Goal: Check status: Check status

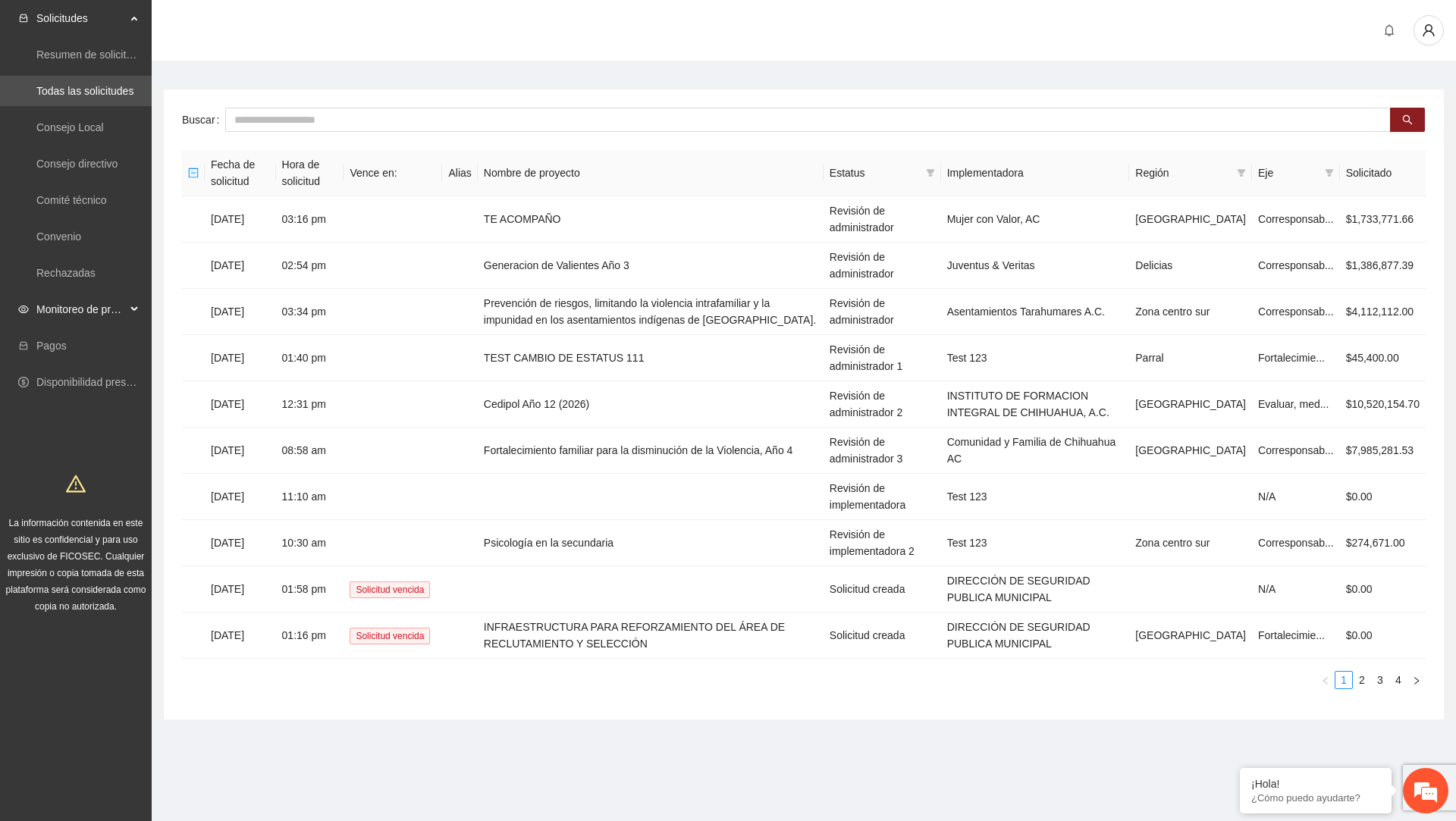
click at [36, 313] on span "Monitoreo de proyectos" at bounding box center [81, 309] width 90 height 30
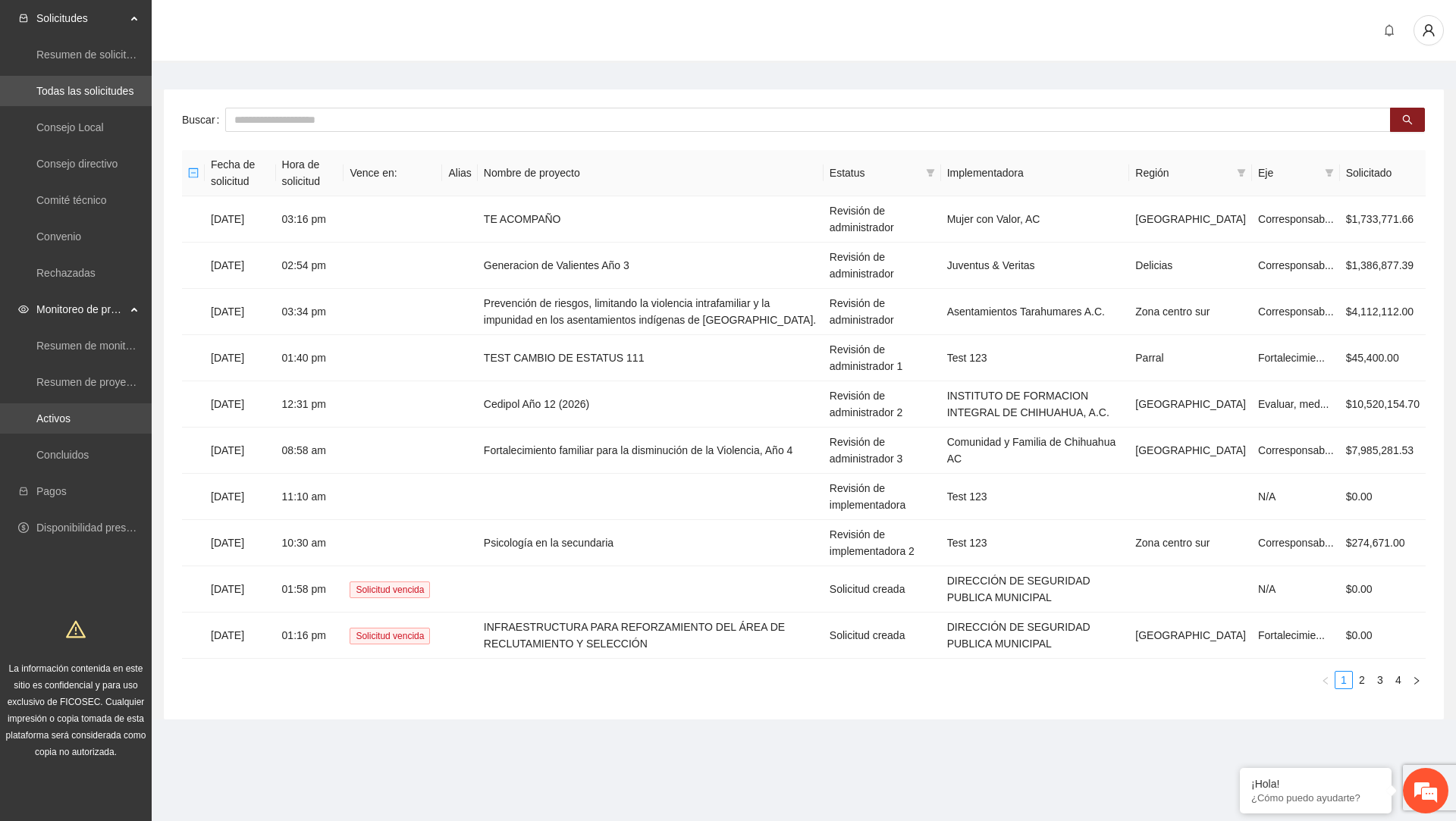
click at [68, 422] on link "Activos" at bounding box center [53, 419] width 34 height 12
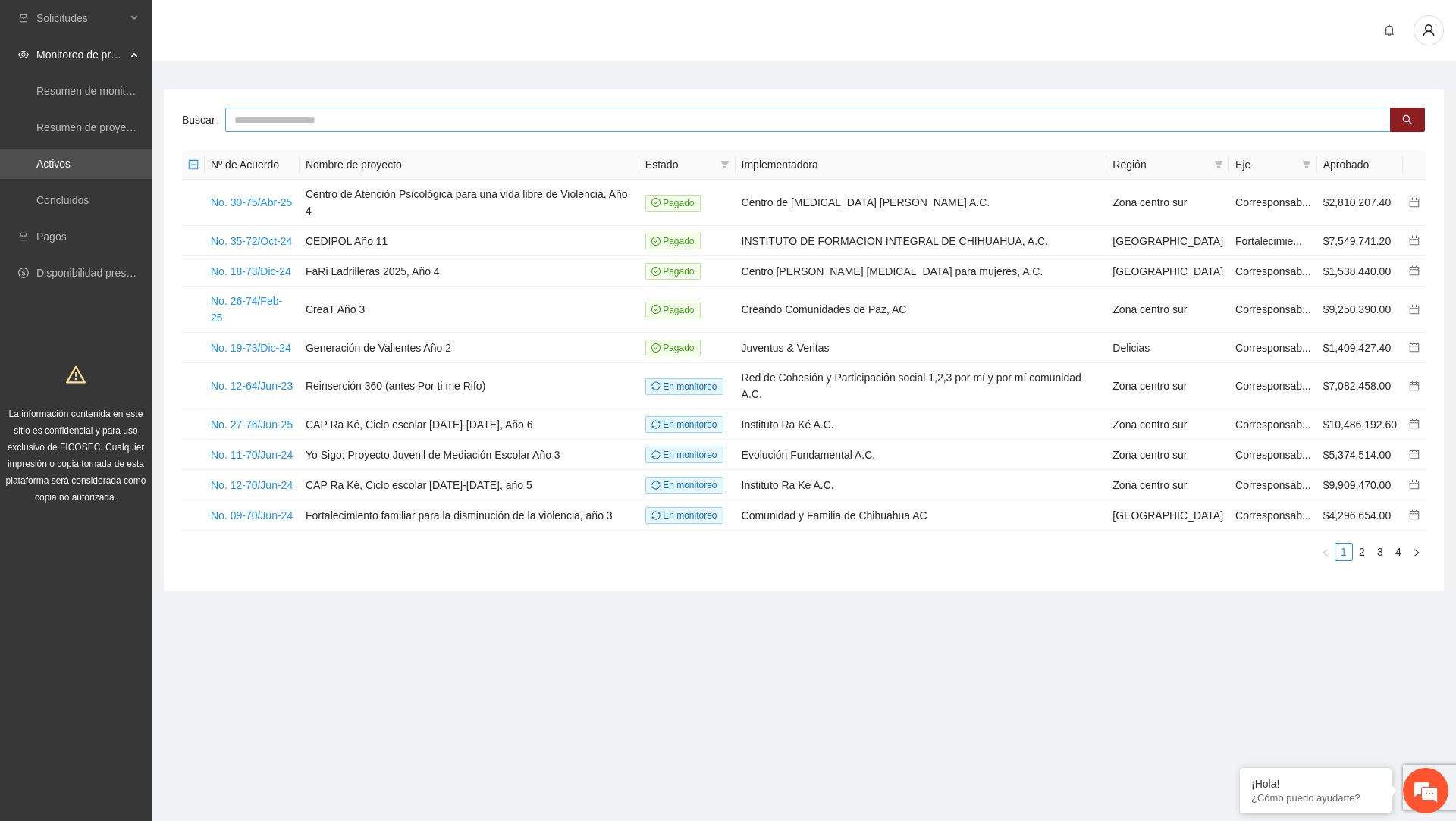
click at [462, 109] on input "text" at bounding box center [808, 119] width 1166 height 24
type input "**"
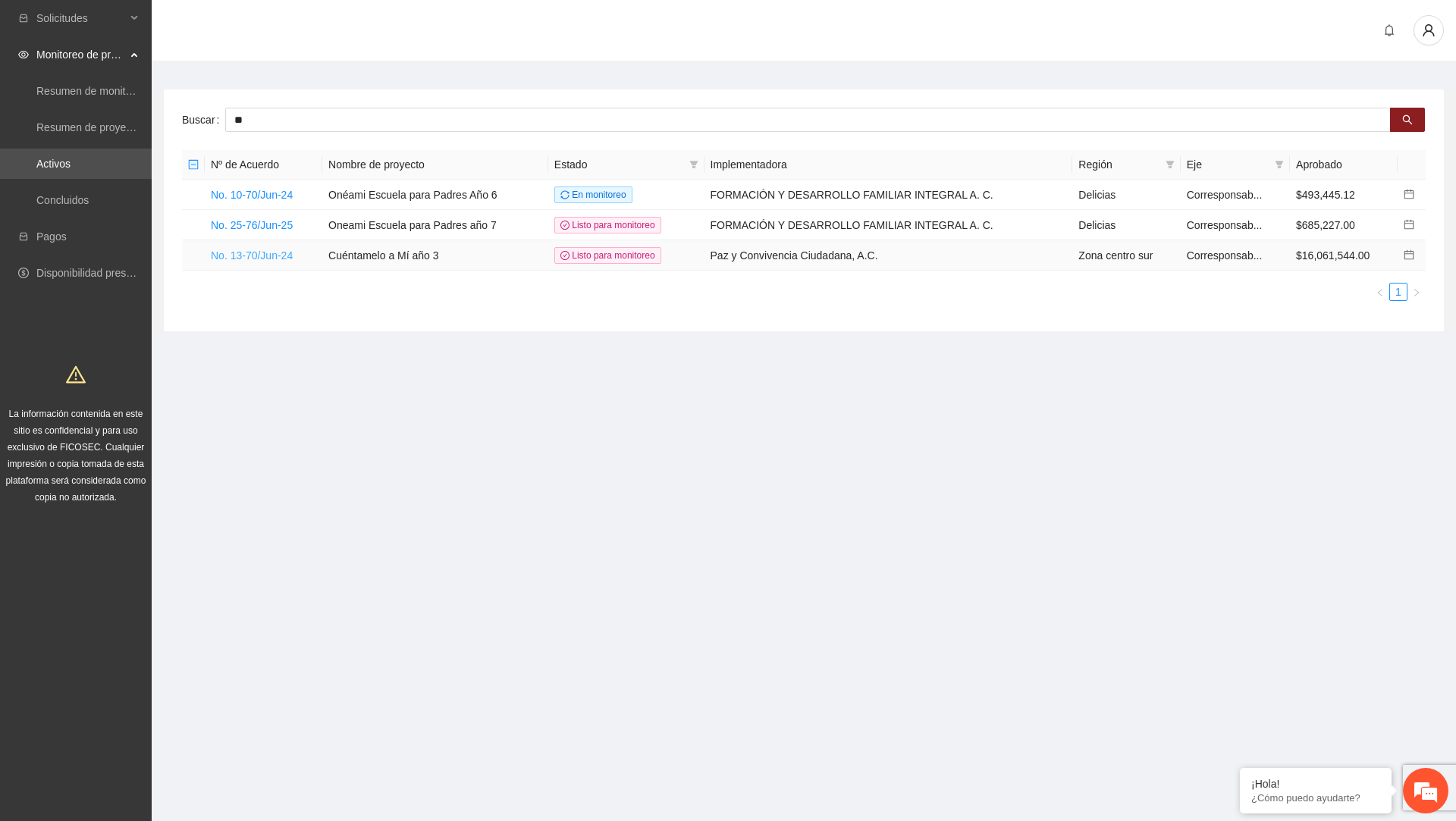
click at [270, 252] on link "No. 13-70/Jun-24" at bounding box center [252, 256] width 82 height 12
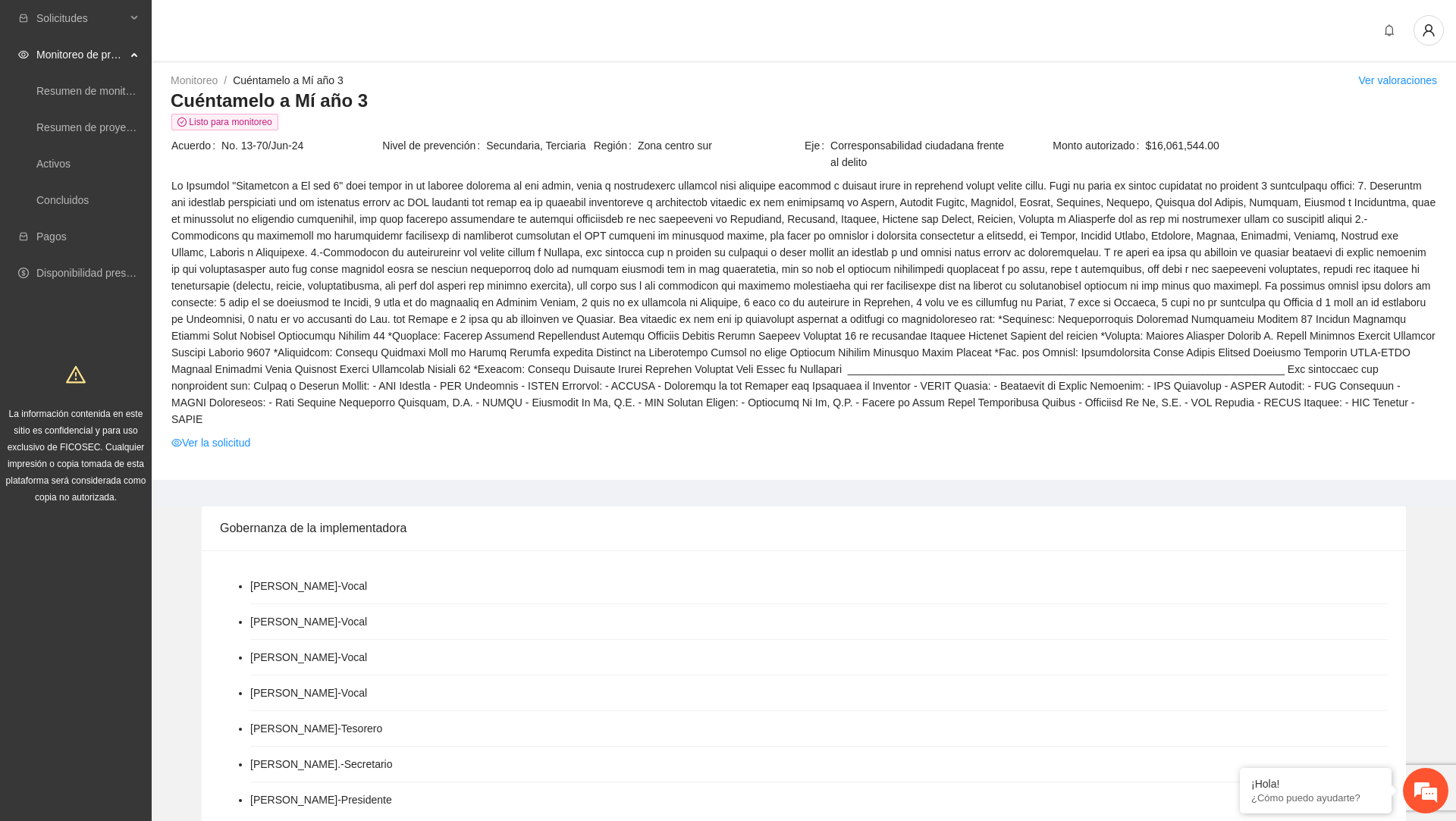
click at [264, 144] on span "No. 13-70/Jun-24" at bounding box center [301, 146] width 159 height 17
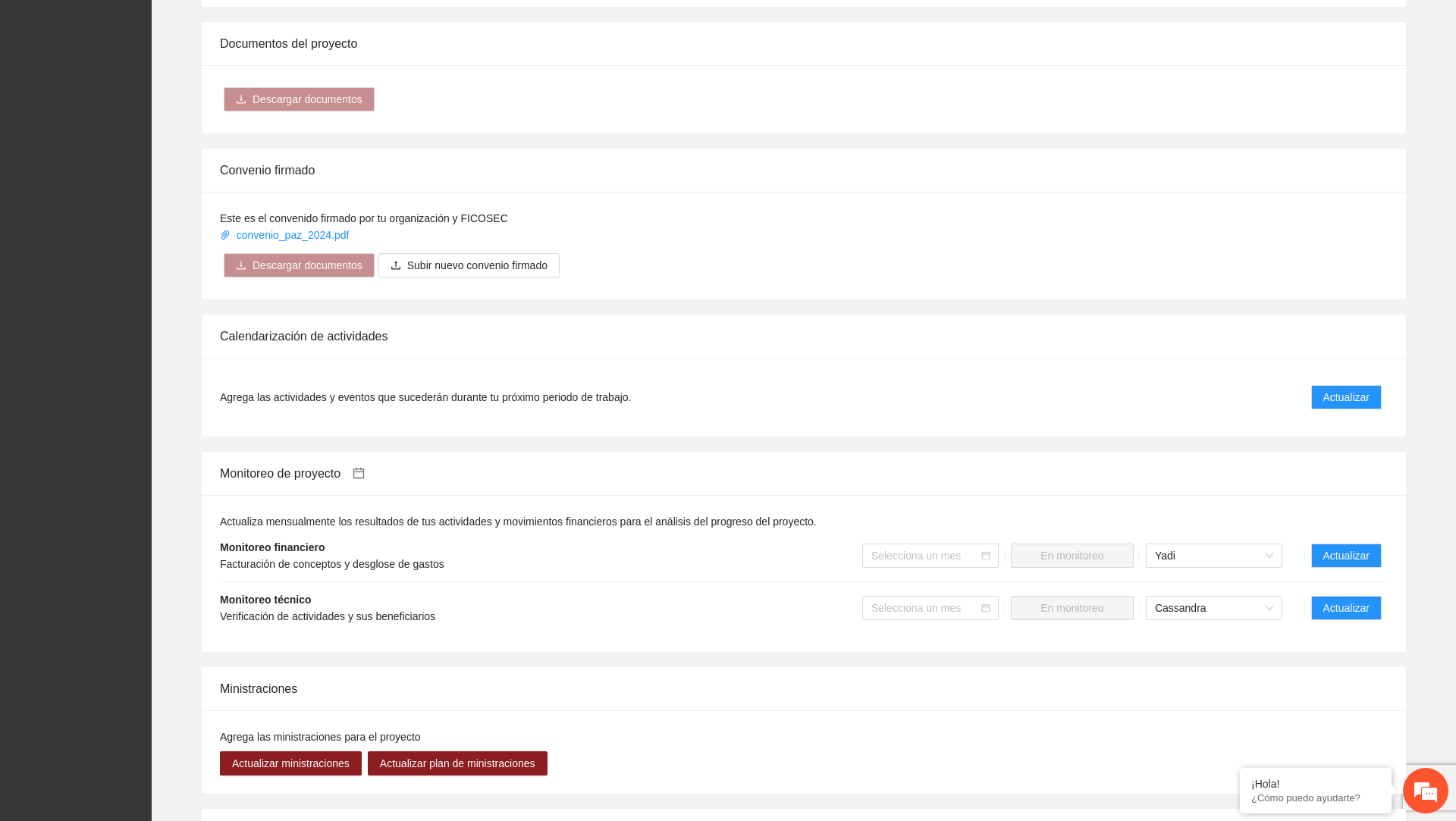
scroll to position [1297, 0]
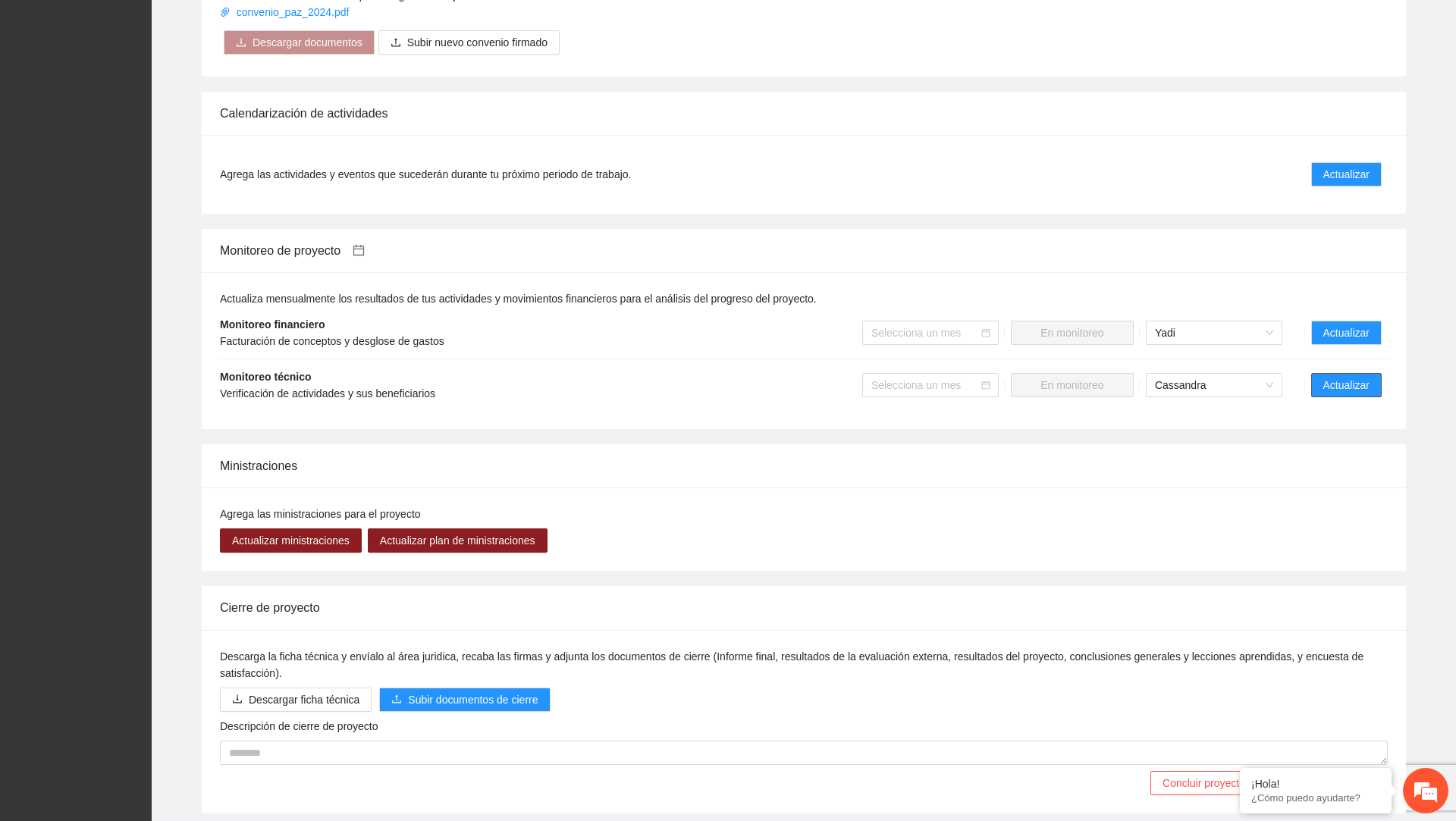
click at [1326, 379] on span "Actualizar" at bounding box center [1346, 385] width 46 height 17
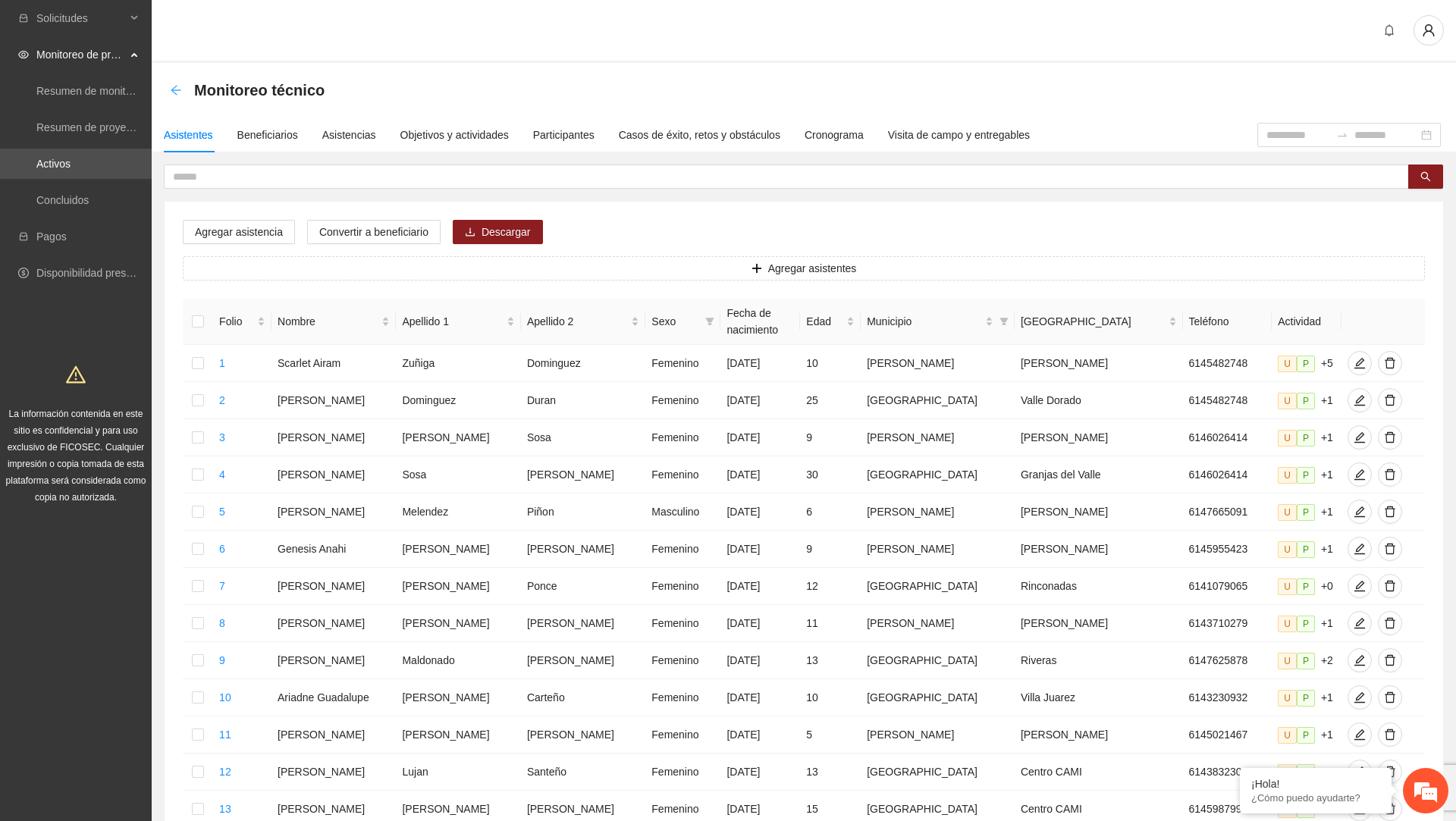
click at [172, 92] on icon "arrow-left" at bounding box center [176, 90] width 12 height 12
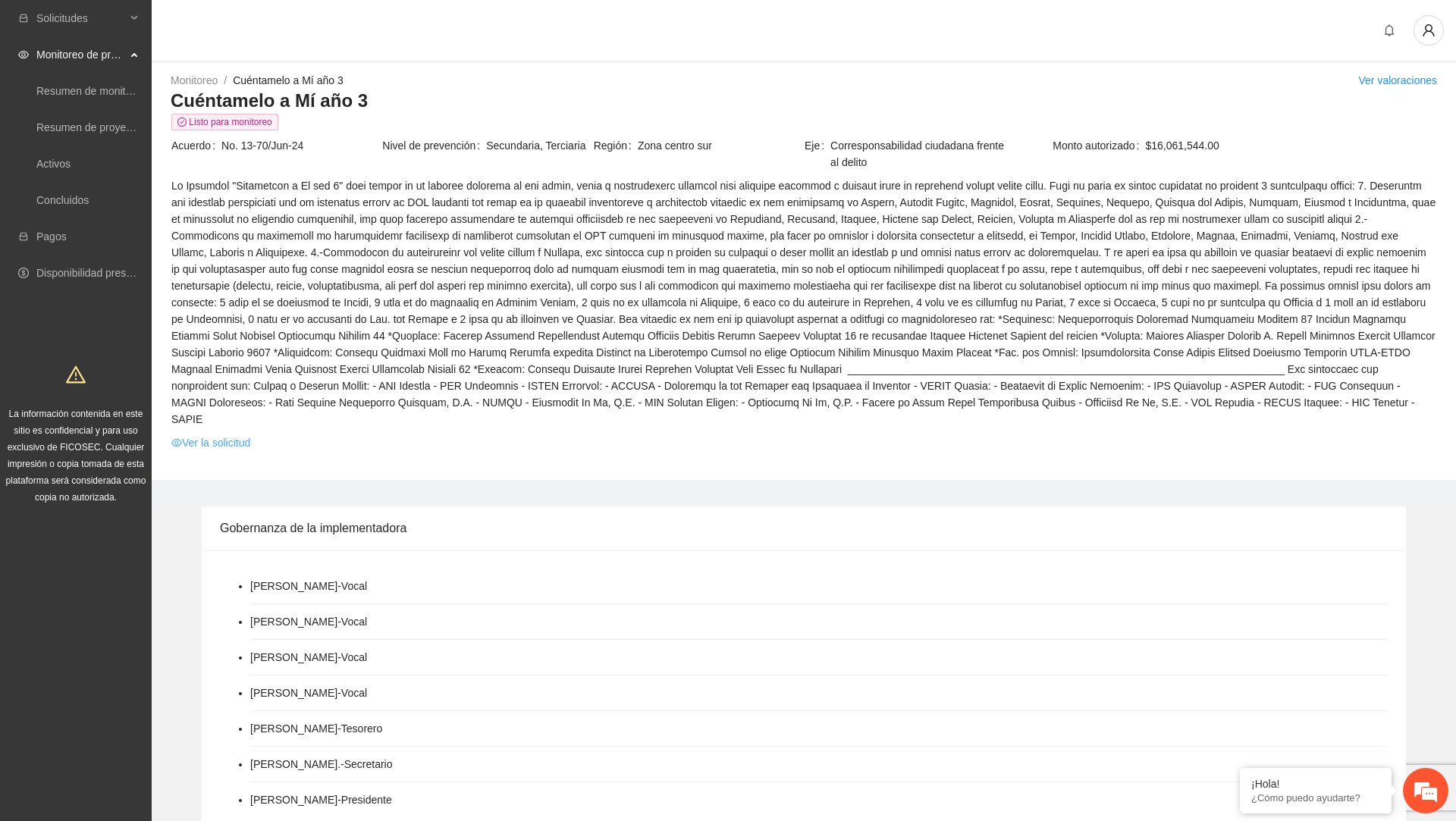
click at [230, 442] on link "Ver la solicitud" at bounding box center [211, 443] width 79 height 17
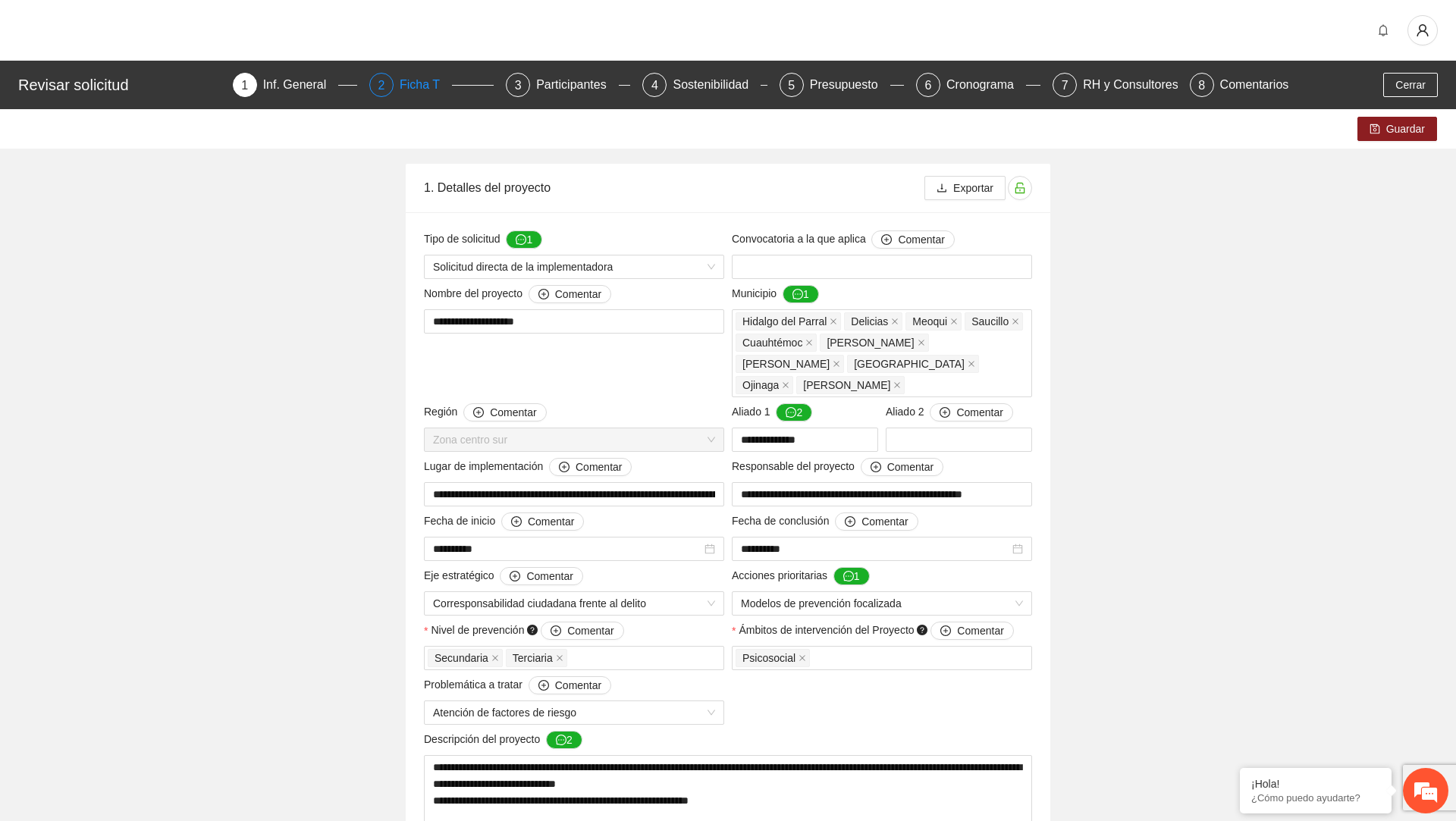
click at [421, 92] on div "Ficha T" at bounding box center [426, 84] width 53 height 24
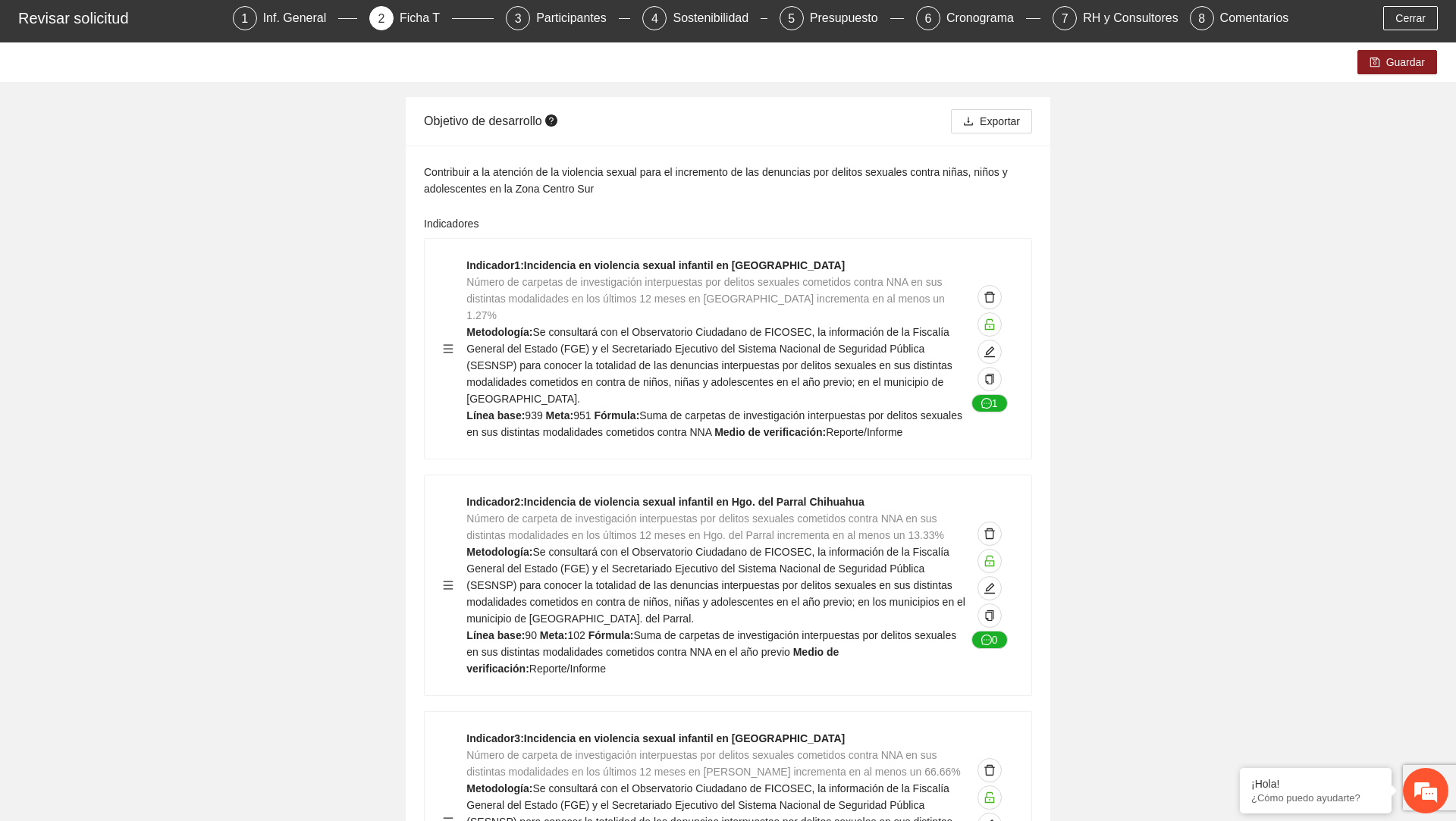
scroll to position [67, 0]
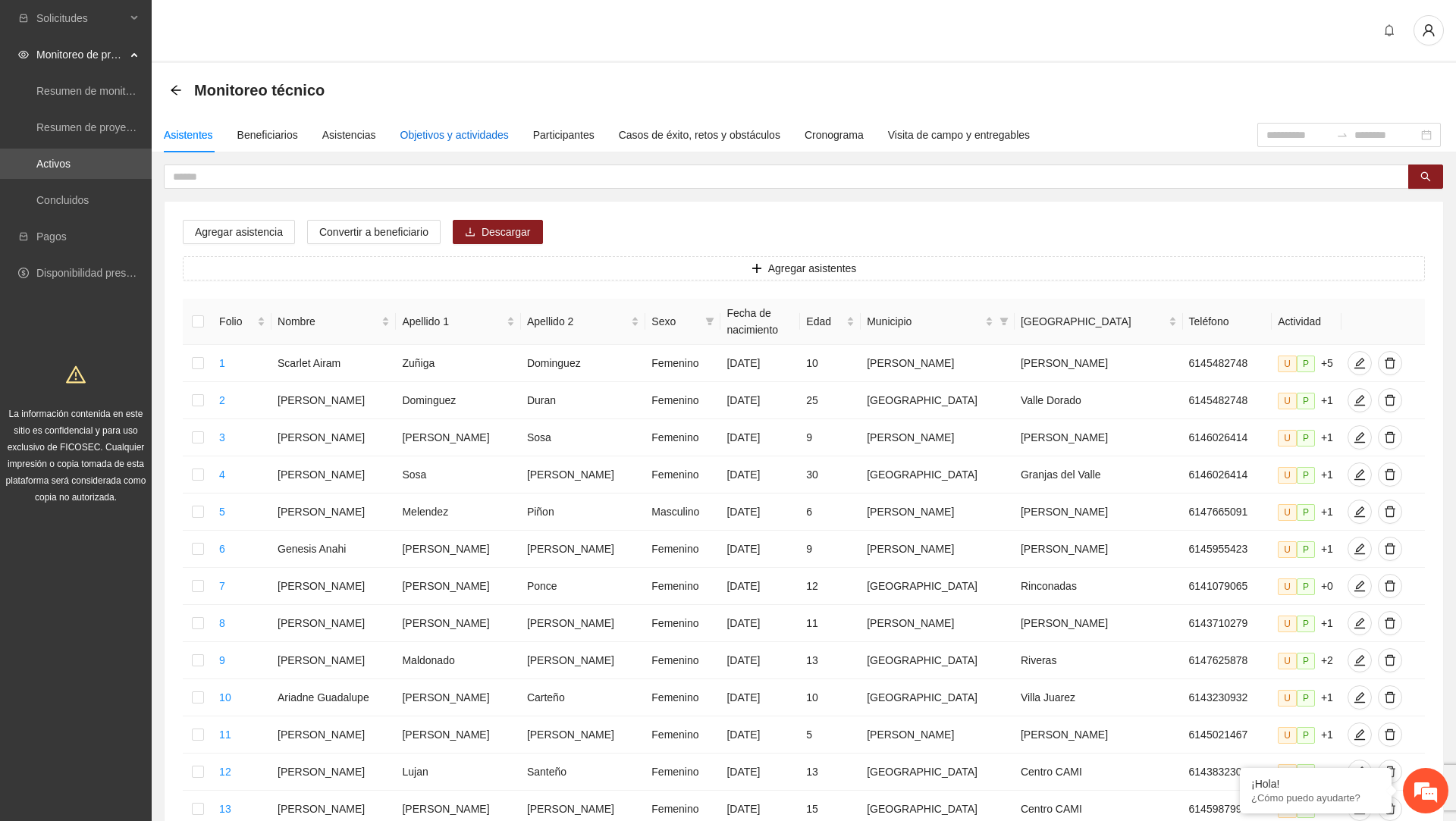
click at [440, 141] on div "Objetivos y actividades" at bounding box center [454, 135] width 108 height 17
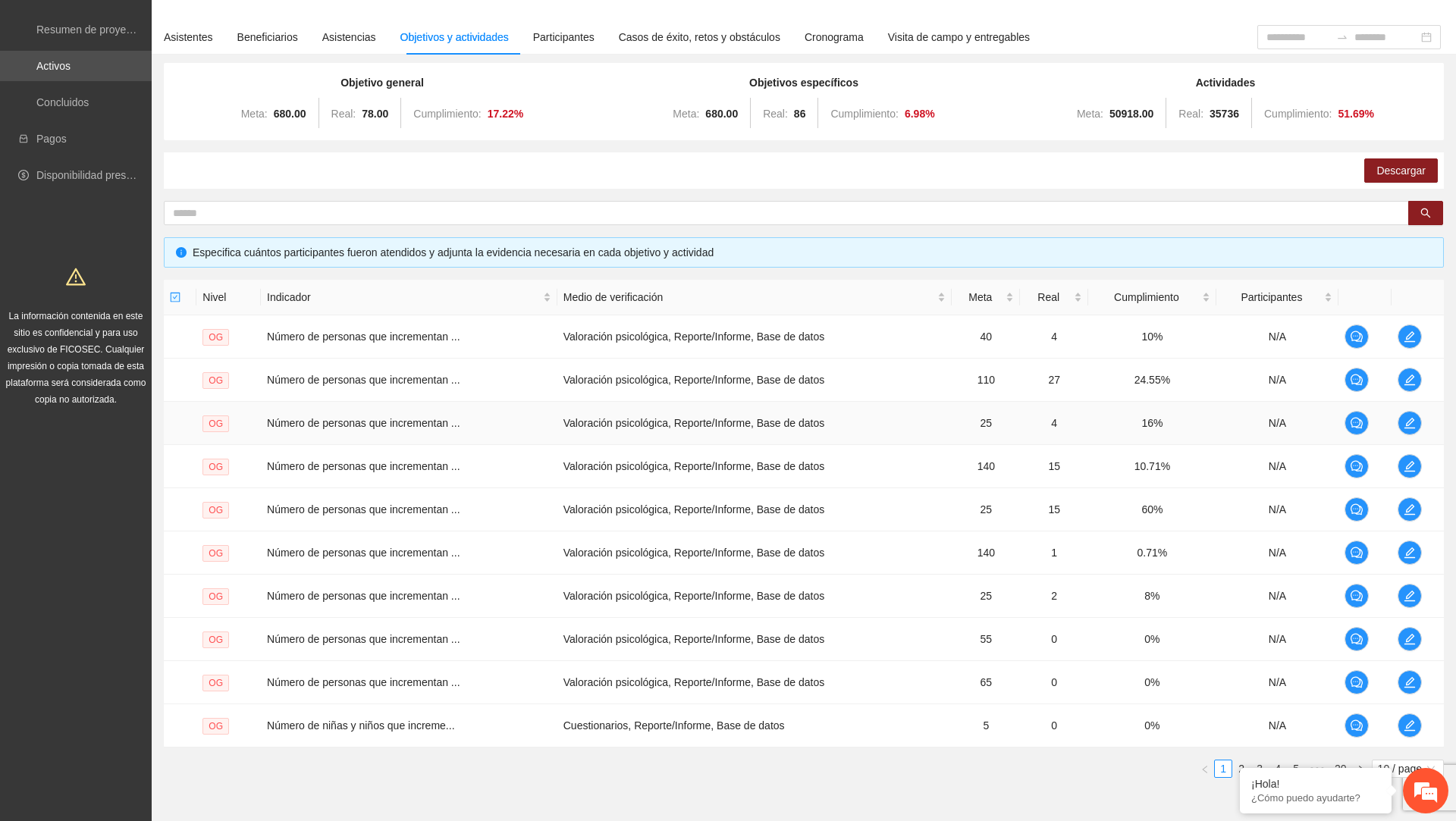
scroll to position [109, 0]
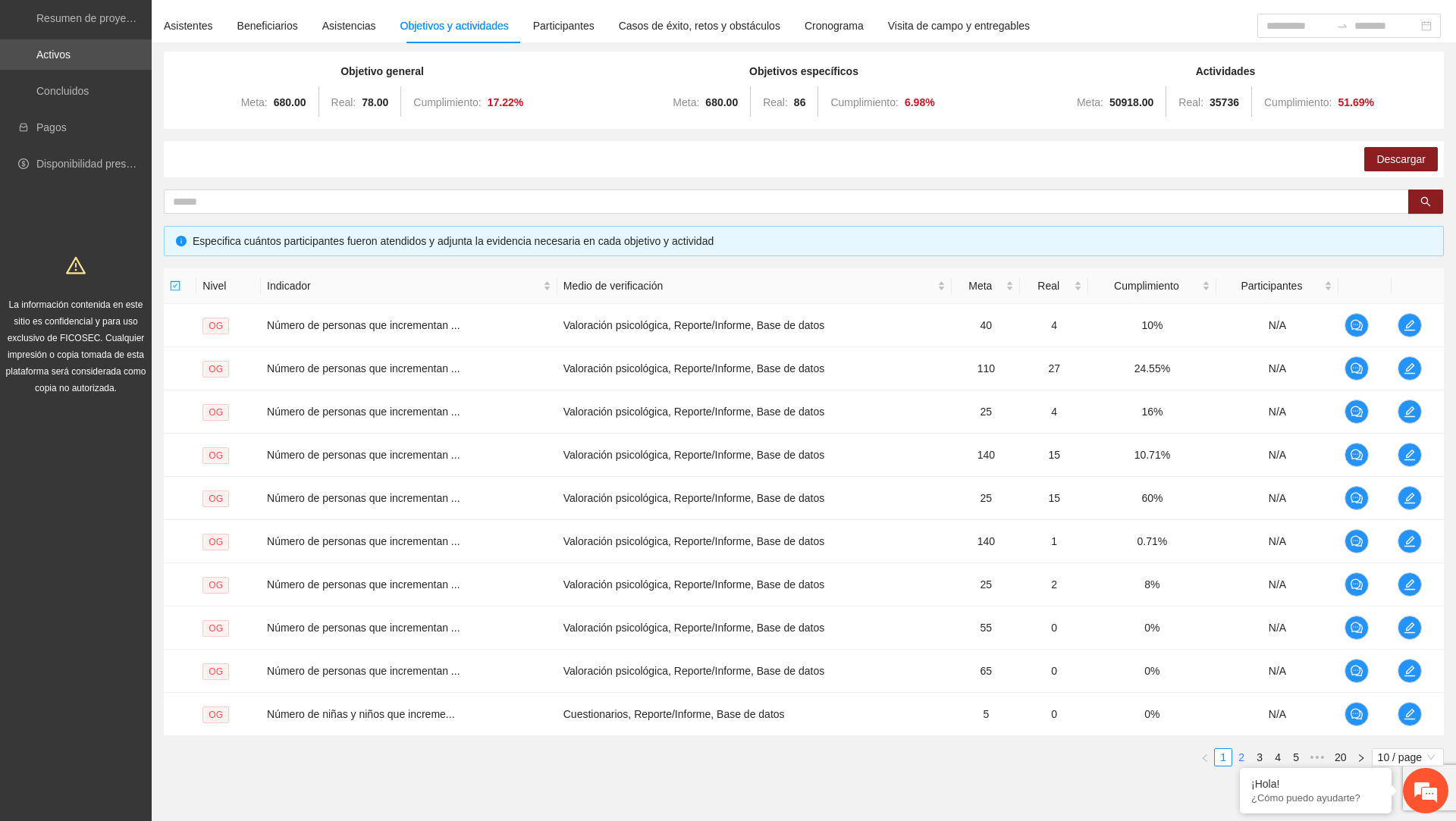
click at [1237, 761] on link "2" at bounding box center [1242, 758] width 17 height 17
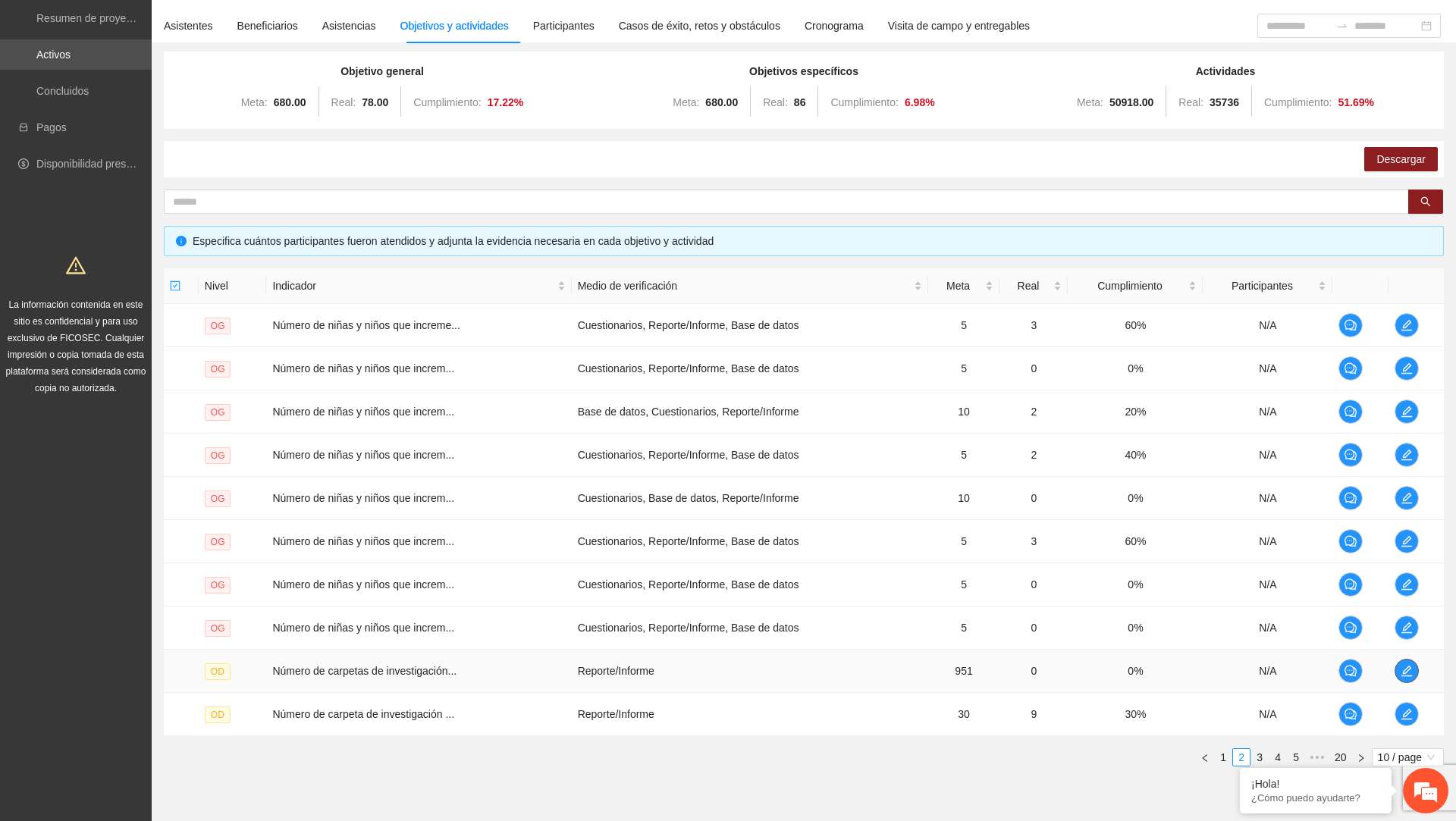
click at [1411, 669] on icon "edit" at bounding box center [1407, 671] width 12 height 12
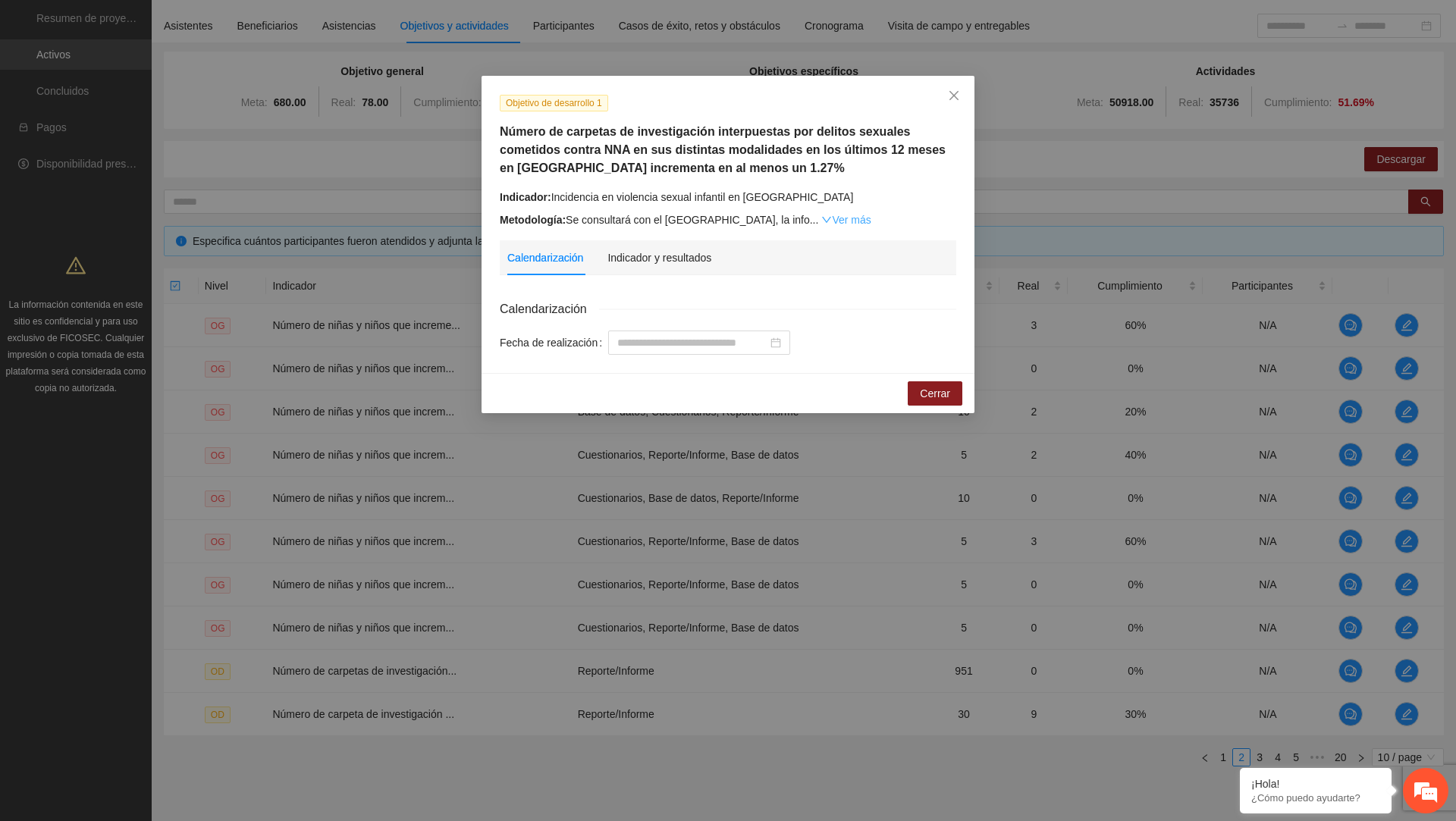
click at [871, 219] on link "Ver más" at bounding box center [846, 220] width 49 height 12
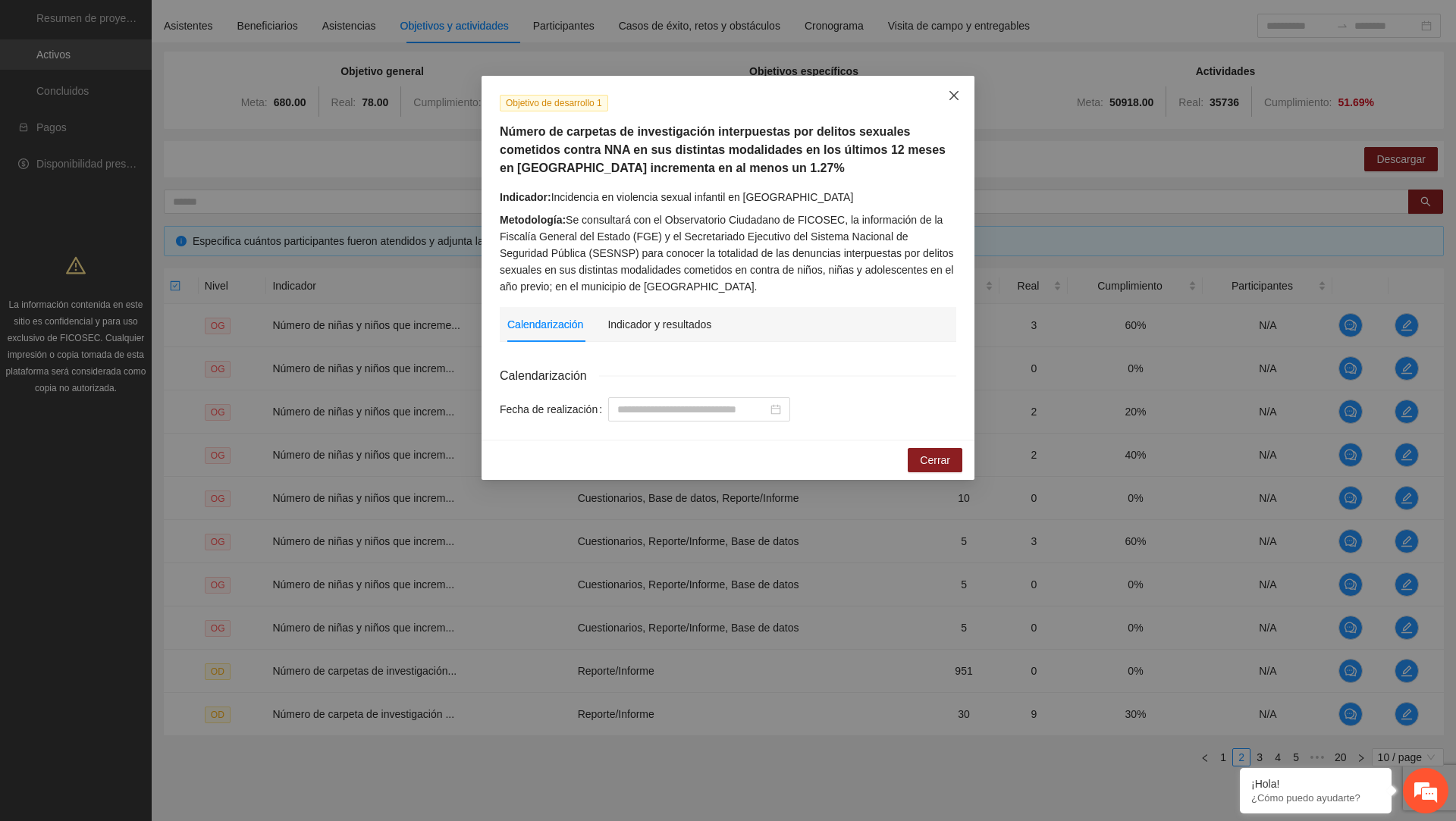
click at [952, 100] on icon "close" at bounding box center [954, 96] width 12 height 12
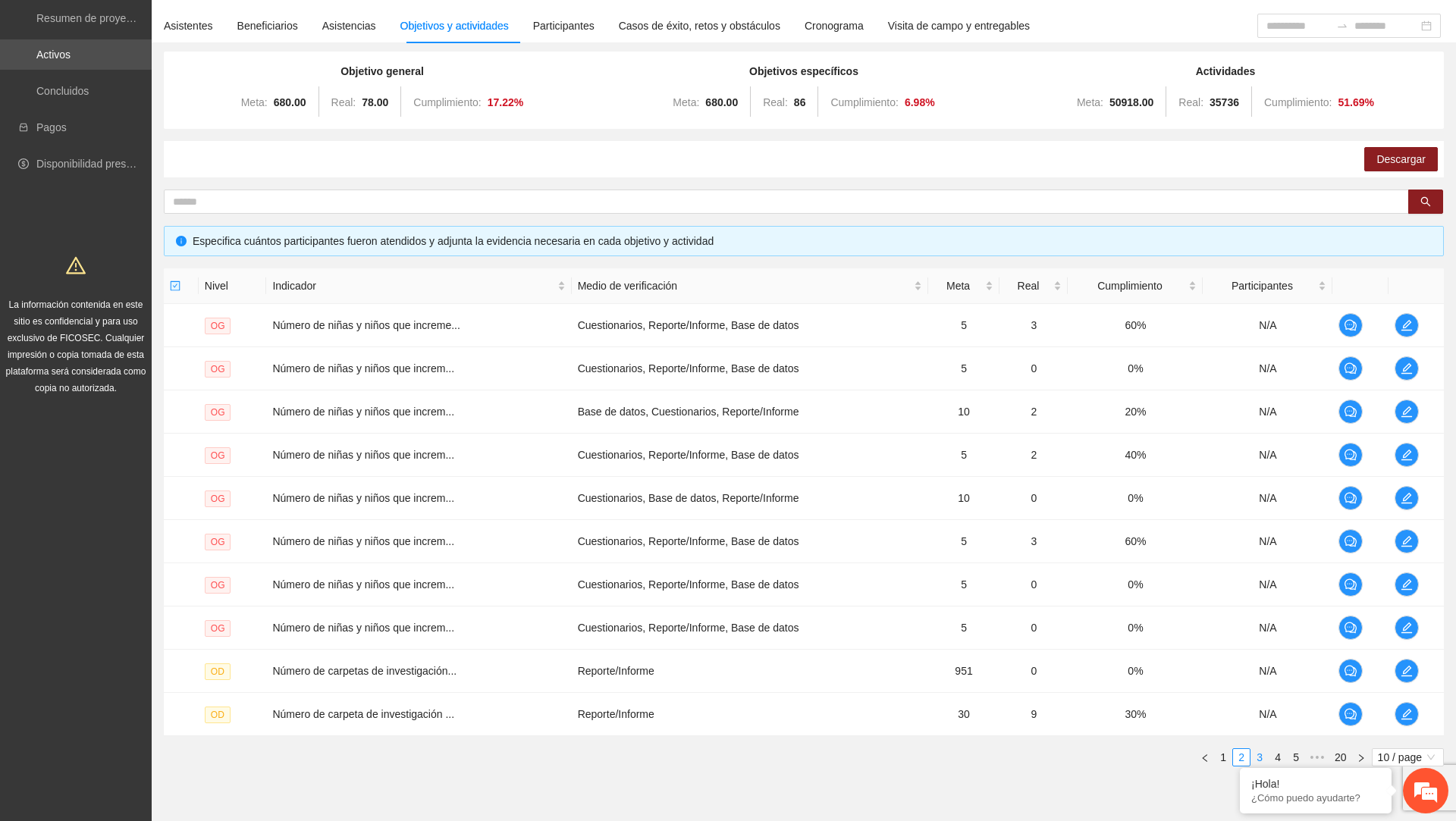
click at [1253, 749] on link "3" at bounding box center [1260, 758] width 17 height 17
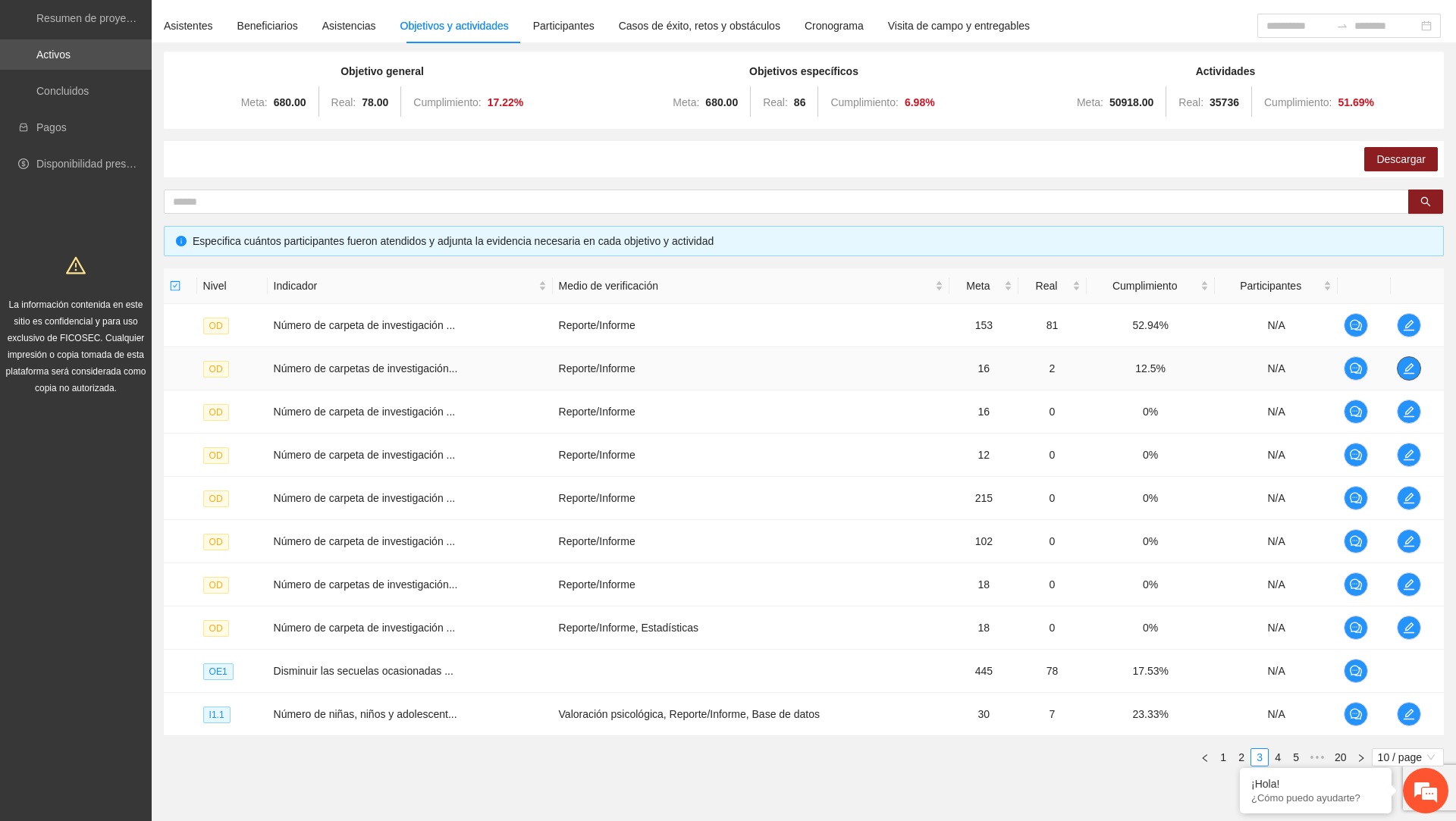
click at [1410, 375] on button "button" at bounding box center [1409, 368] width 24 height 24
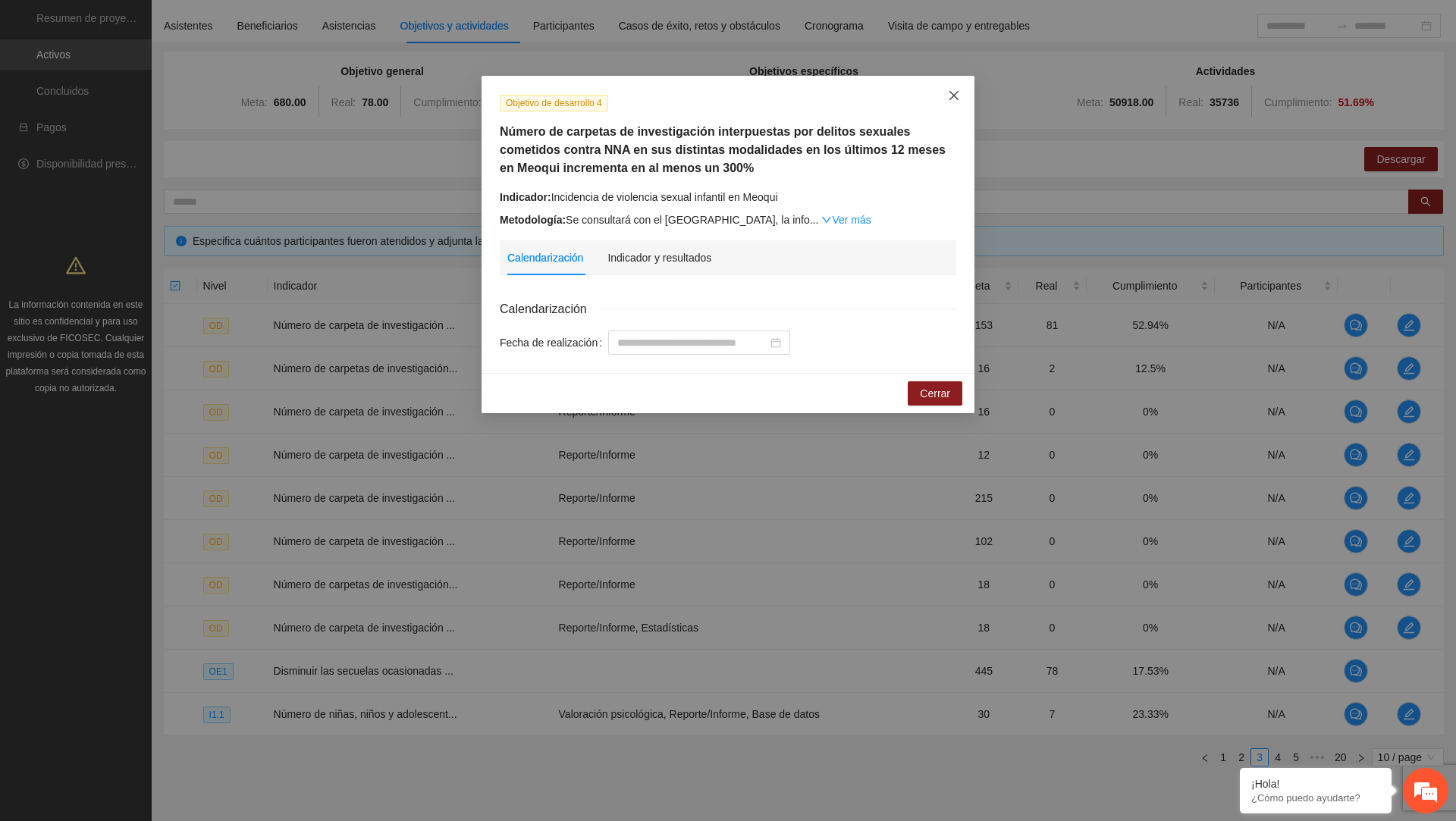
click at [953, 96] on icon "close" at bounding box center [954, 96] width 9 height 9
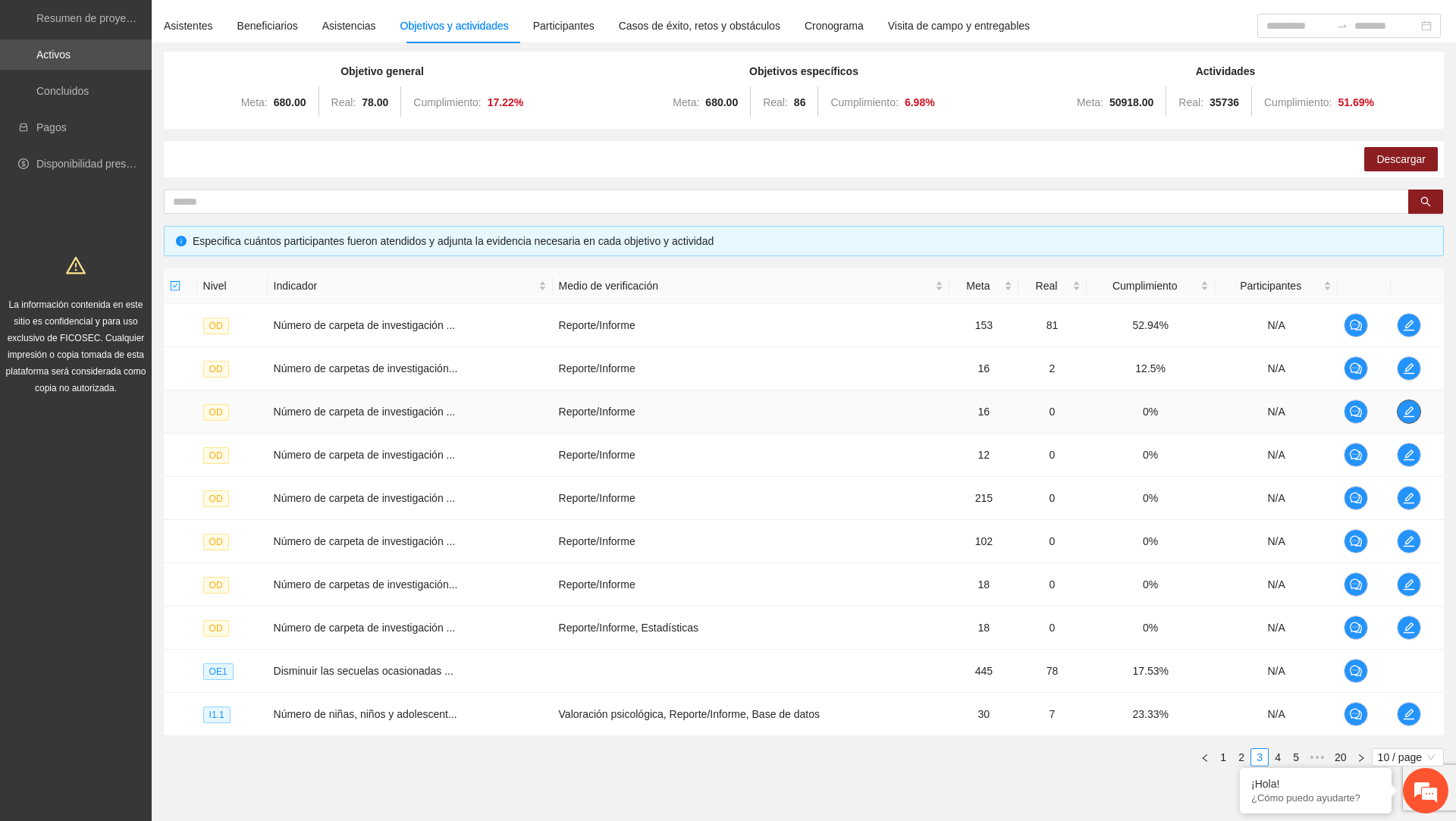
click at [1409, 399] on button "button" at bounding box center [1409, 411] width 24 height 24
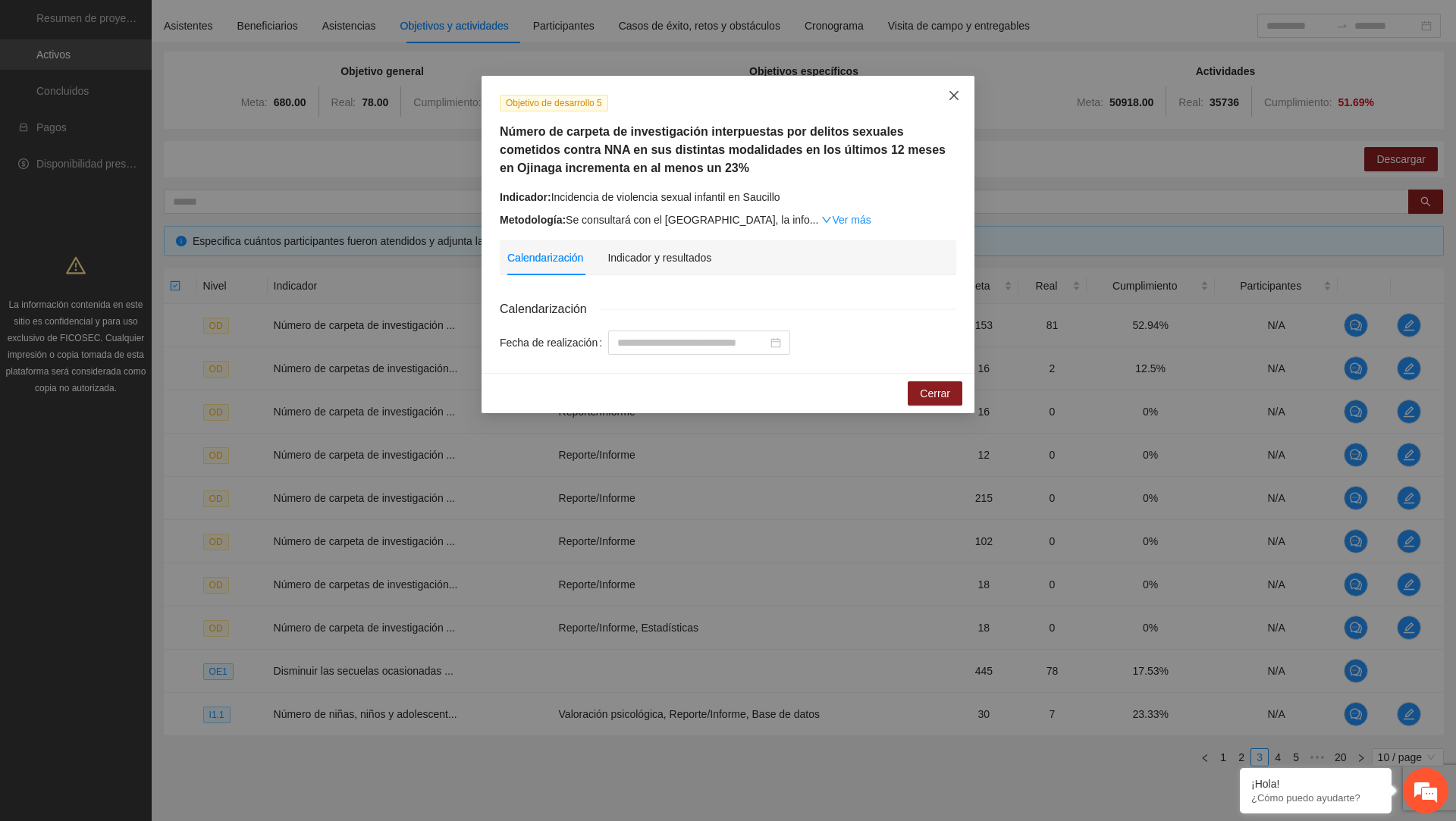
click at [952, 93] on icon "close" at bounding box center [954, 96] width 12 height 12
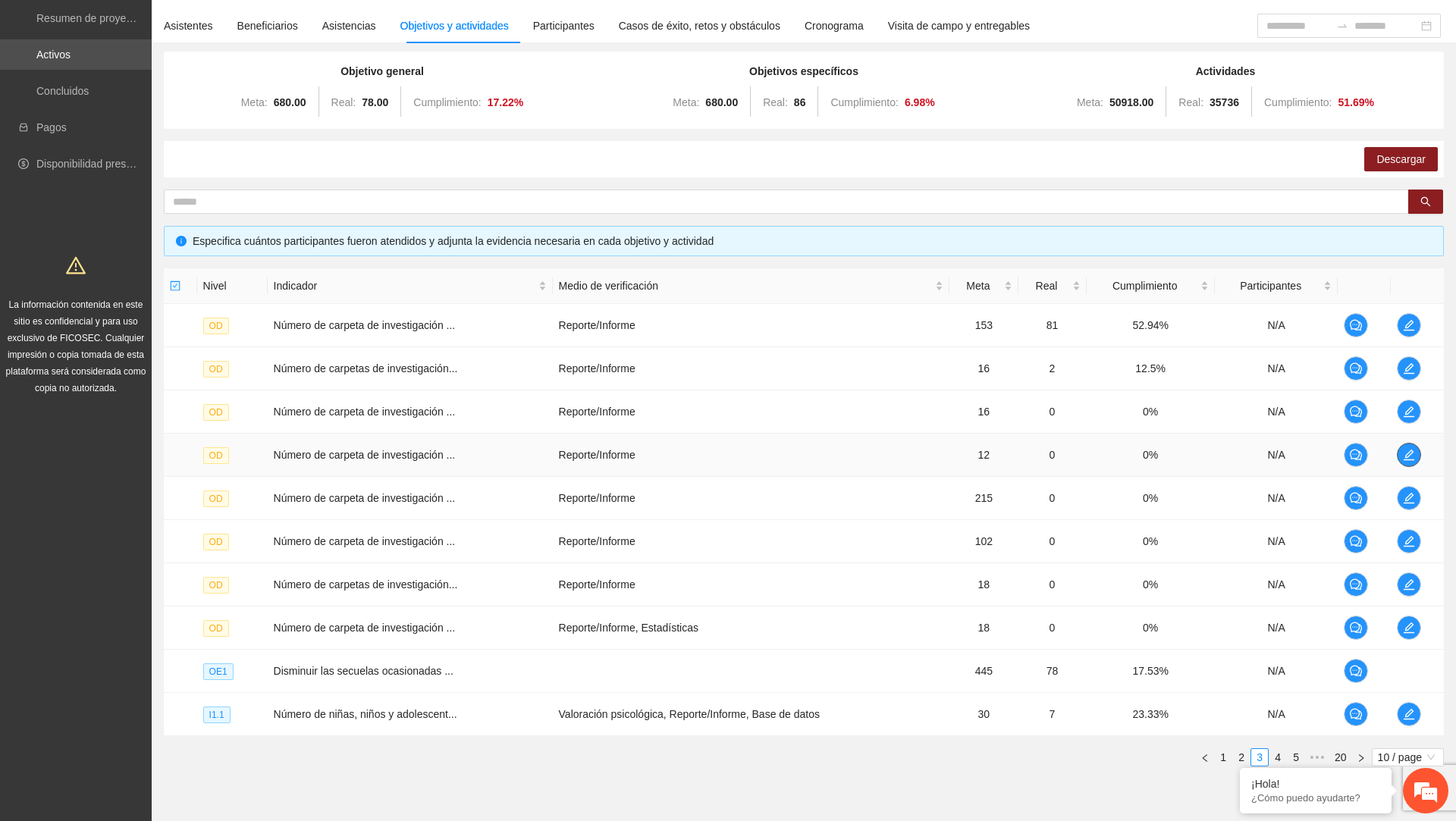
click at [1414, 460] on button "button" at bounding box center [1409, 454] width 24 height 24
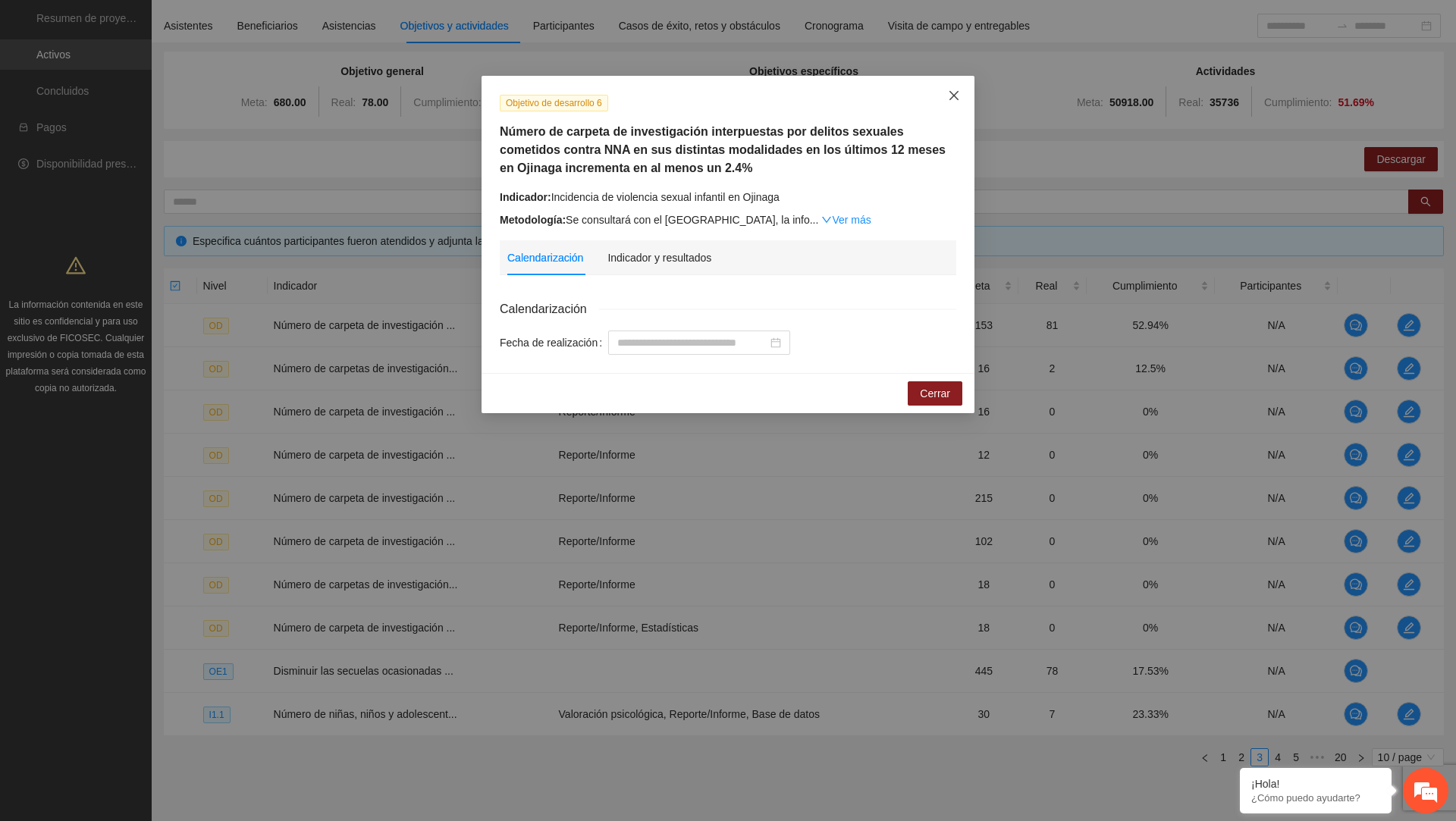
click at [958, 99] on icon "close" at bounding box center [954, 96] width 12 height 12
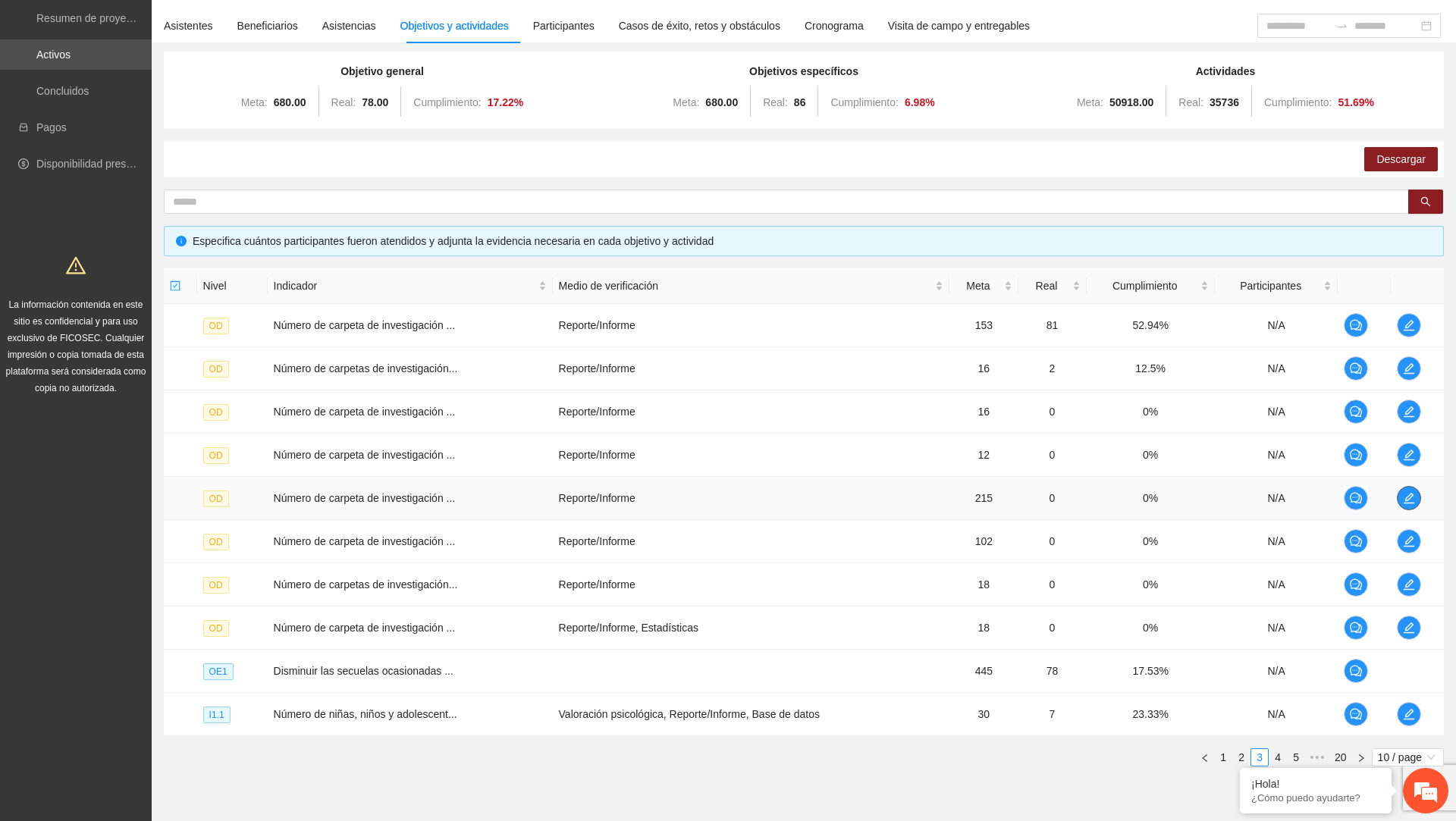
click at [1414, 501] on icon "edit" at bounding box center [1409, 498] width 11 height 11
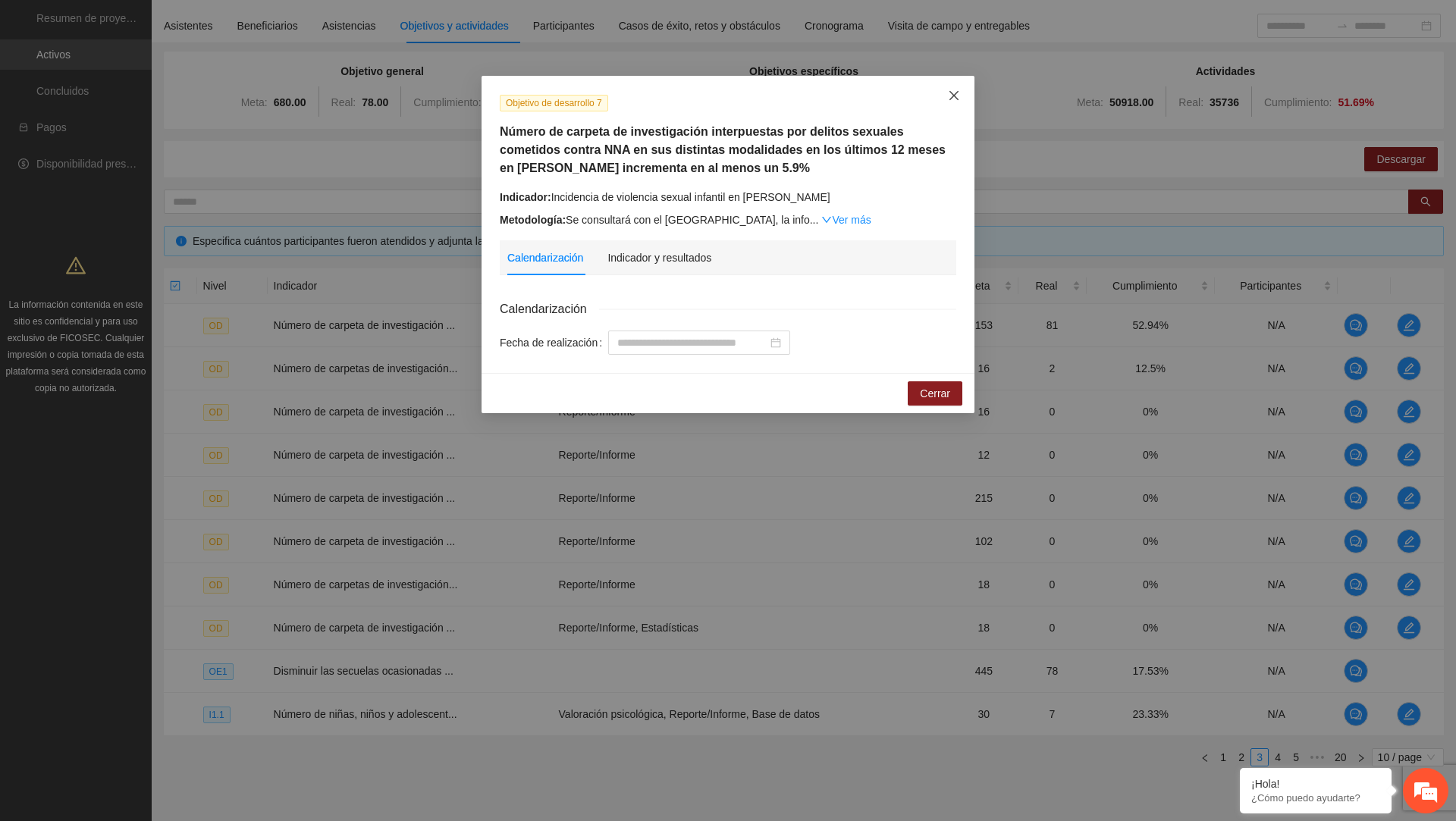
click at [957, 107] on span "Close" at bounding box center [954, 96] width 41 height 41
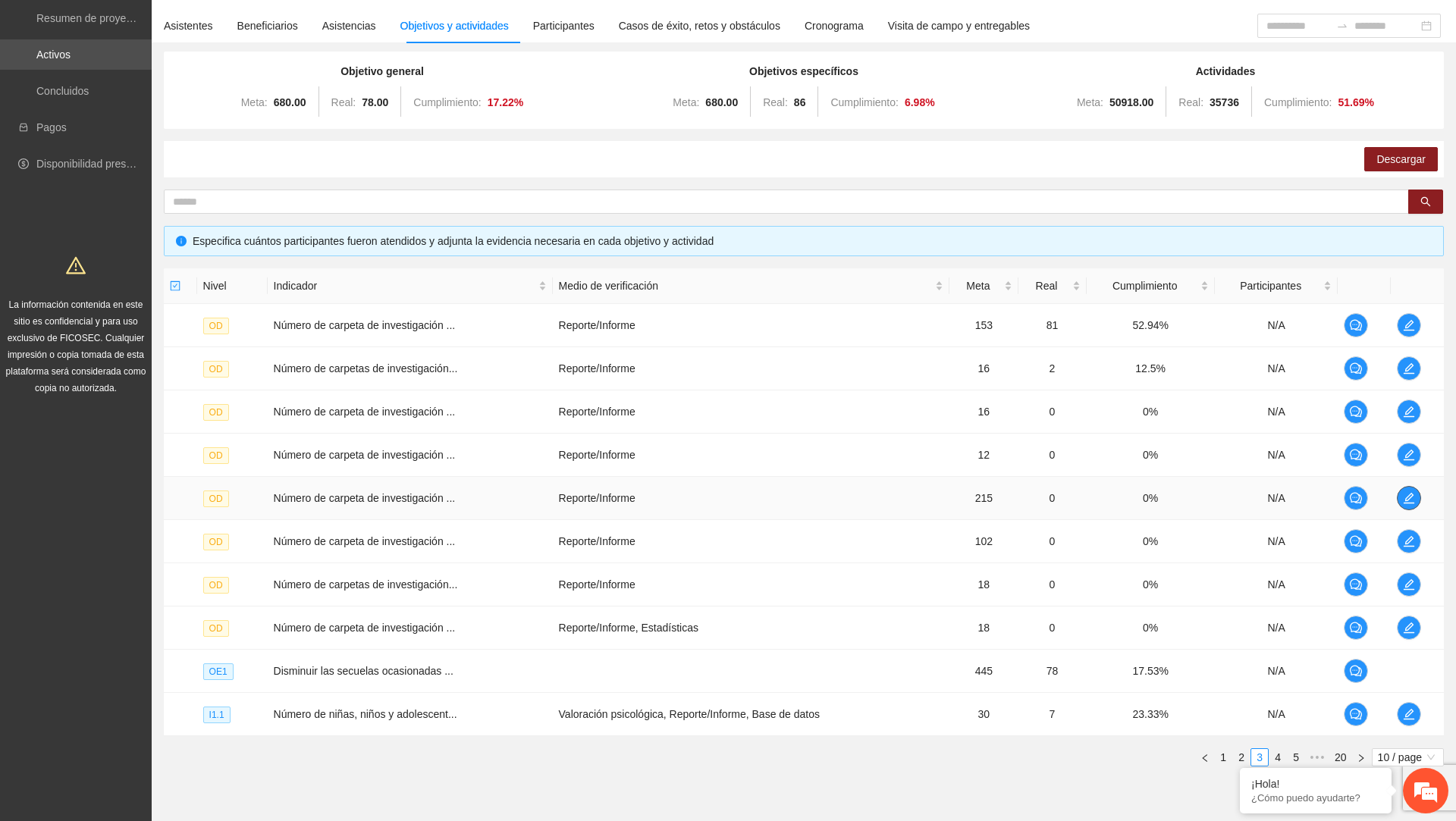
click at [1407, 492] on icon "edit" at bounding box center [1410, 498] width 12 height 12
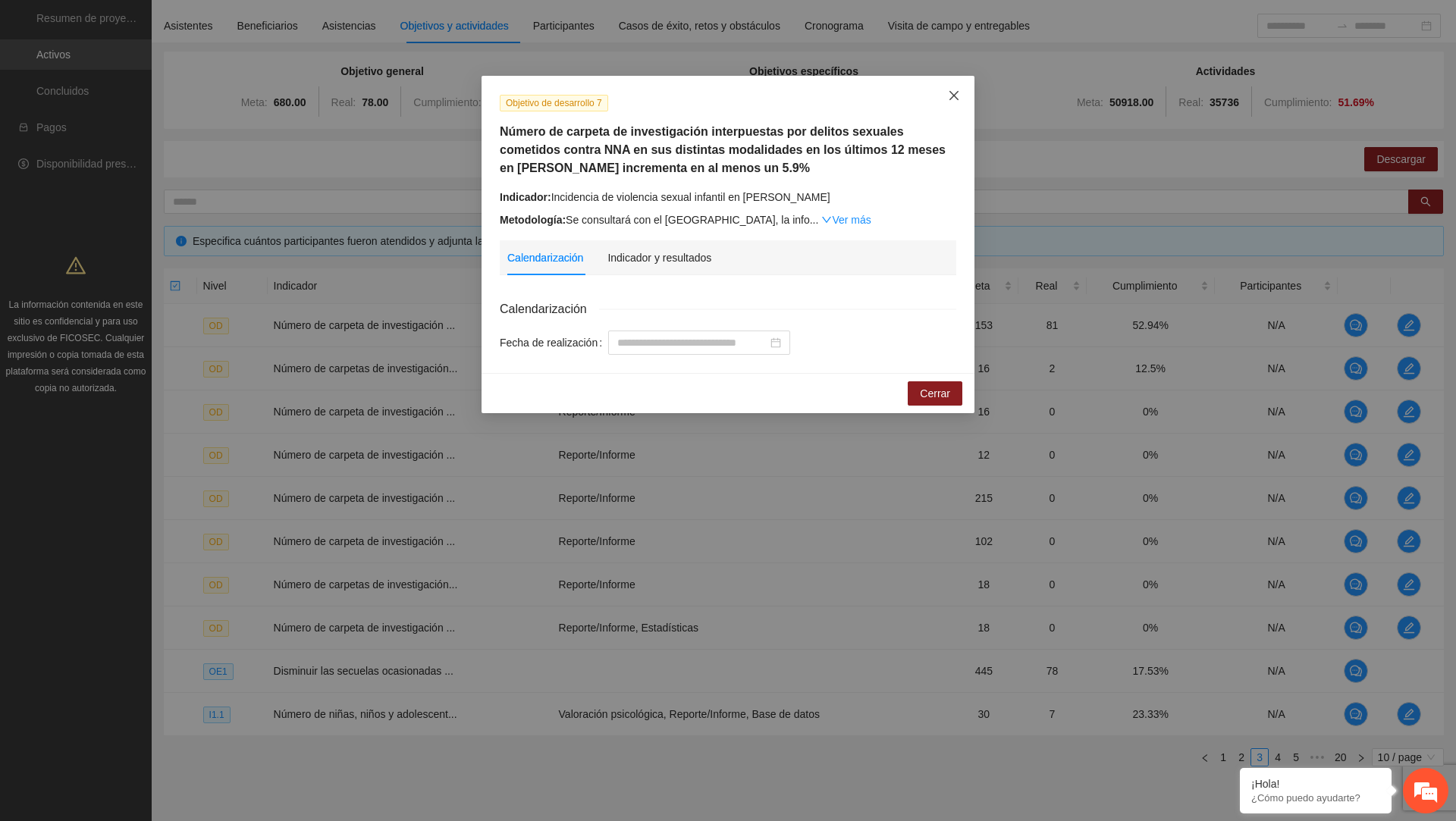
click at [951, 97] on icon "close" at bounding box center [954, 96] width 12 height 12
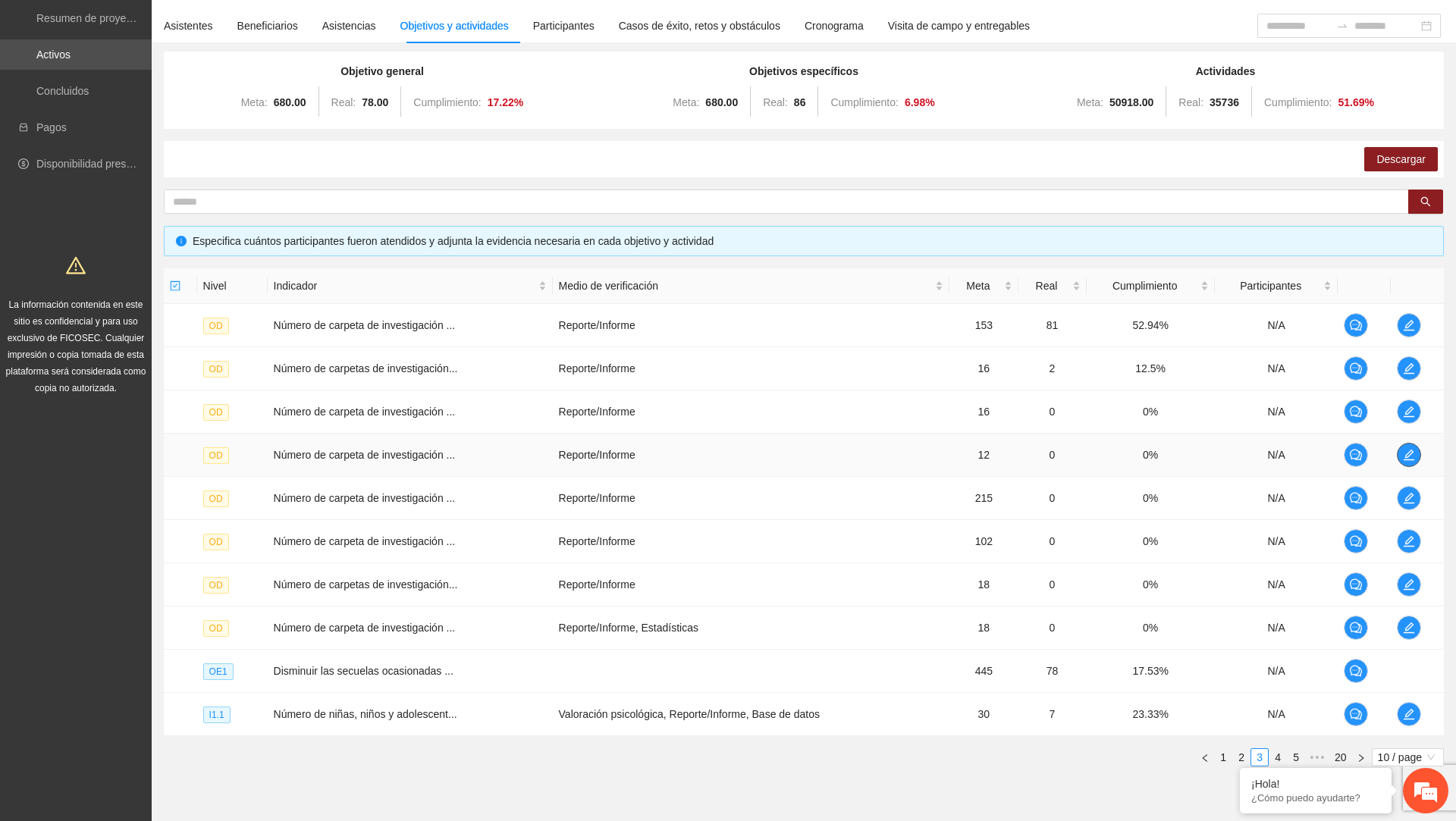
click at [1411, 459] on icon "edit" at bounding box center [1410, 455] width 12 height 12
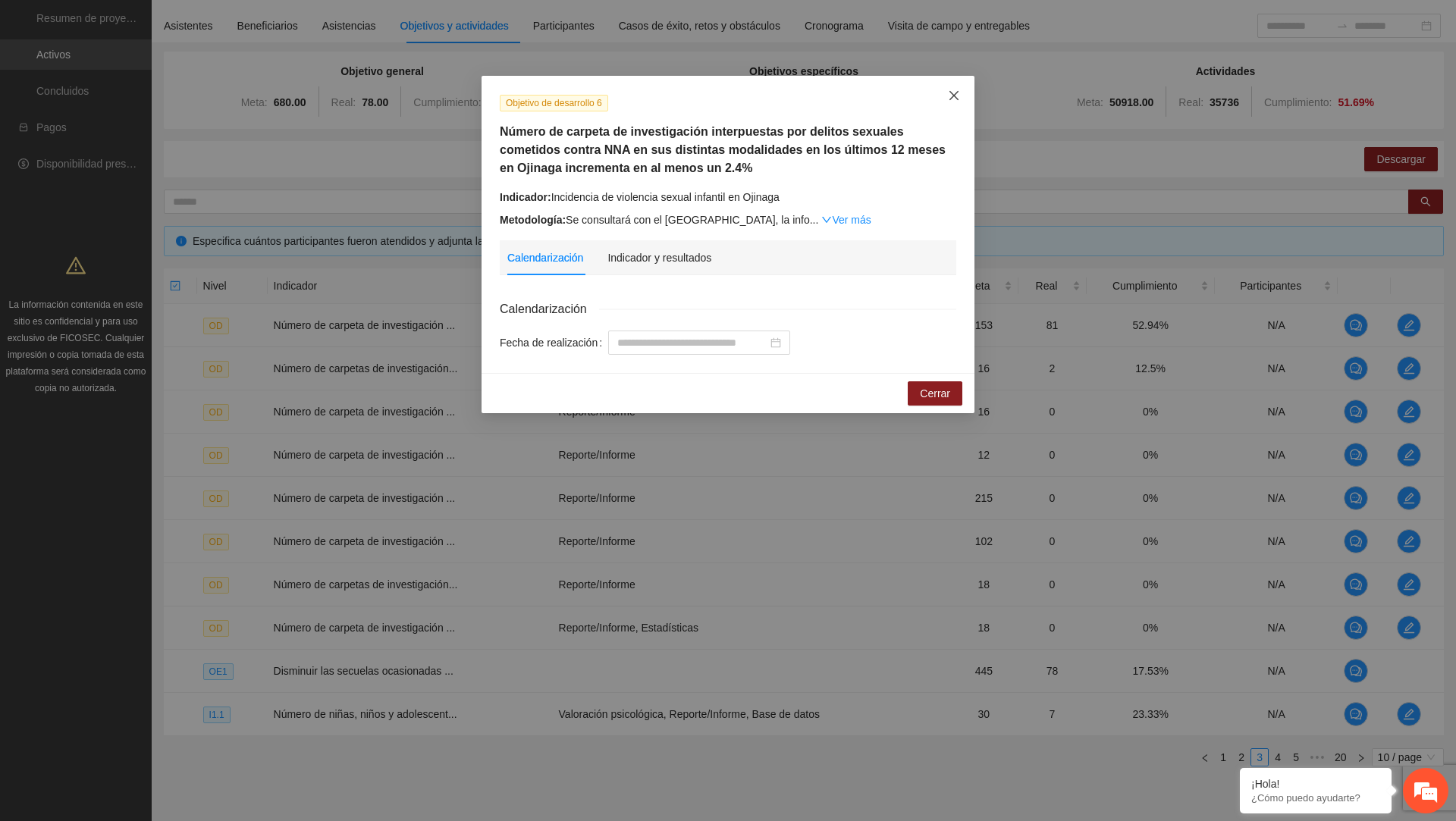
click at [962, 105] on span "Close" at bounding box center [954, 96] width 41 height 41
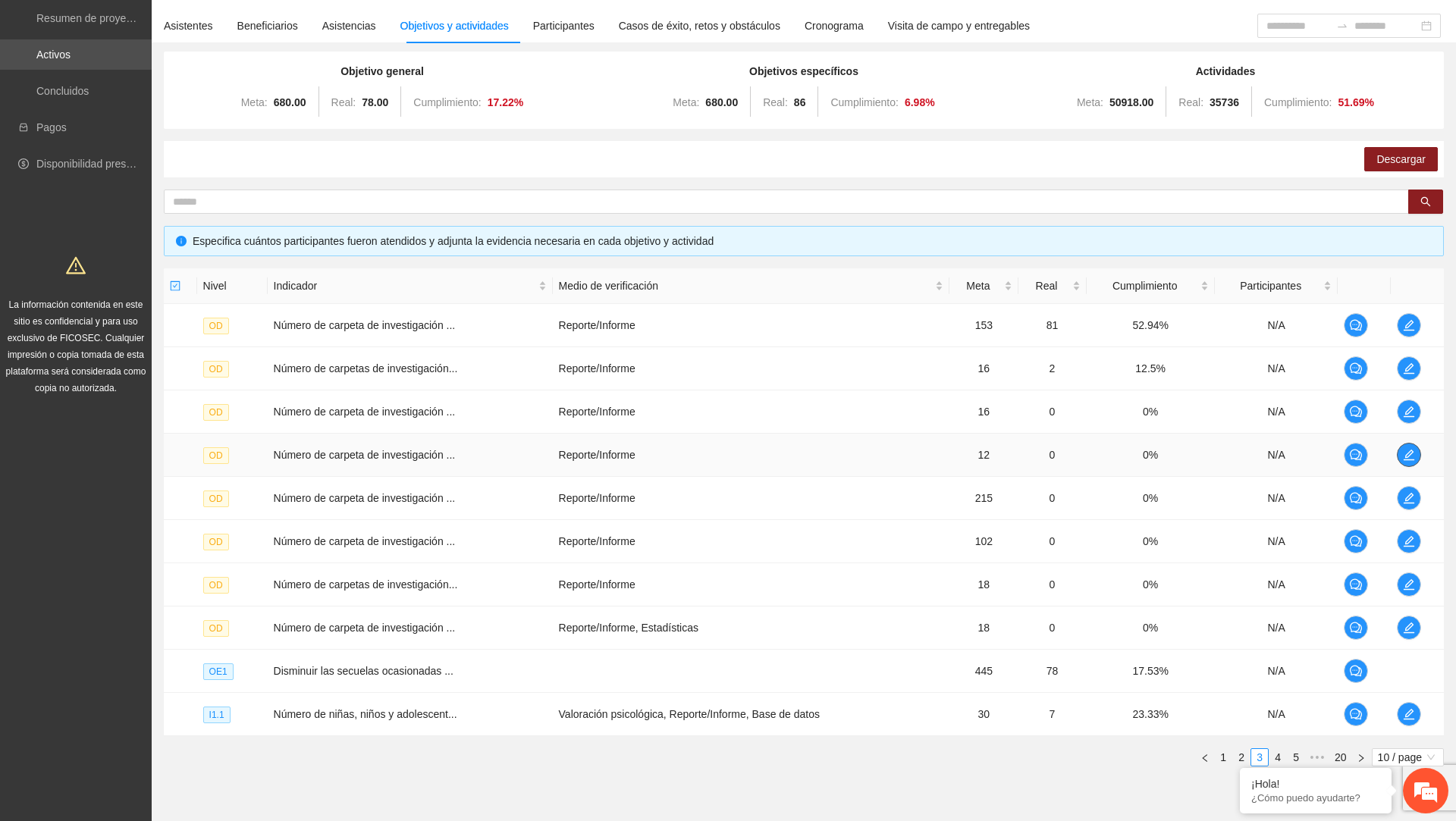
click at [1403, 458] on span "edit" at bounding box center [1409, 455] width 22 height 12
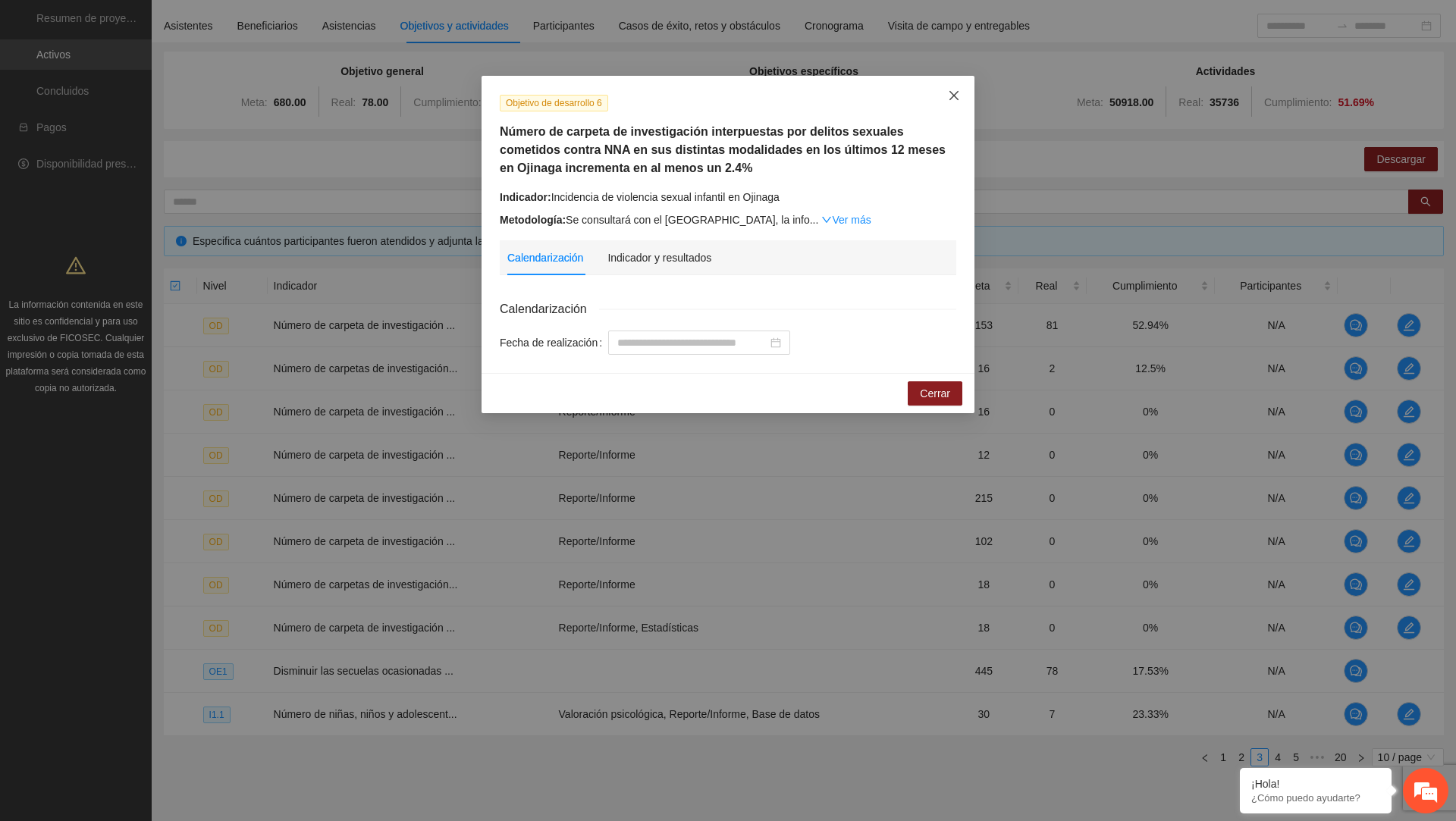
click at [952, 100] on icon "close" at bounding box center [954, 96] width 12 height 12
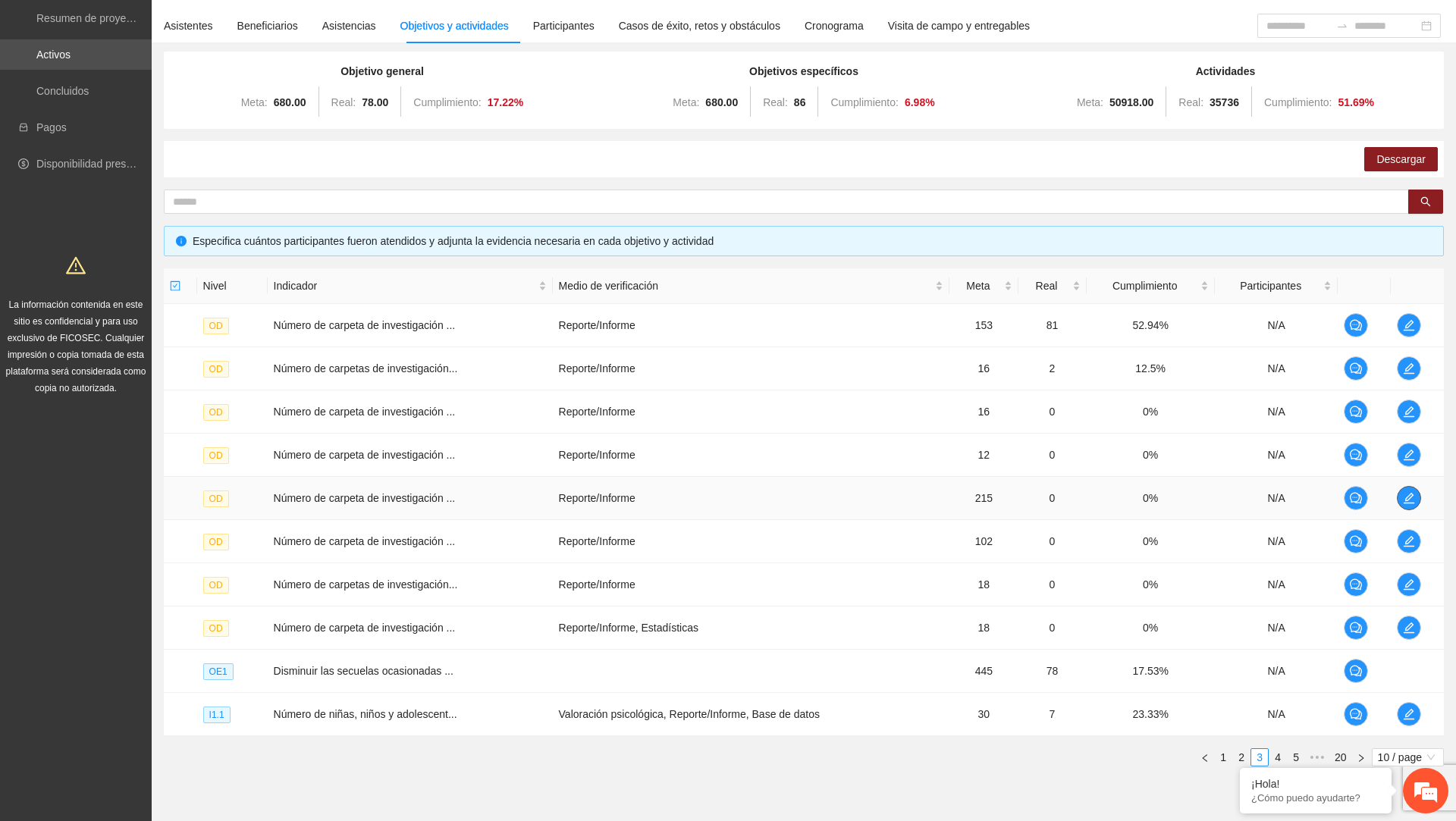
click at [1403, 496] on span "edit" at bounding box center [1409, 498] width 22 height 12
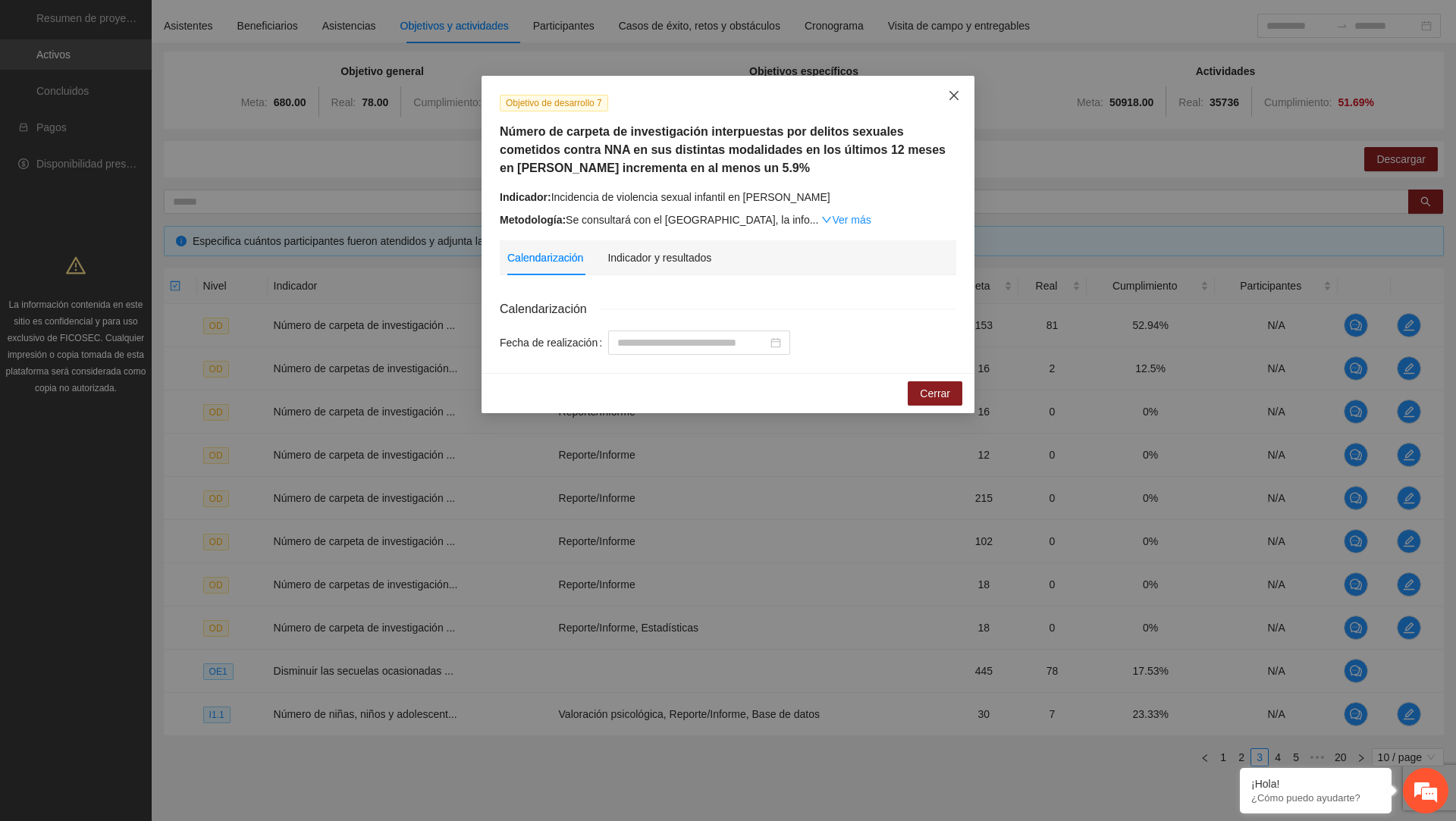
click at [949, 98] on icon "close" at bounding box center [954, 96] width 12 height 12
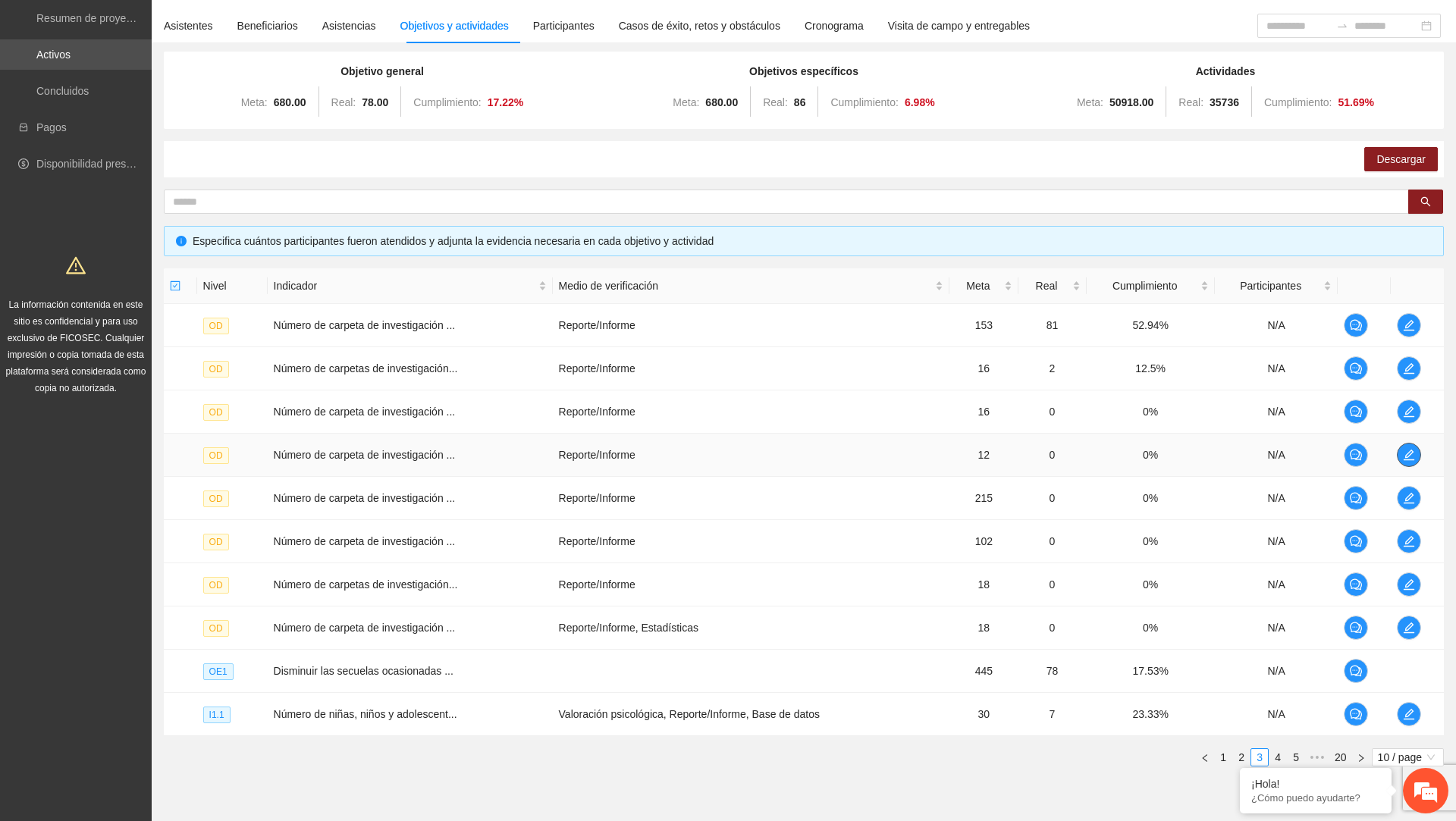
click at [1415, 449] on icon "edit" at bounding box center [1410, 455] width 12 height 12
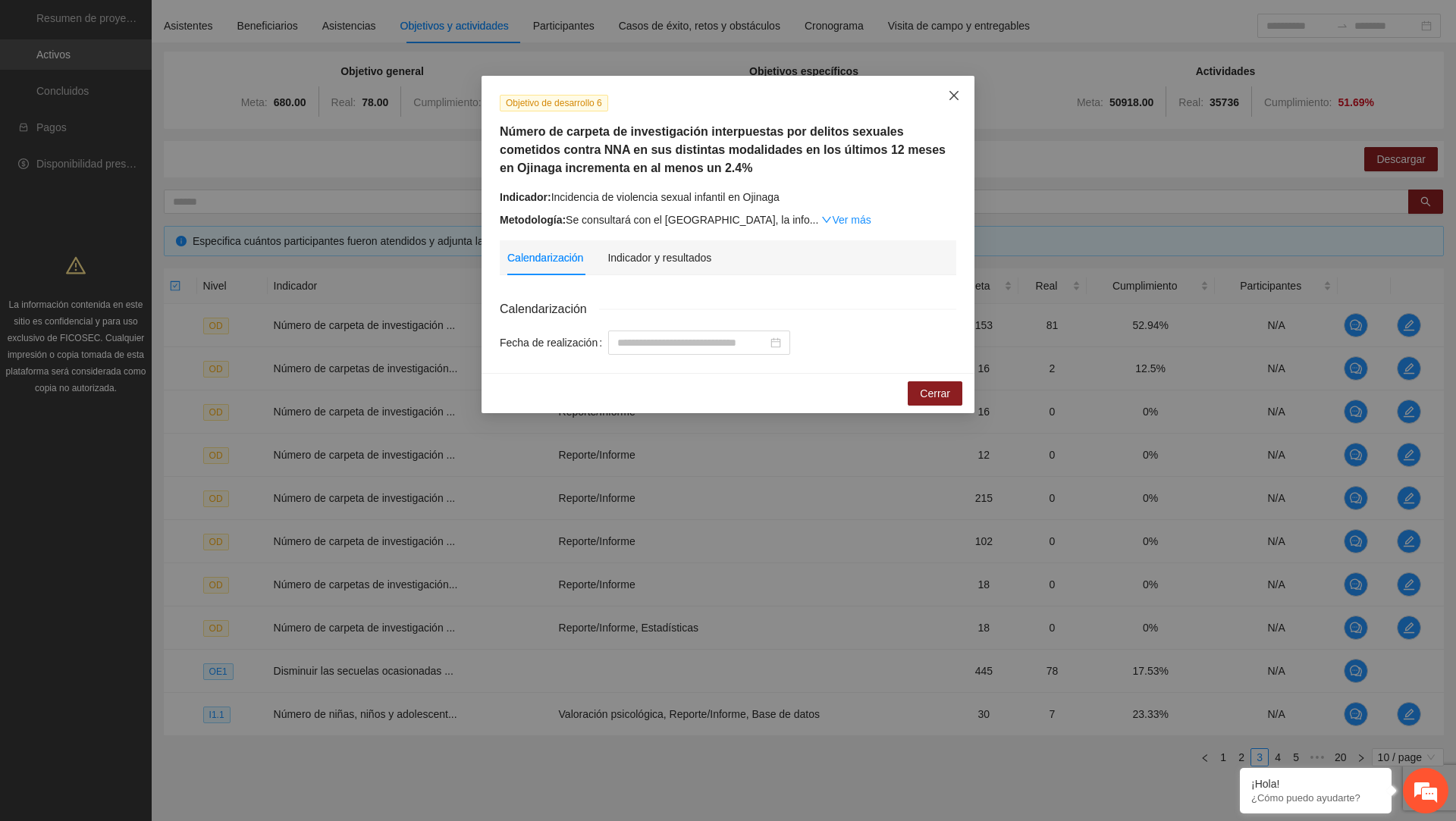
click at [950, 97] on icon "close" at bounding box center [954, 96] width 12 height 12
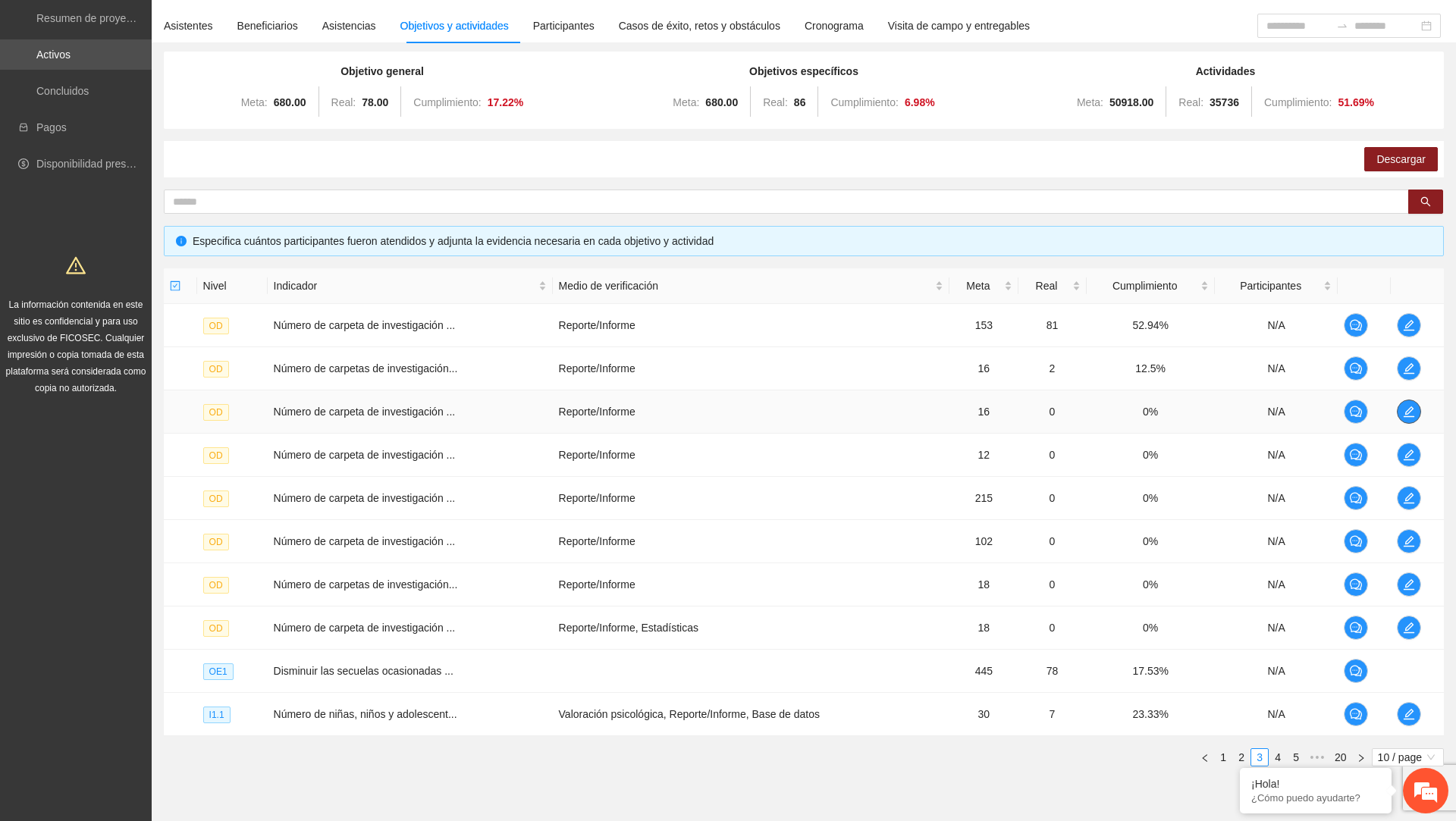
click at [1407, 419] on button "button" at bounding box center [1409, 411] width 24 height 24
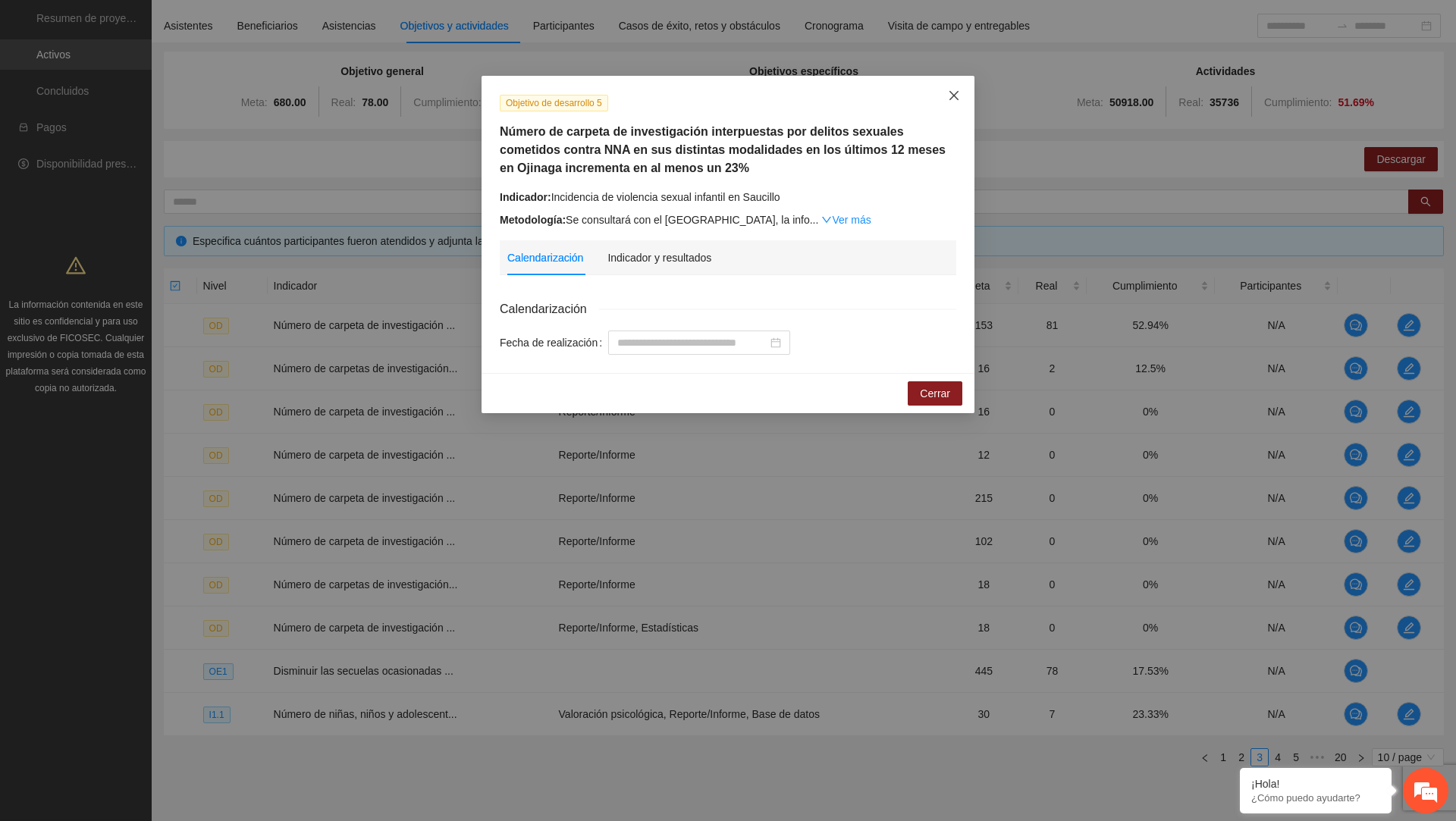
click at [957, 101] on icon "close" at bounding box center [954, 96] width 12 height 12
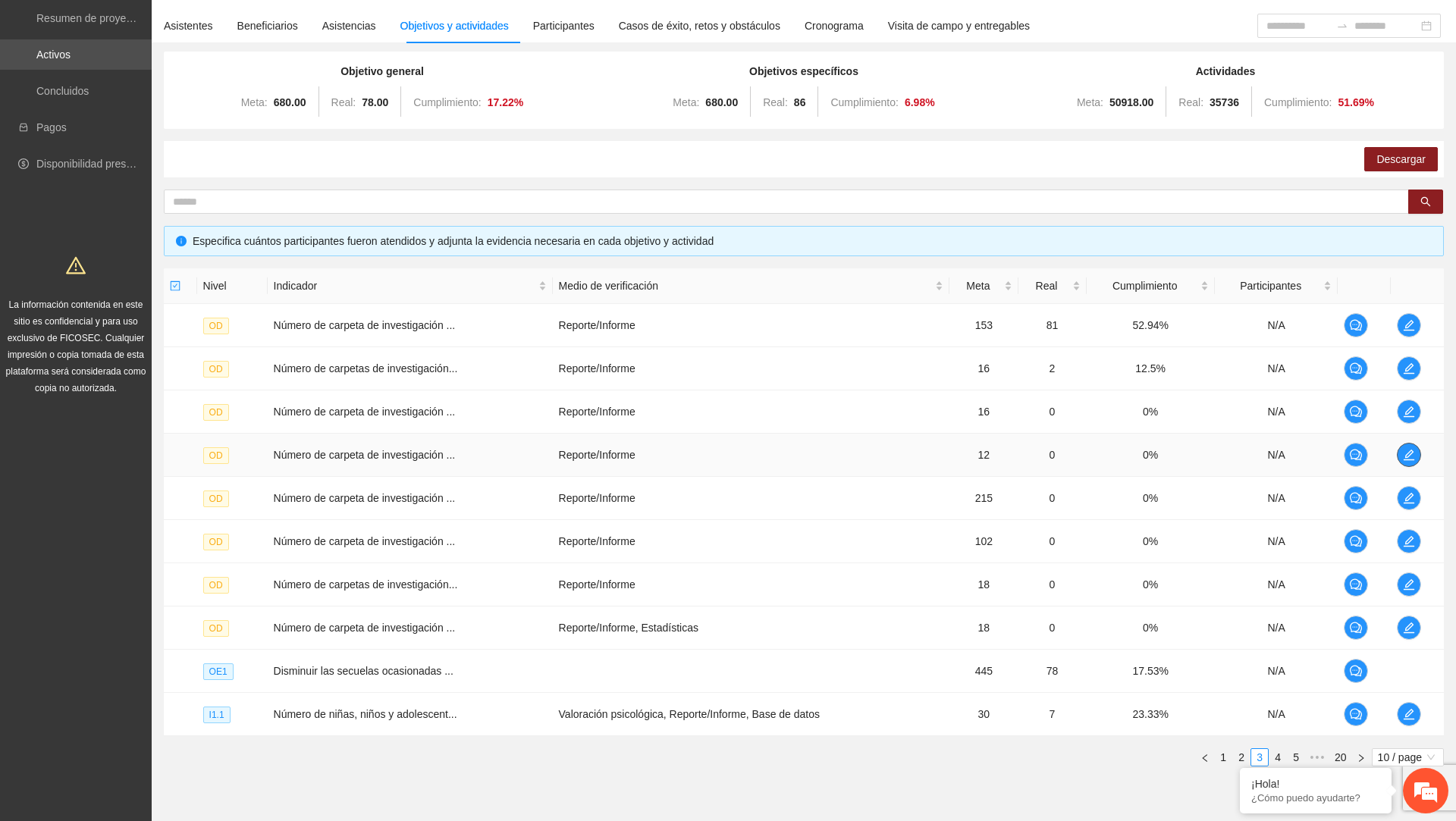
click at [1412, 450] on icon "edit" at bounding box center [1410, 455] width 12 height 12
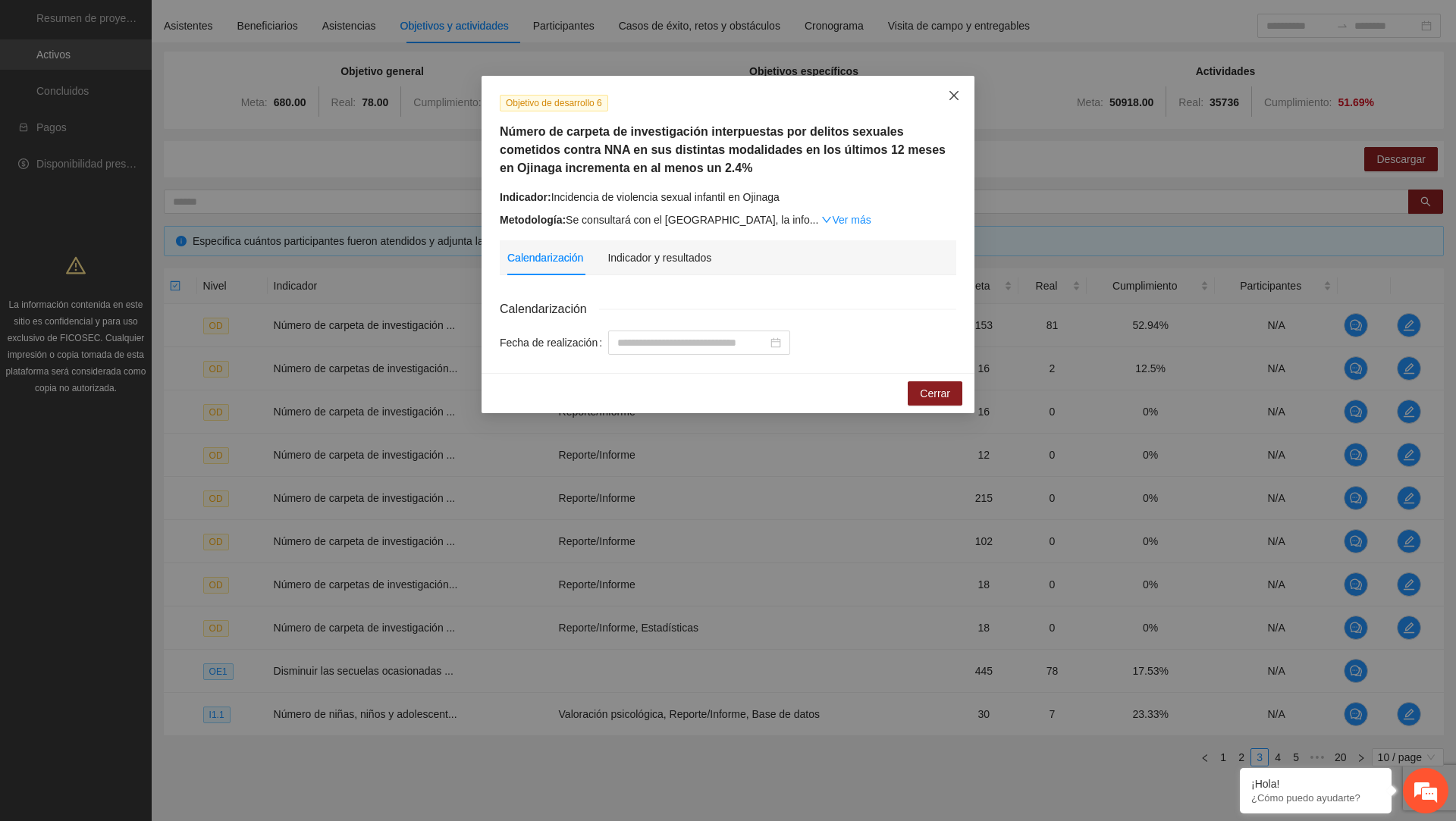
click at [954, 104] on span "Close" at bounding box center [954, 96] width 41 height 41
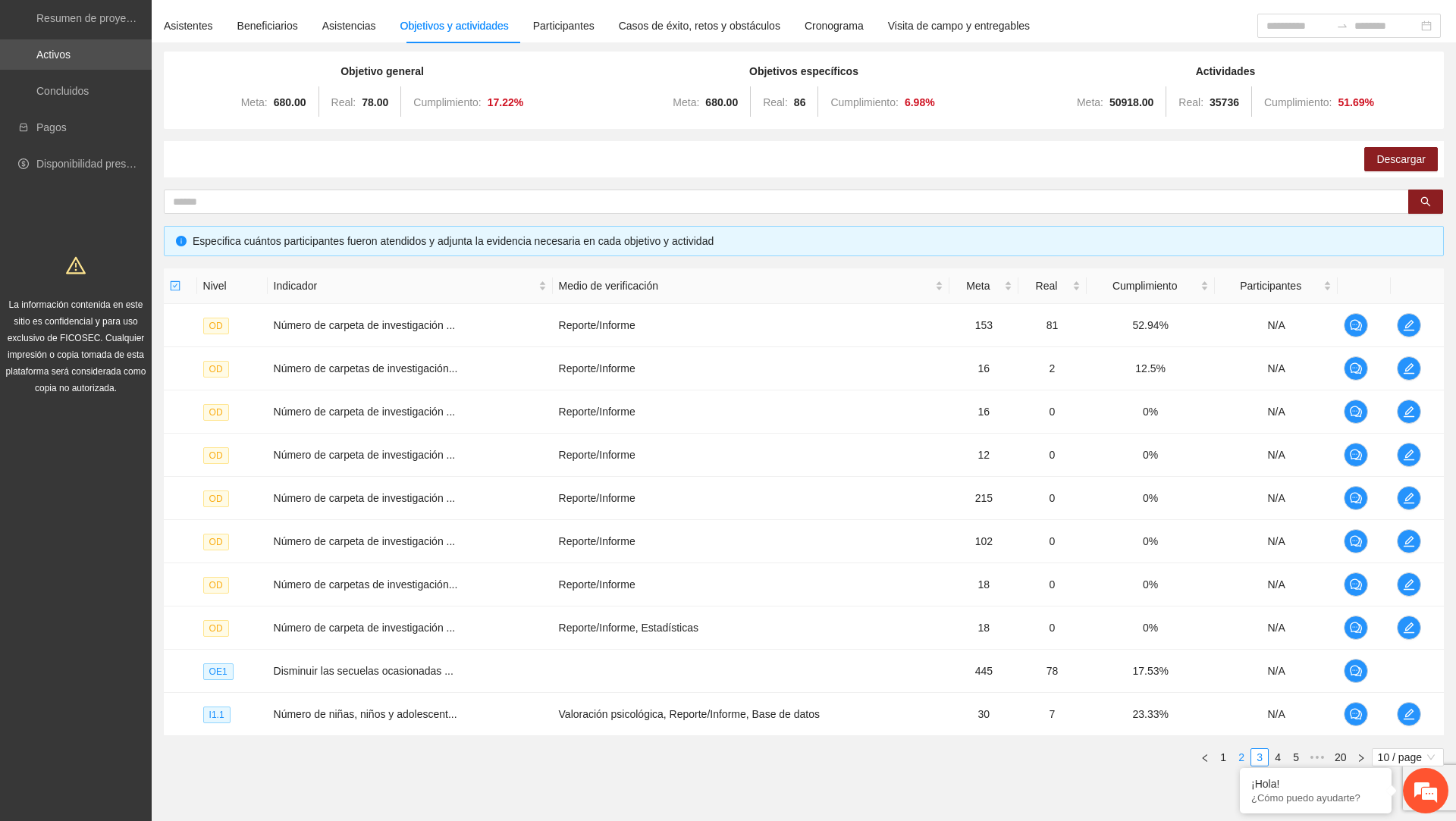
click at [1239, 758] on link "2" at bounding box center [1242, 758] width 17 height 17
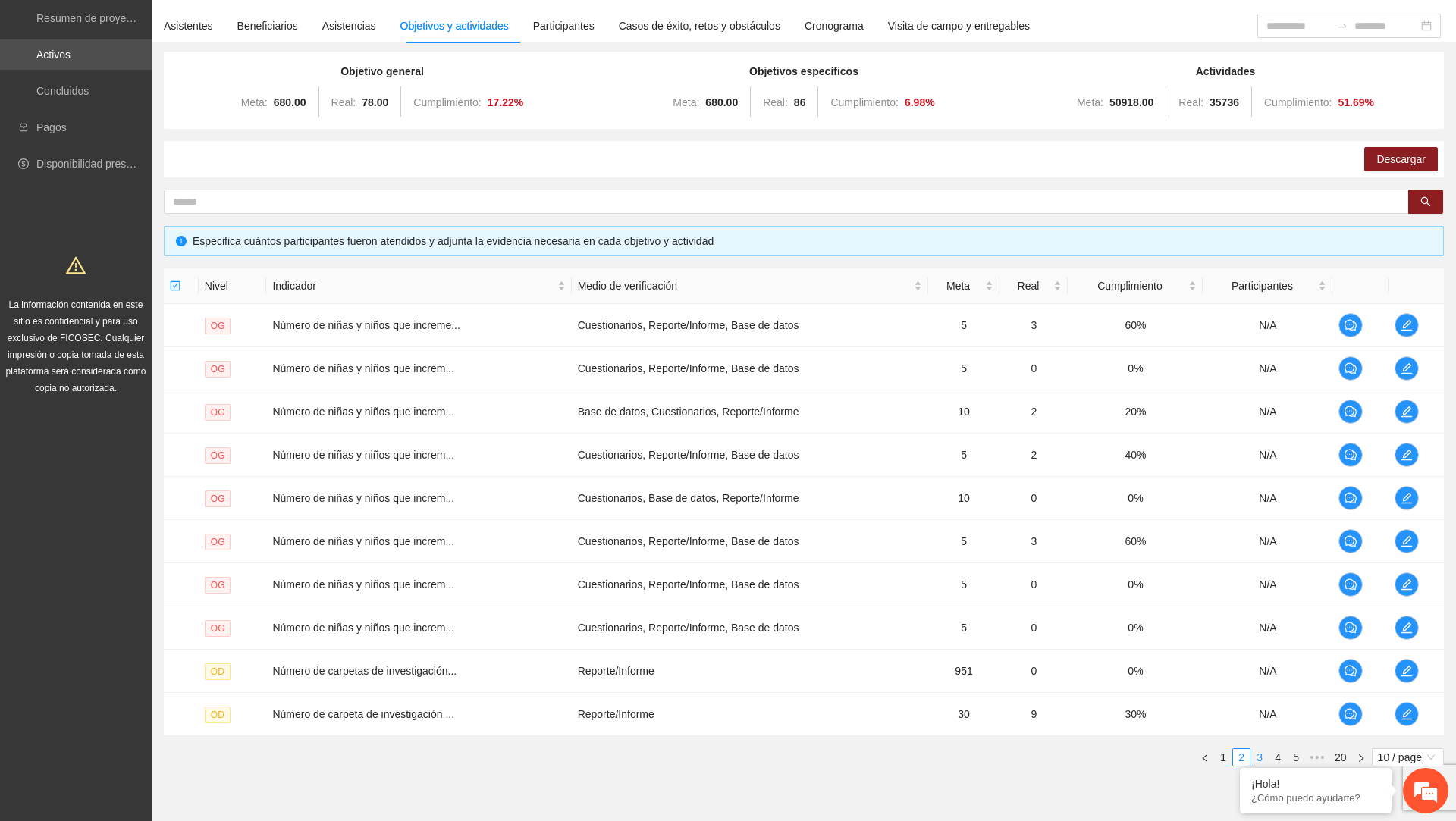
click at [1254, 755] on link "3" at bounding box center [1260, 758] width 17 height 17
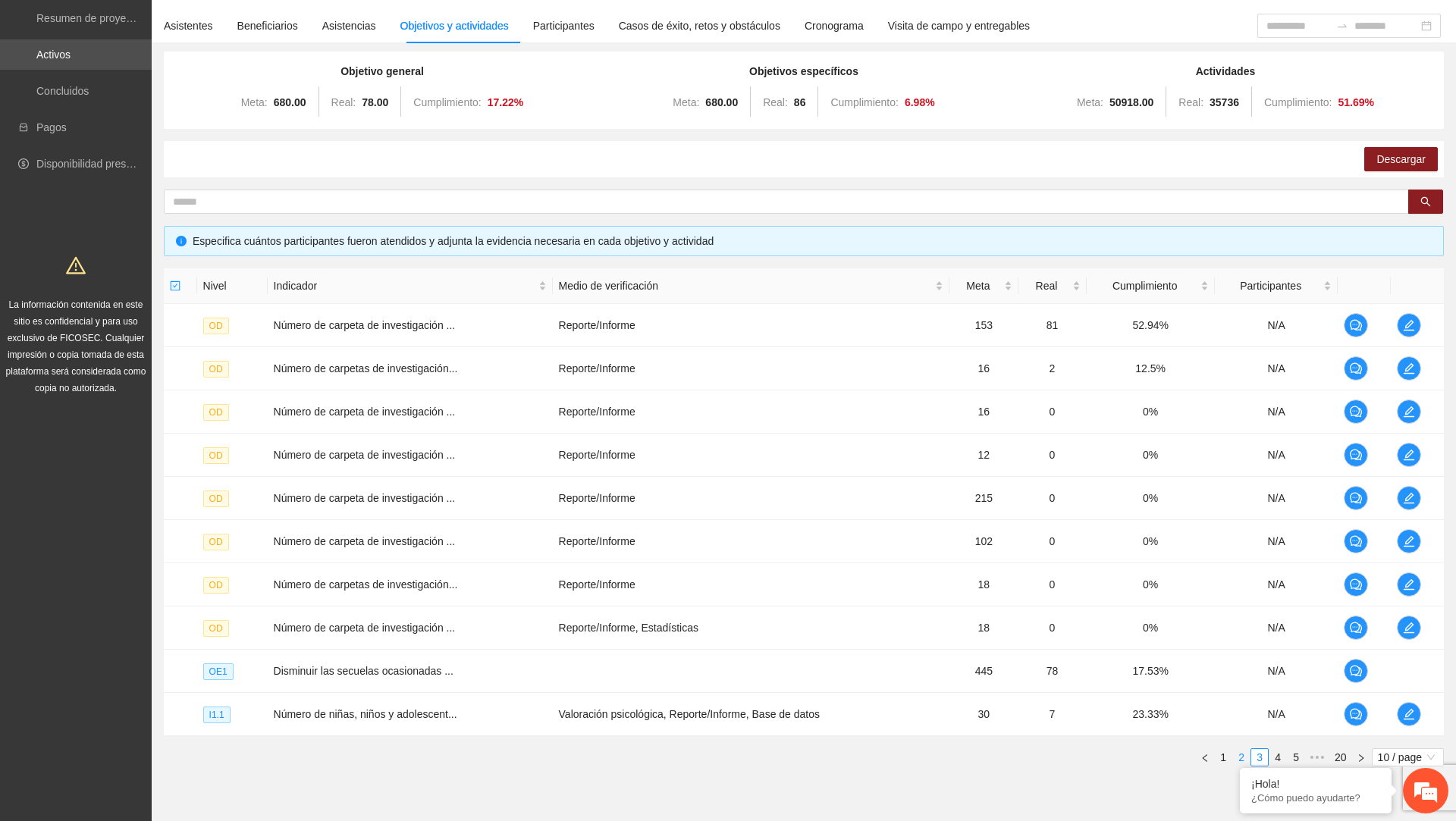
click at [1240, 751] on link "2" at bounding box center [1242, 758] width 17 height 17
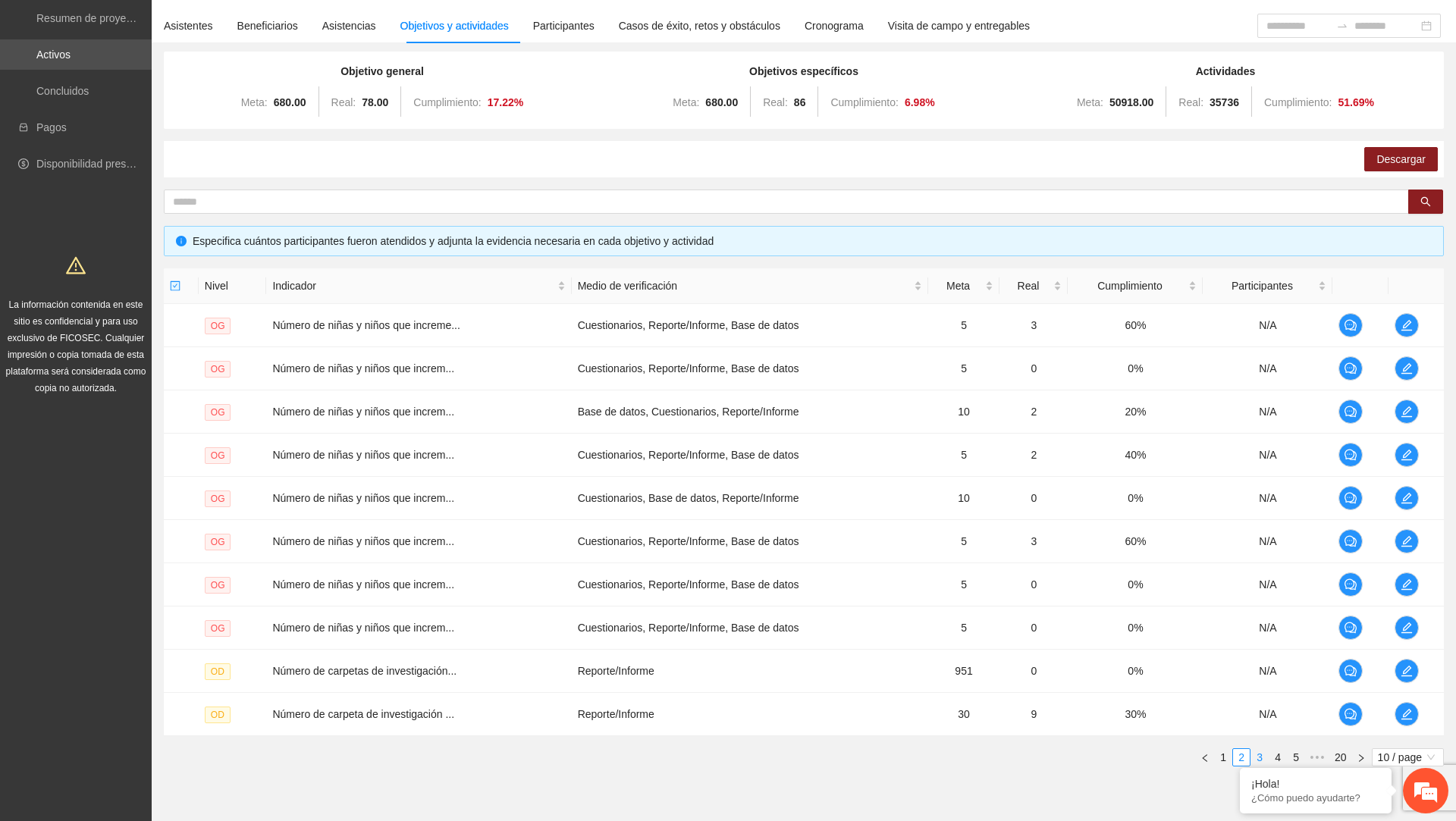
click at [1258, 760] on link "3" at bounding box center [1260, 758] width 17 height 17
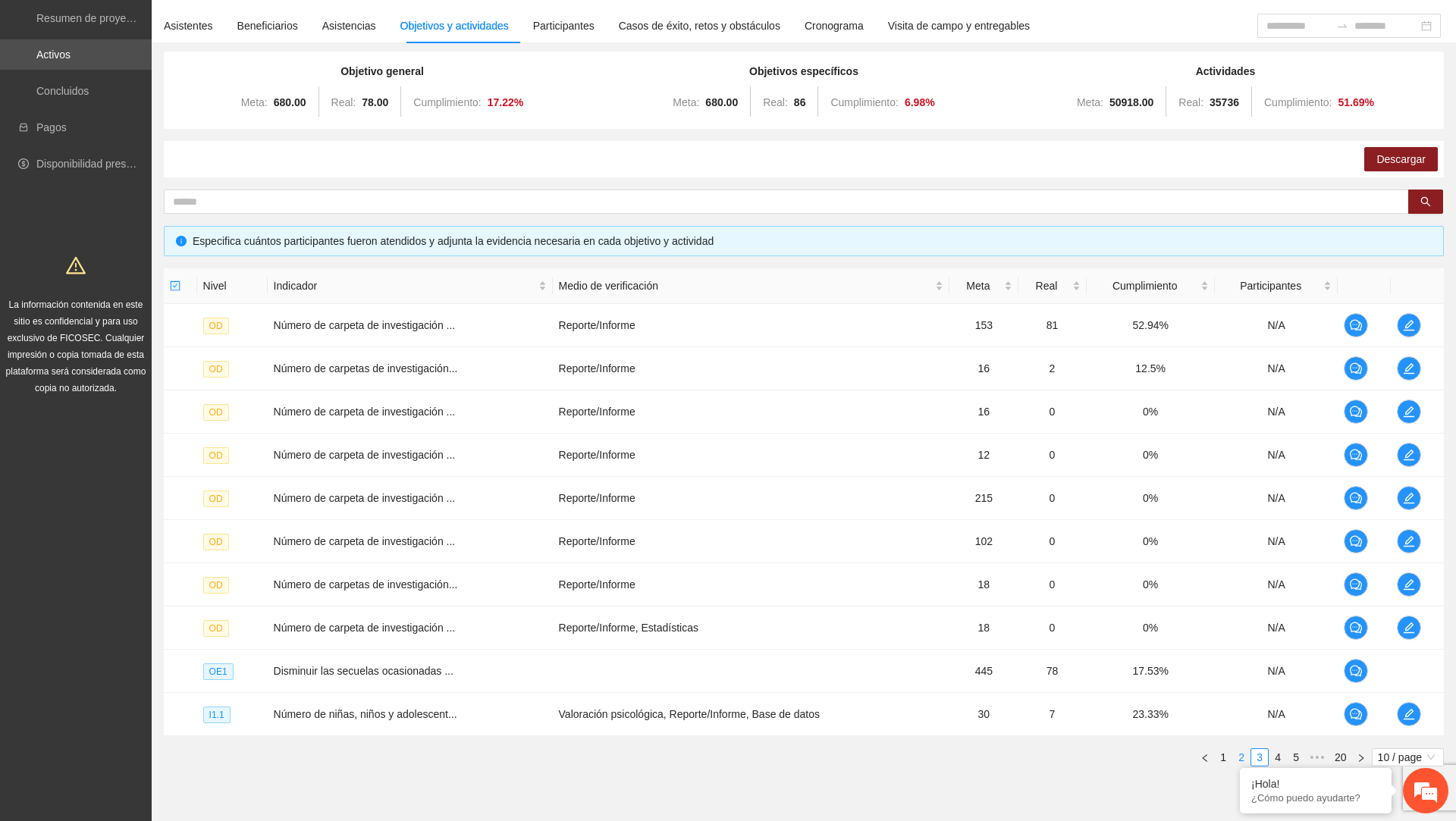
click at [1240, 755] on link "2" at bounding box center [1242, 758] width 17 height 17
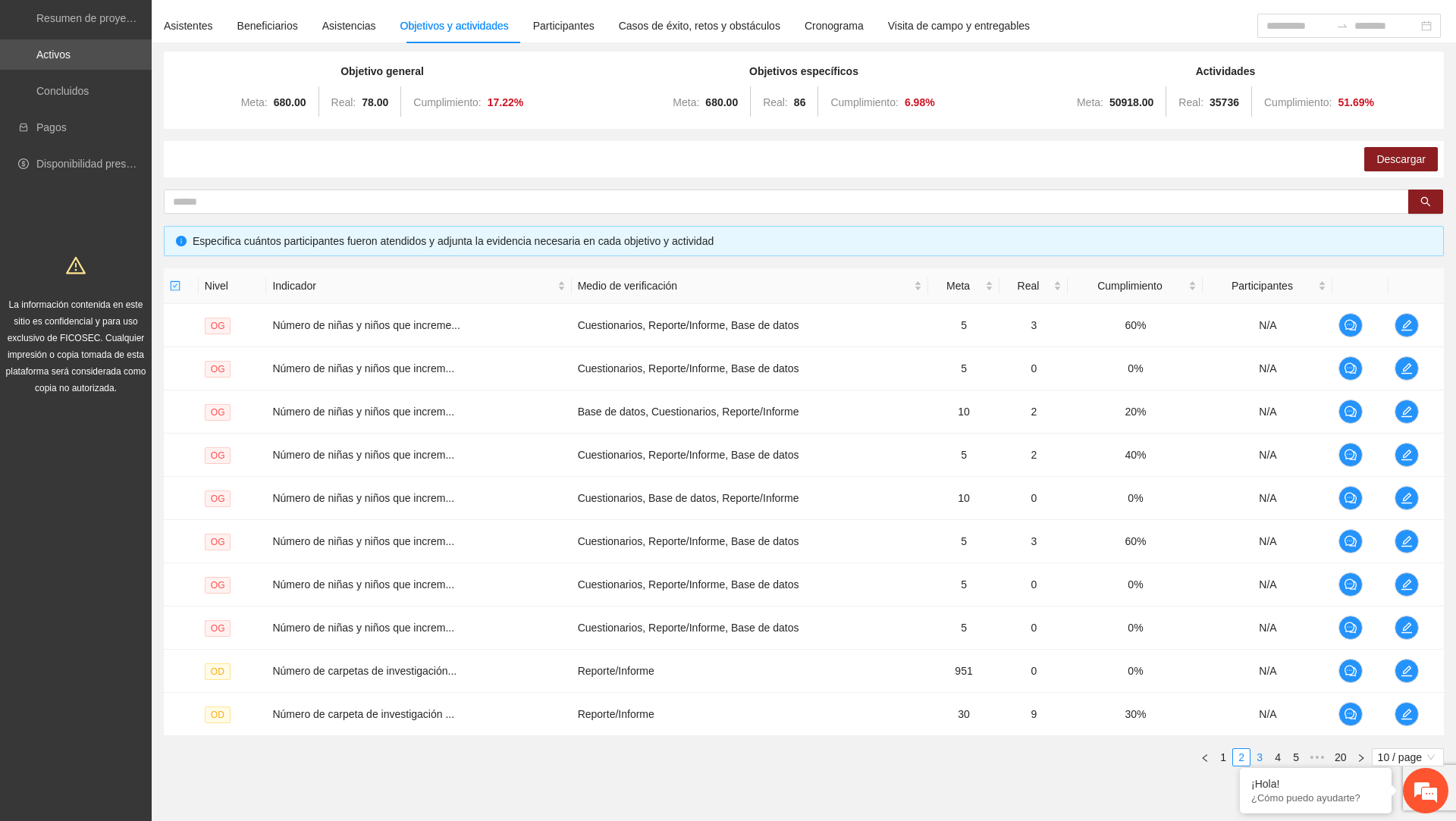
click at [1257, 751] on link "3" at bounding box center [1260, 758] width 17 height 17
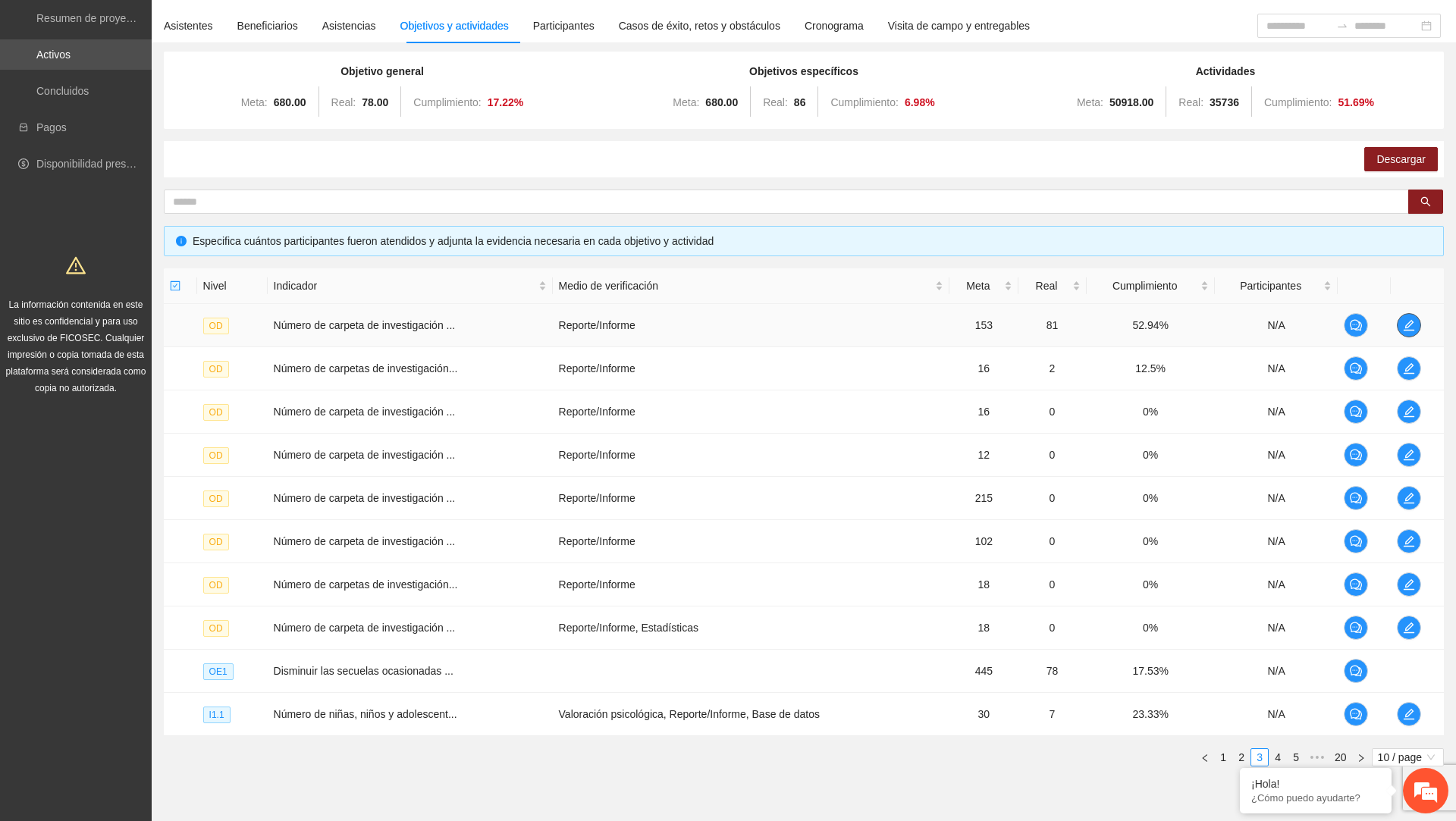
click at [1415, 327] on icon "edit" at bounding box center [1410, 325] width 12 height 12
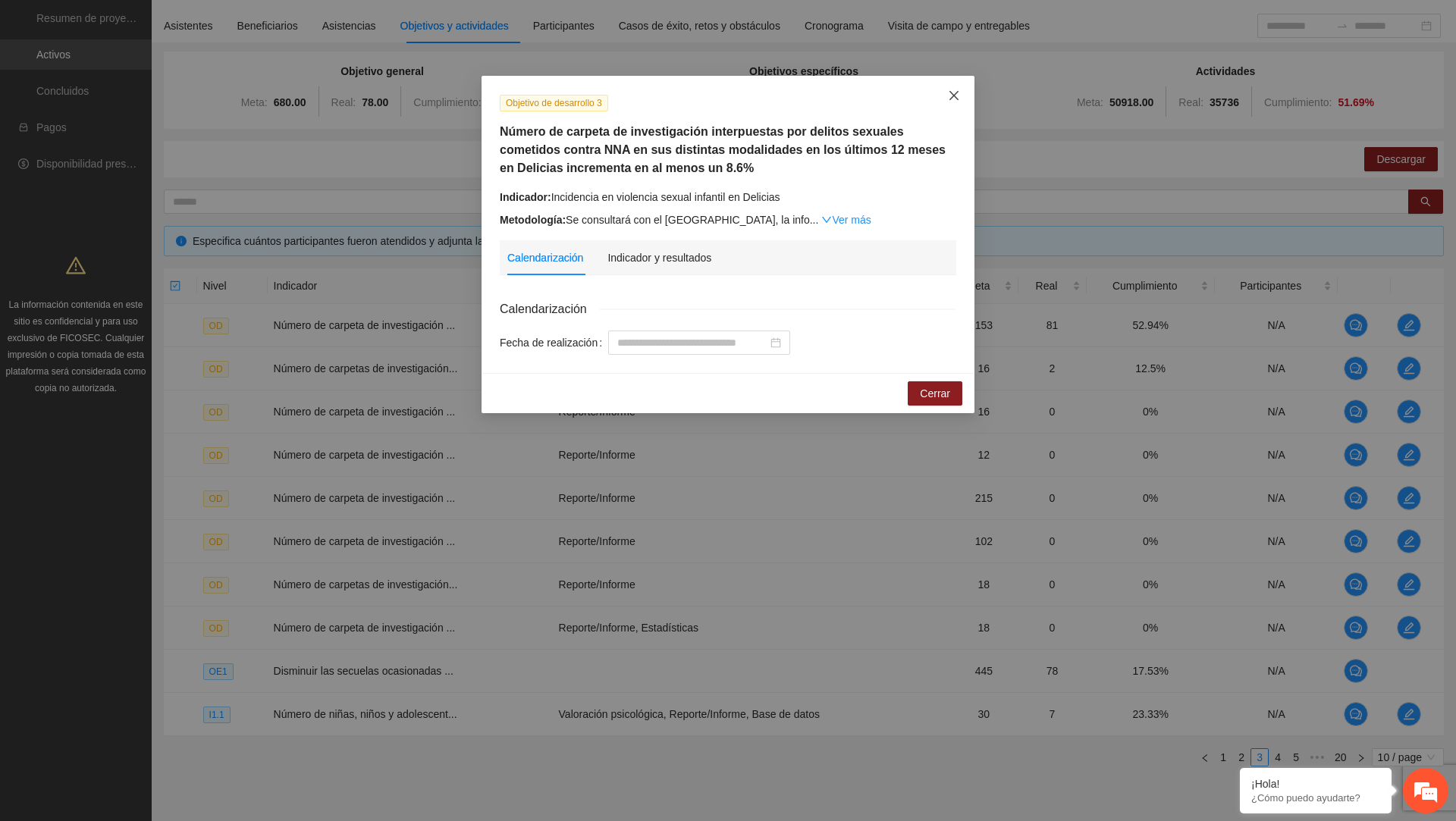
click at [959, 95] on icon "close" at bounding box center [954, 96] width 12 height 12
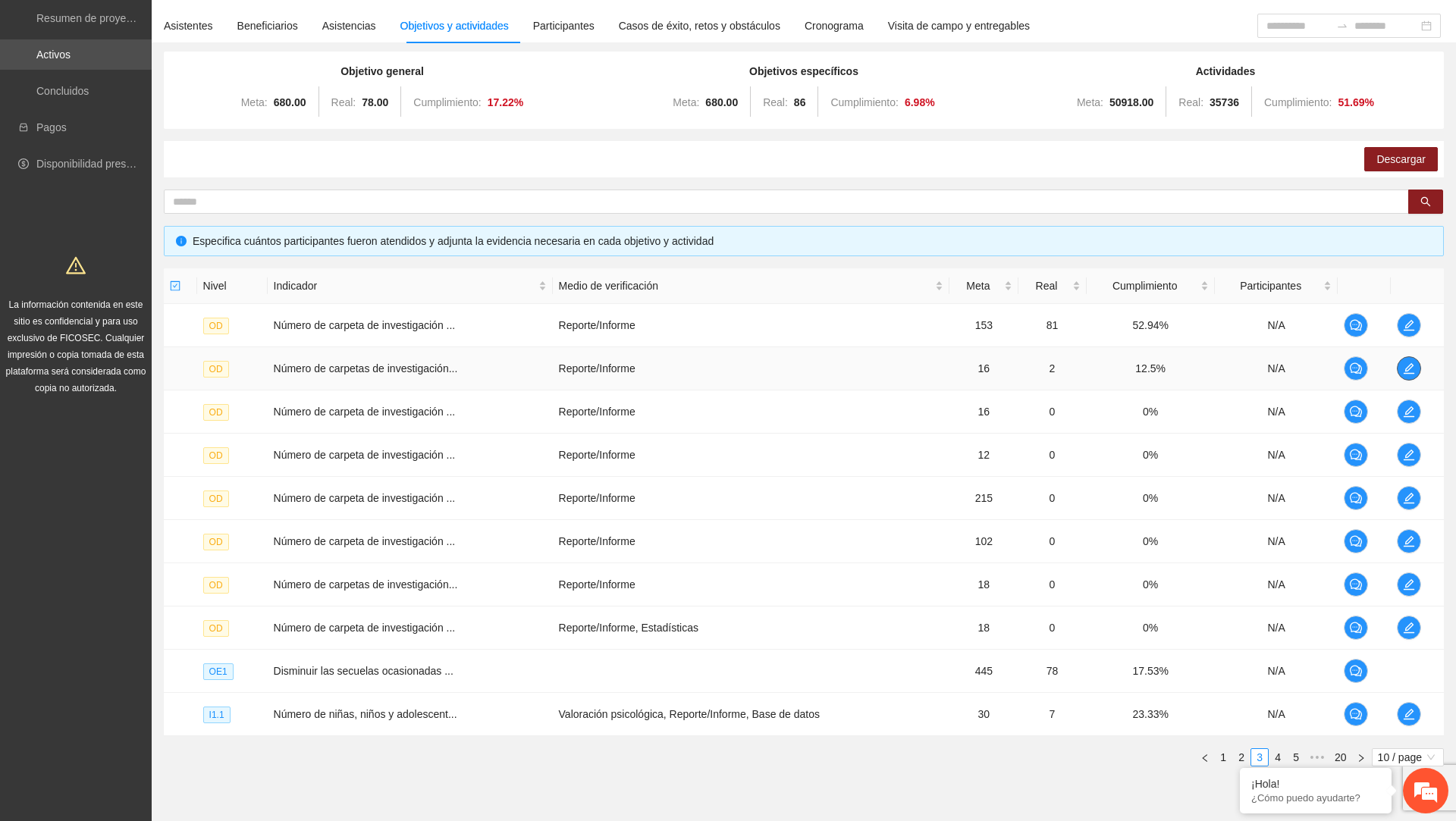
click at [1415, 364] on icon "edit" at bounding box center [1410, 368] width 12 height 12
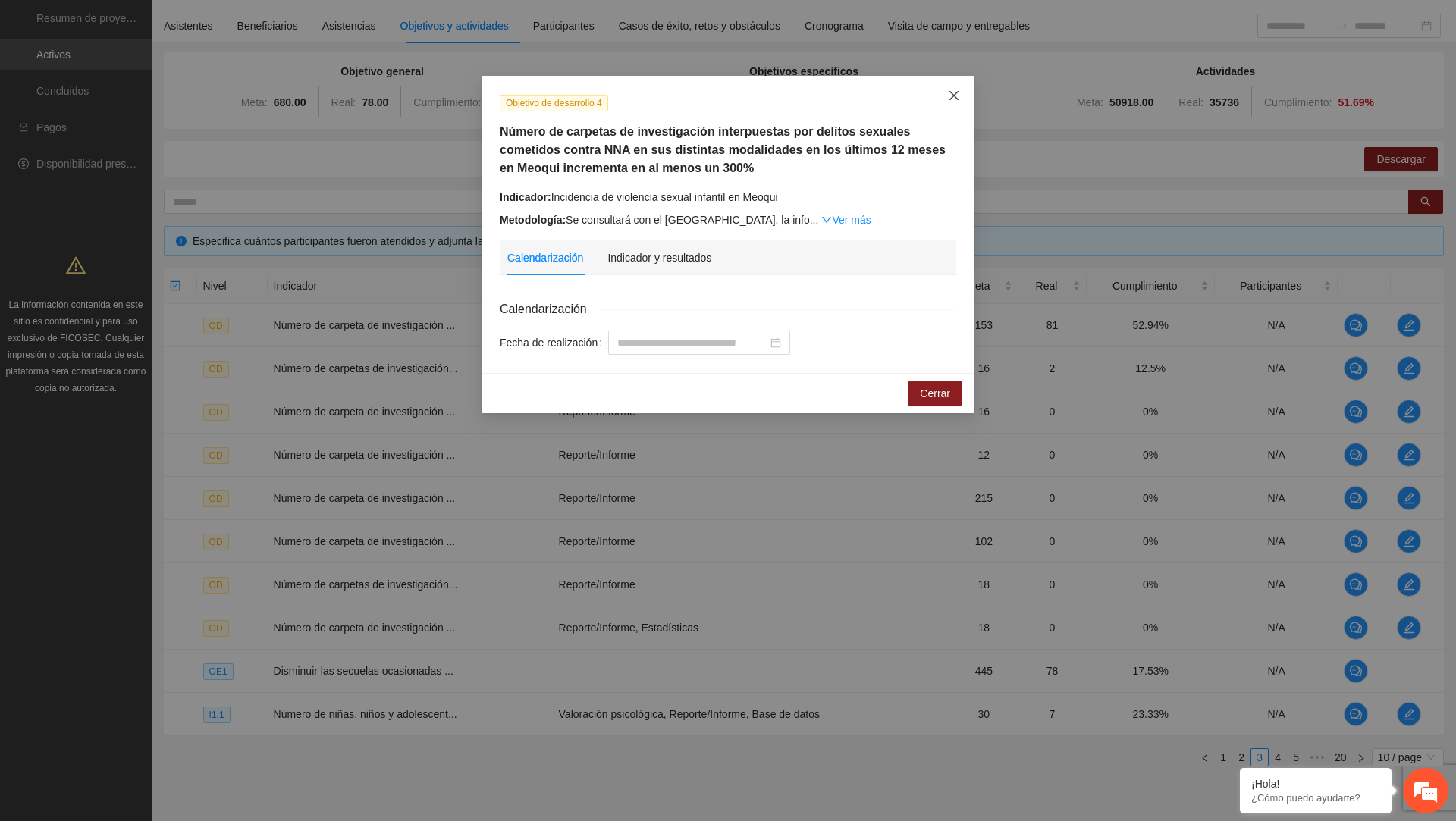
click at [948, 96] on icon "close" at bounding box center [954, 96] width 12 height 12
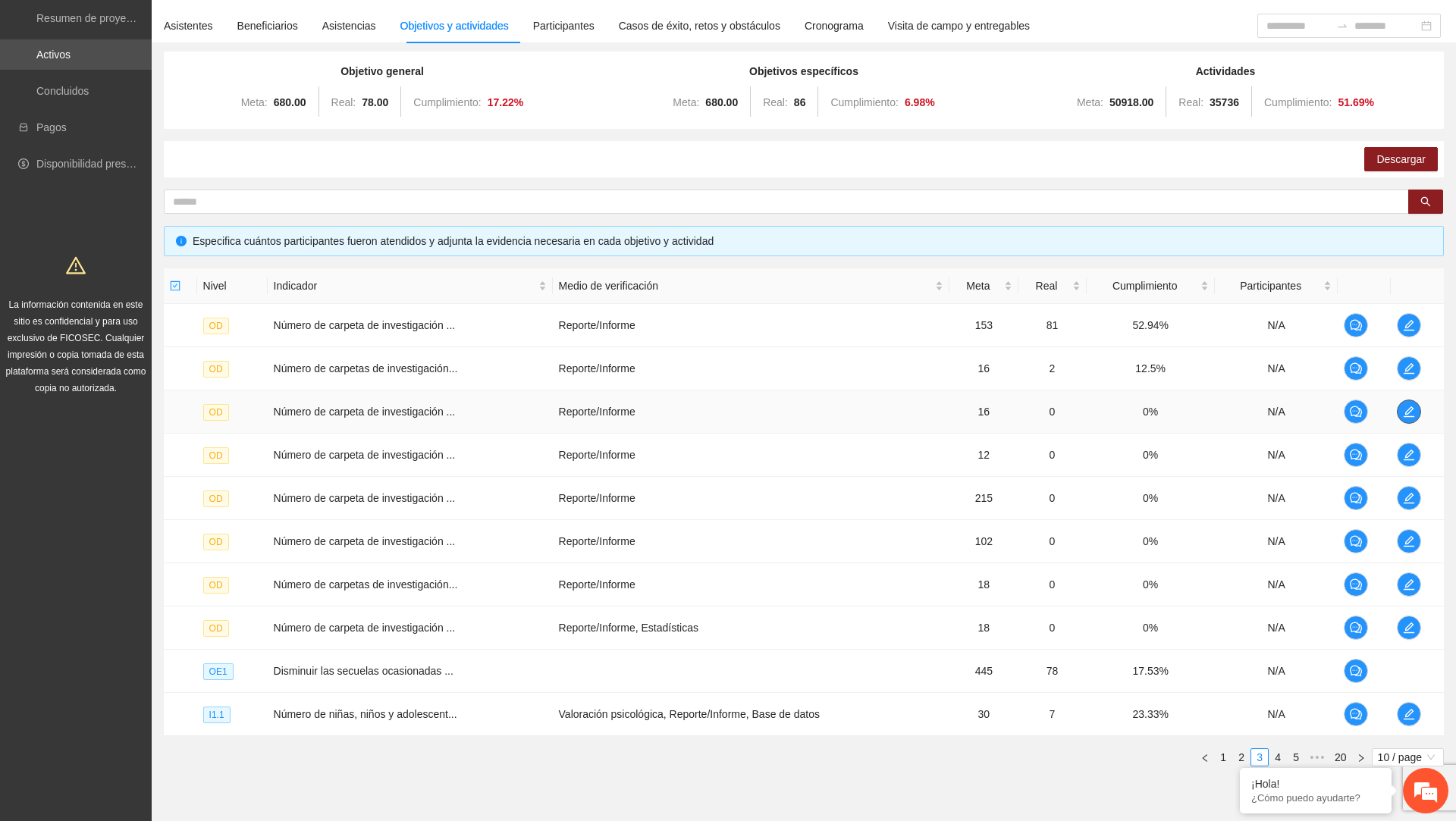
click at [1414, 405] on icon "edit" at bounding box center [1410, 412] width 12 height 12
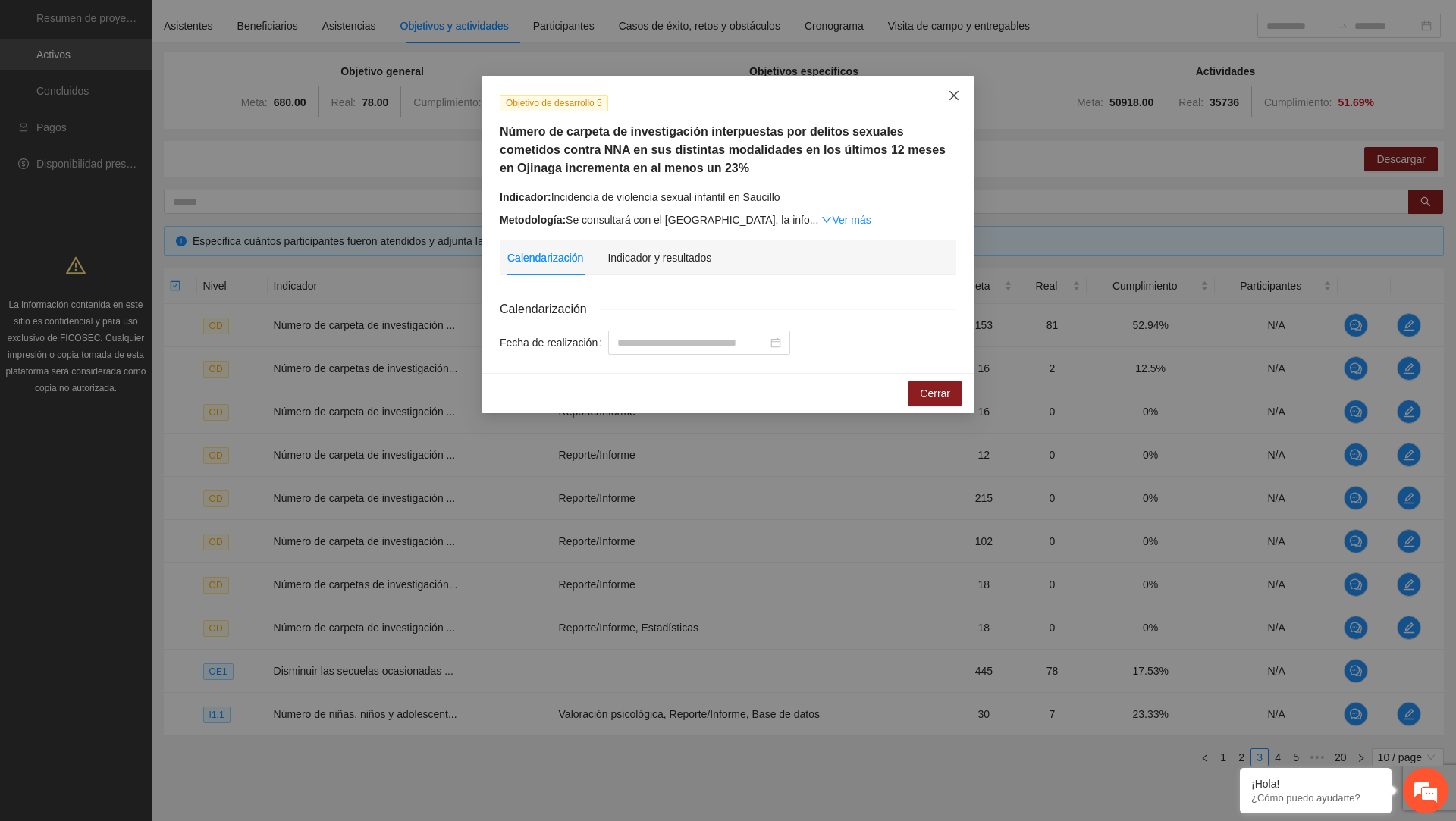
click at [949, 96] on icon "close" at bounding box center [954, 96] width 12 height 12
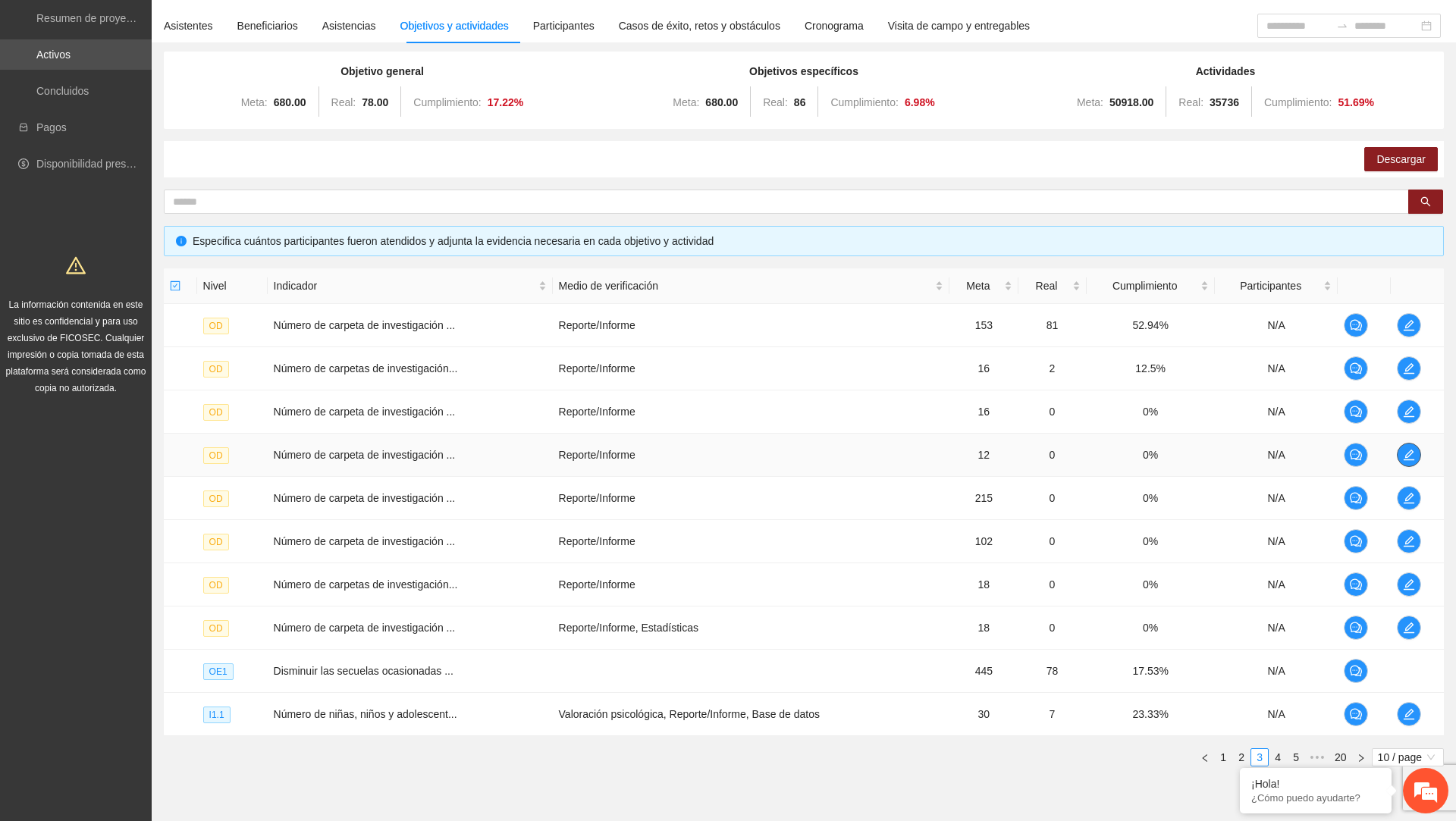
click at [1421, 450] on button "button" at bounding box center [1409, 454] width 24 height 24
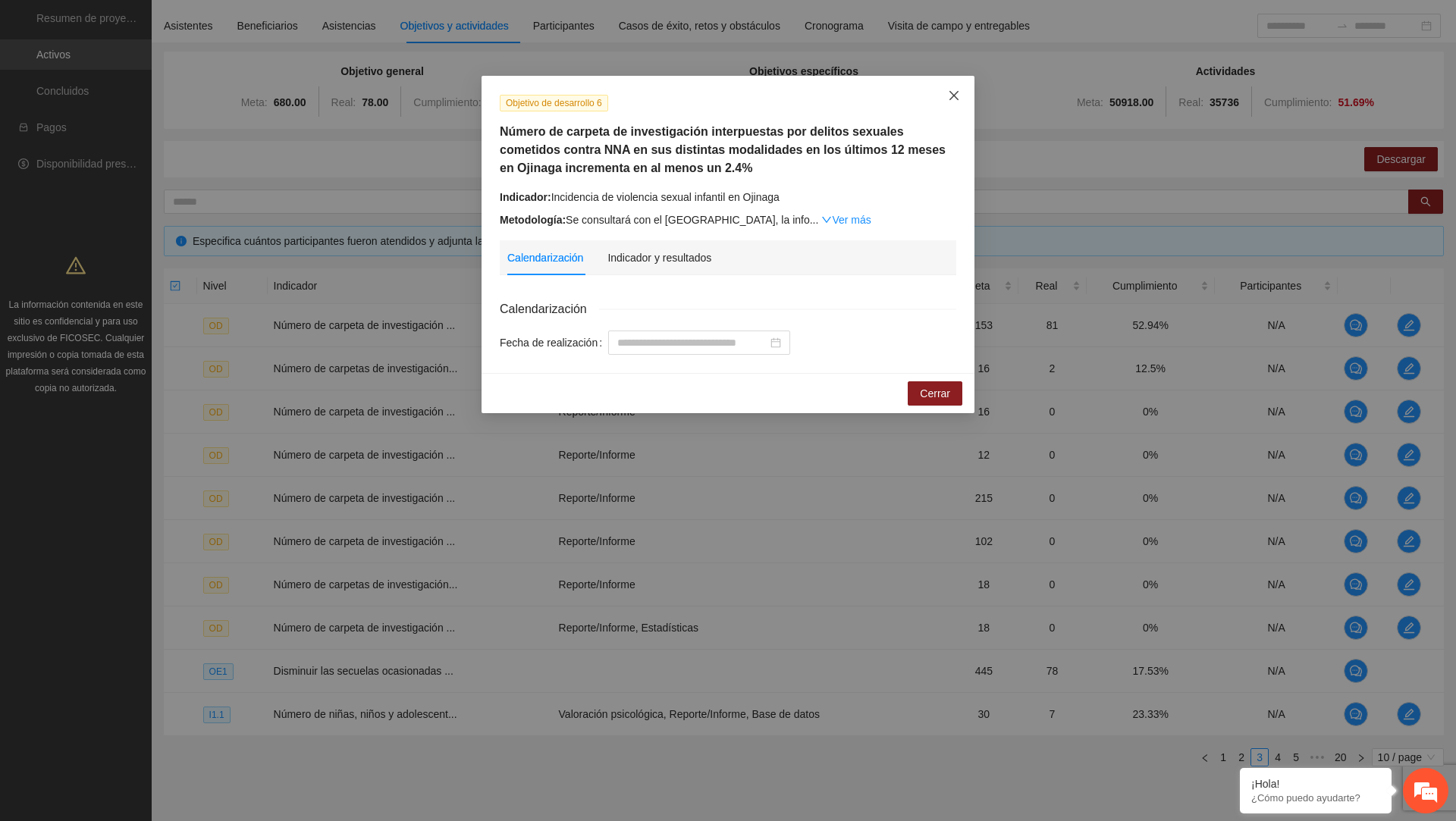
click at [955, 98] on icon "close" at bounding box center [954, 96] width 12 height 12
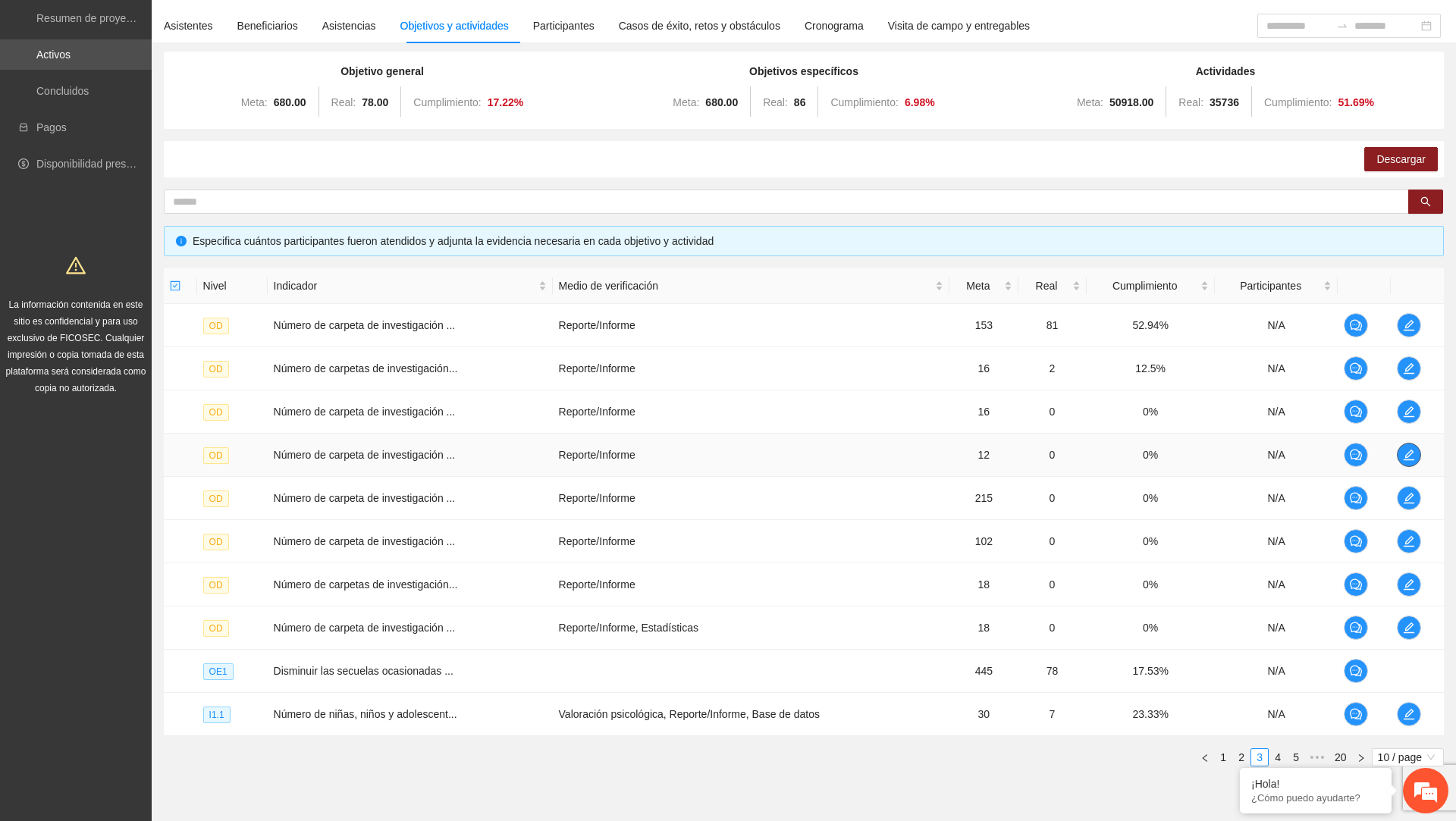
click at [1410, 454] on icon "edit" at bounding box center [1409, 455] width 11 height 11
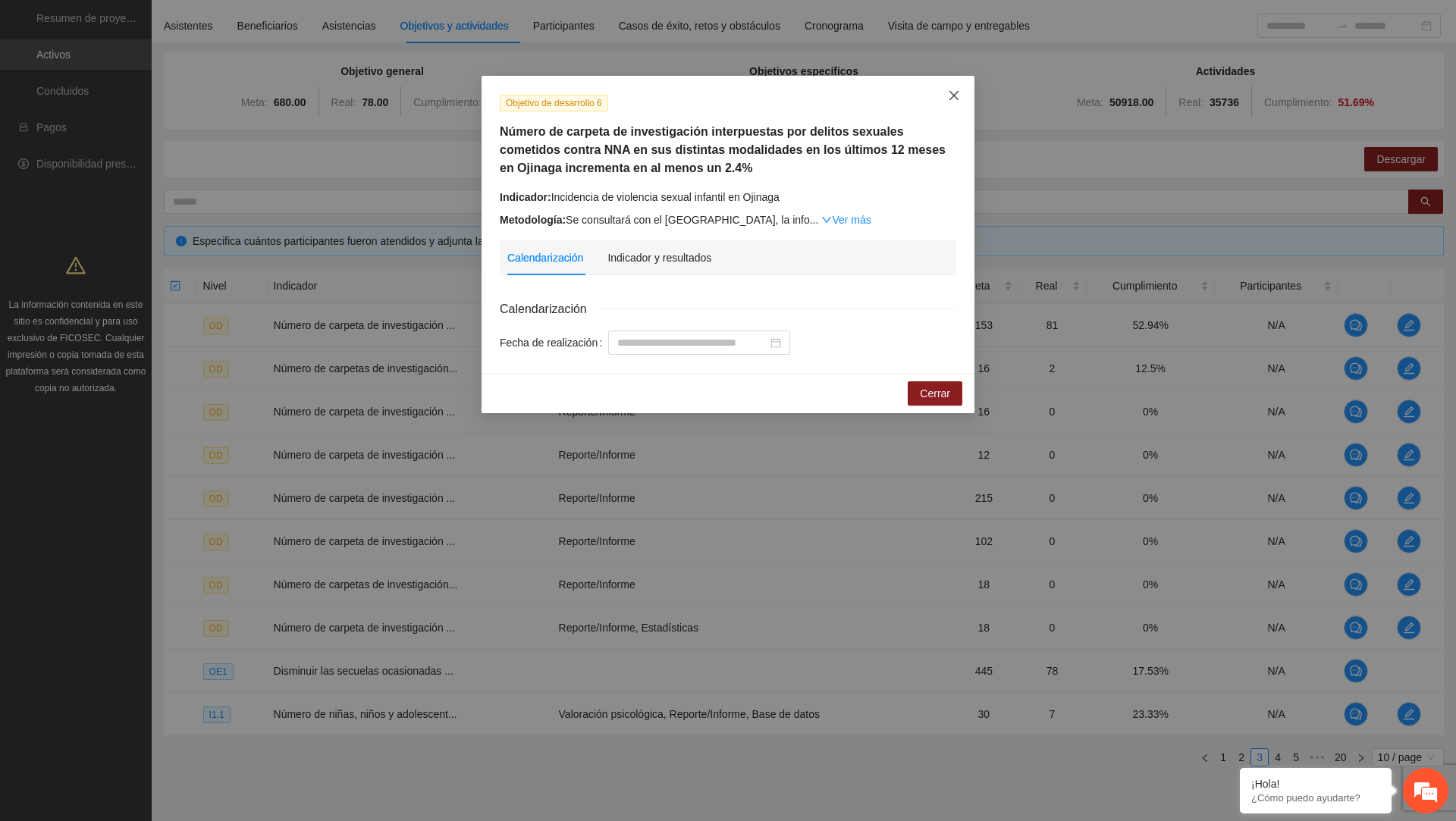
click at [952, 97] on icon "close" at bounding box center [954, 96] width 9 height 9
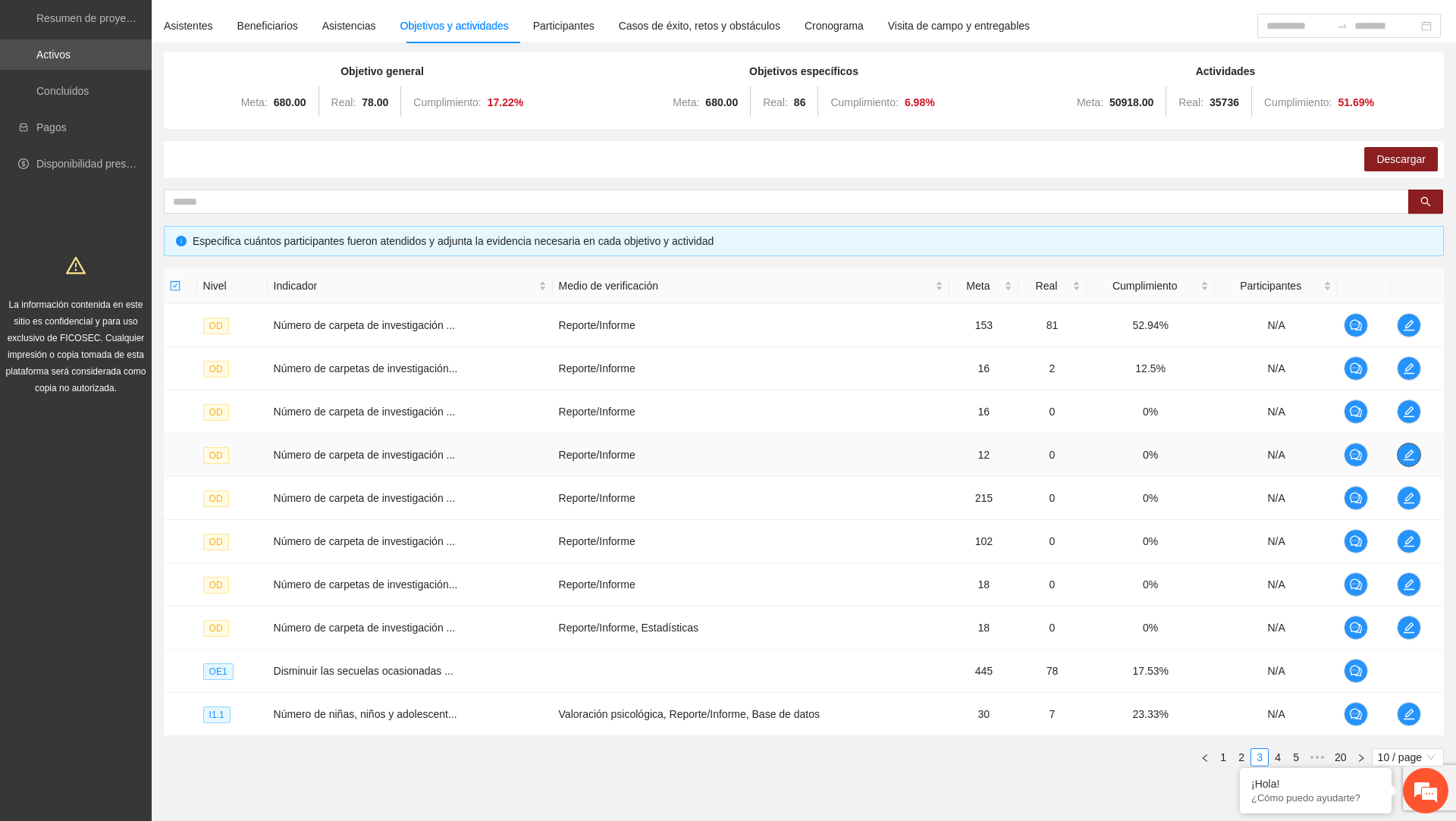
click at [1400, 454] on span "edit" at bounding box center [1409, 455] width 22 height 12
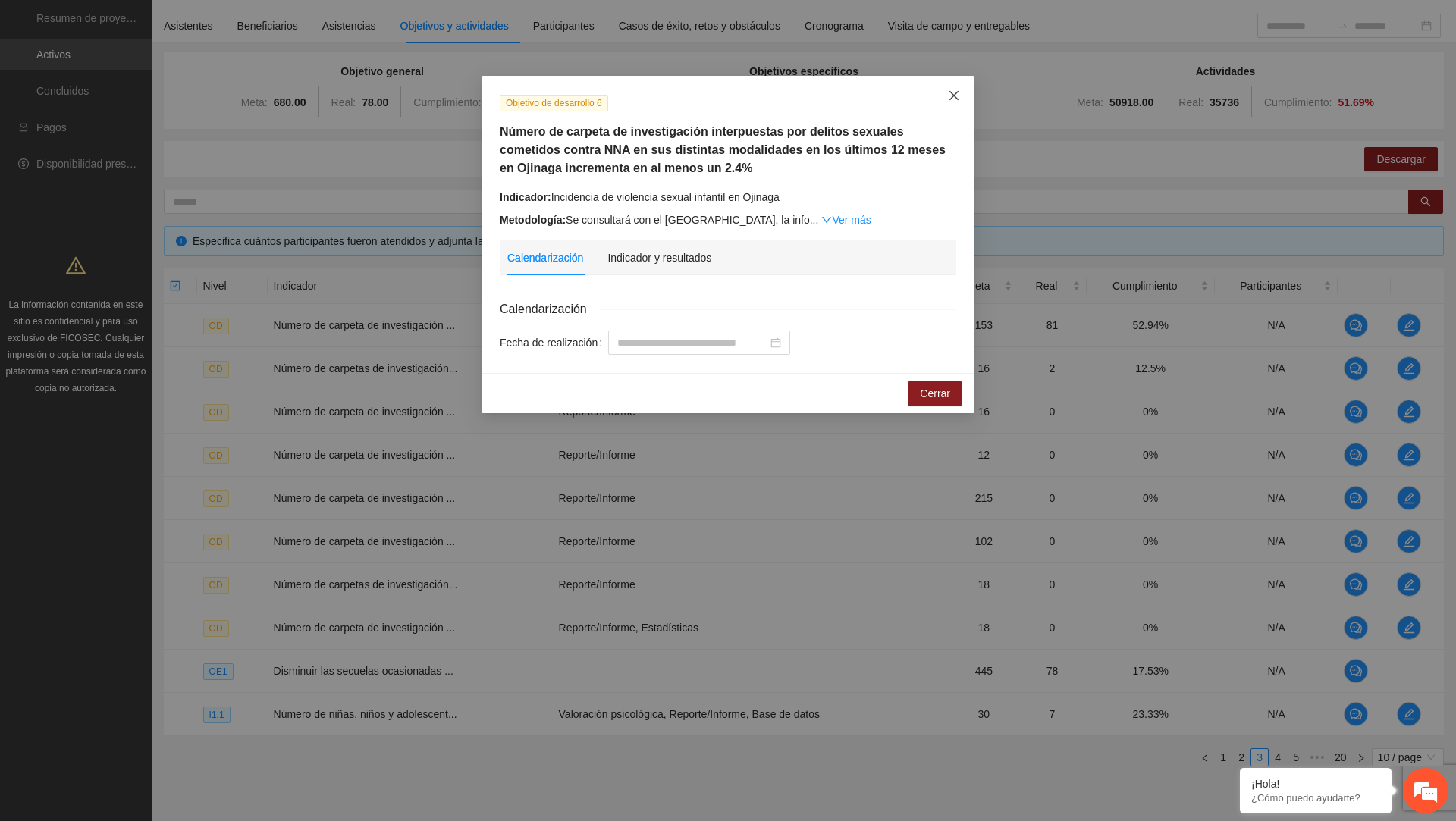
click at [955, 93] on icon "close" at bounding box center [954, 96] width 12 height 12
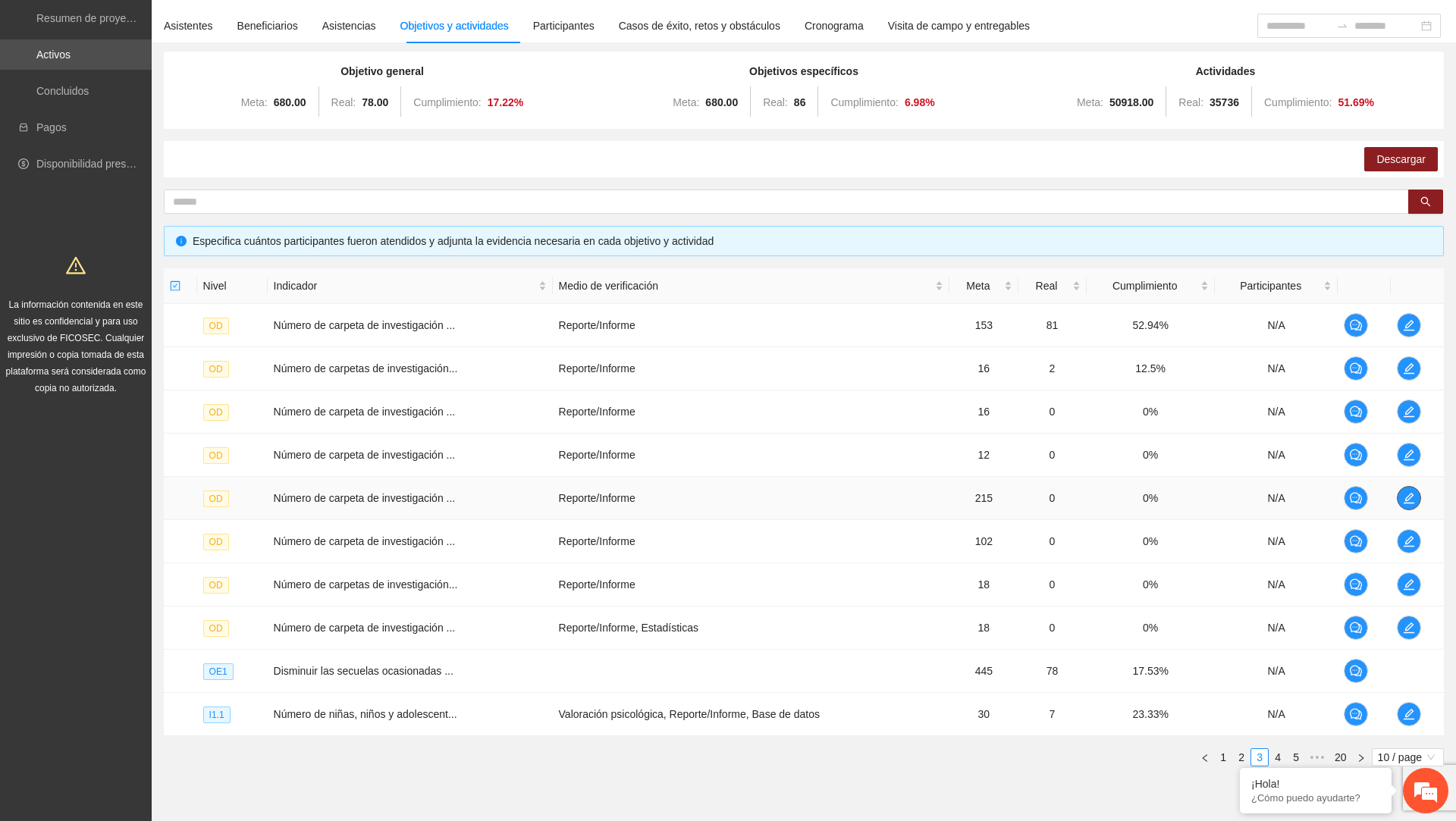
click at [1410, 493] on icon "edit" at bounding box center [1409, 498] width 11 height 11
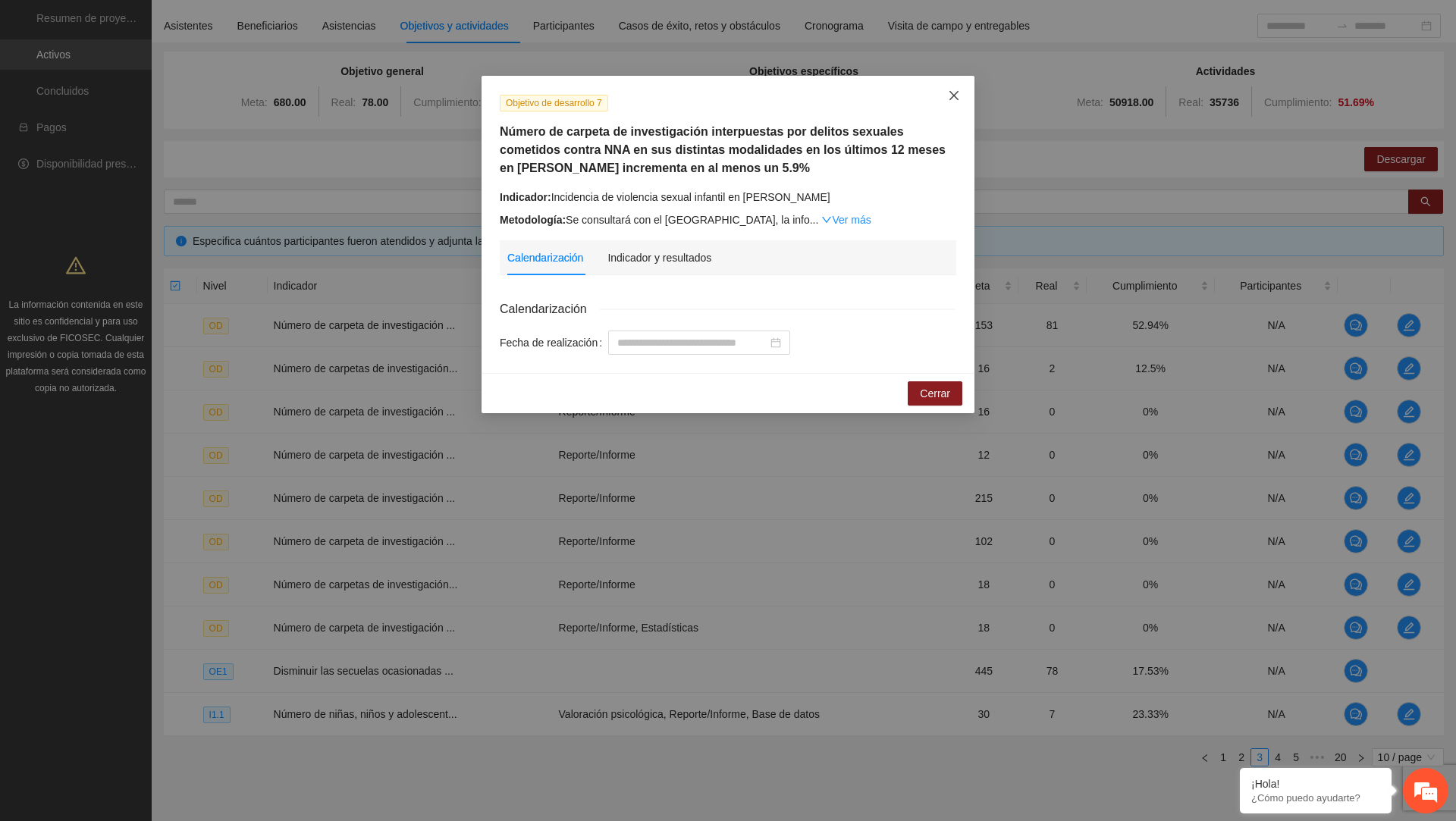
click at [952, 94] on icon "close" at bounding box center [954, 96] width 9 height 9
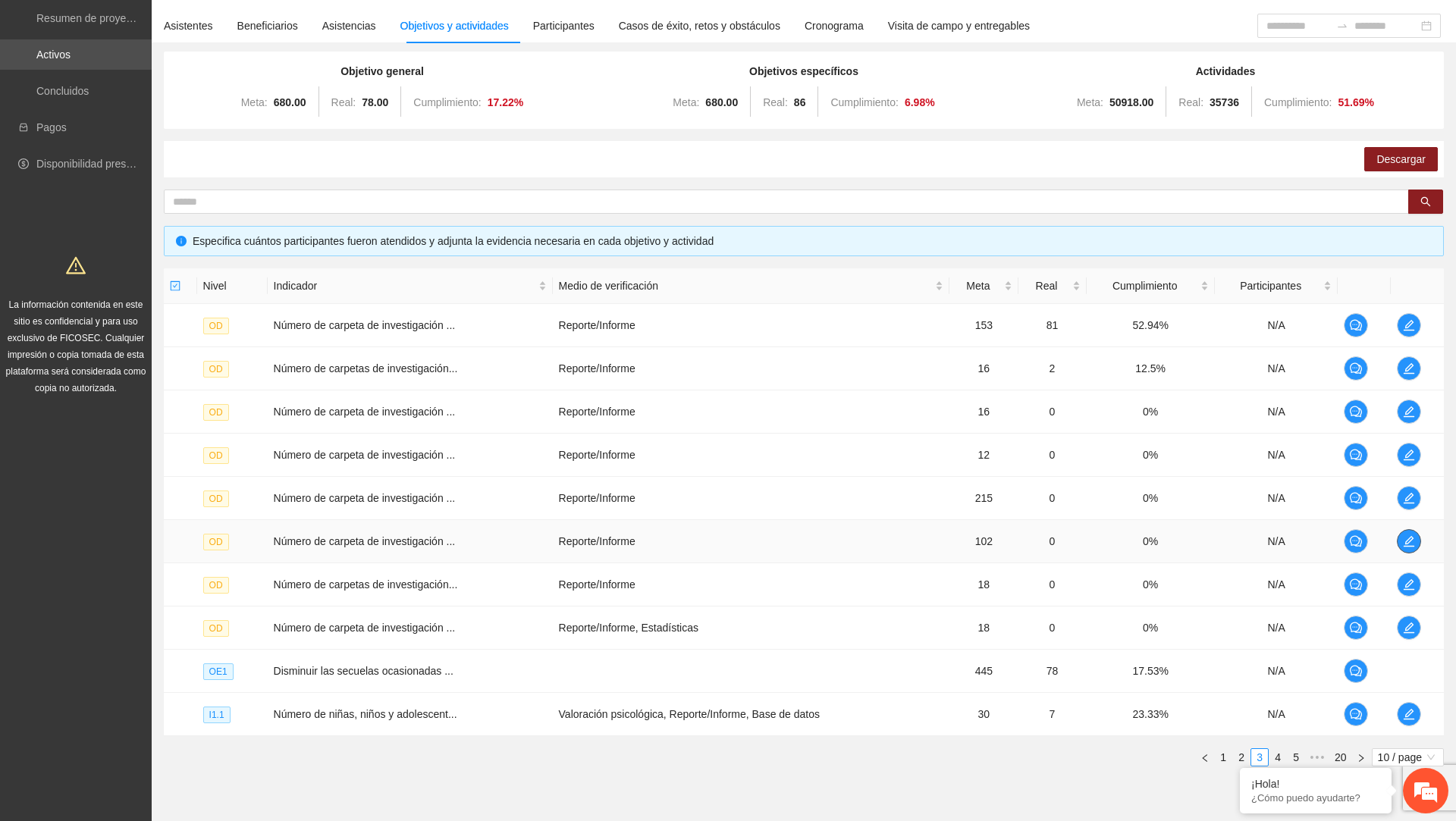
click at [1414, 542] on icon "edit" at bounding box center [1410, 541] width 12 height 12
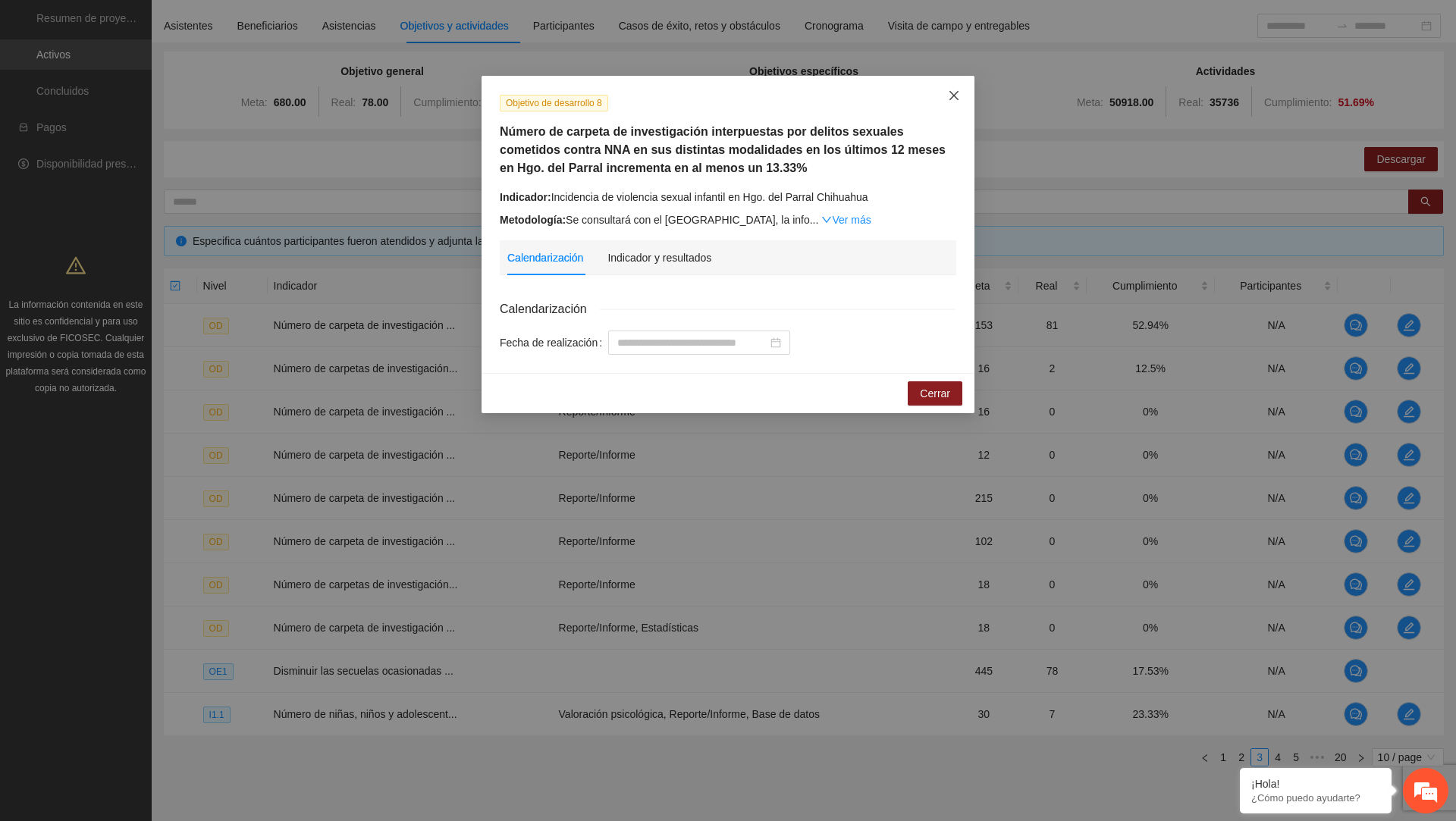
click at [949, 95] on icon "close" at bounding box center [954, 96] width 12 height 12
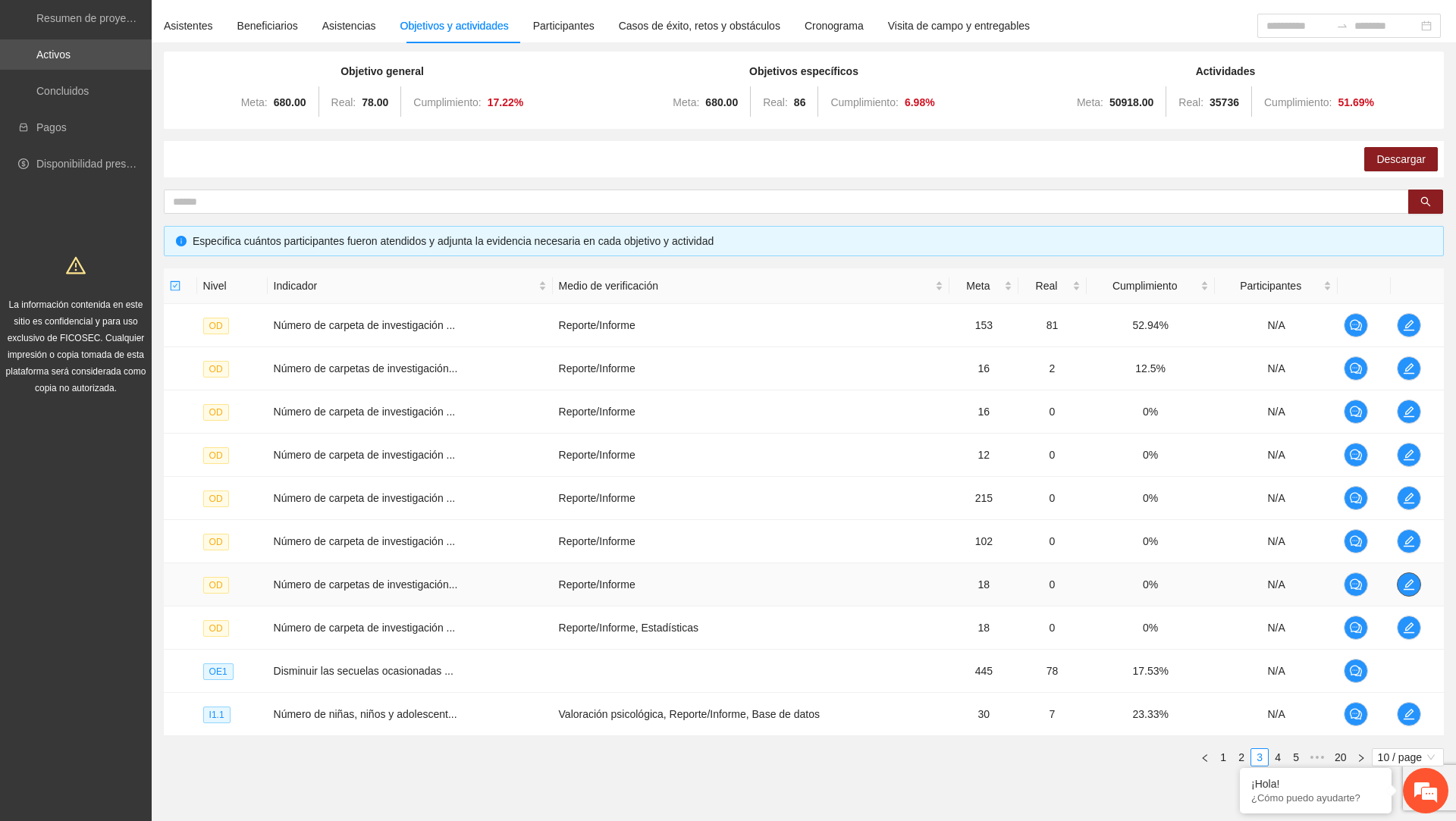
click at [1409, 574] on button "button" at bounding box center [1409, 584] width 24 height 24
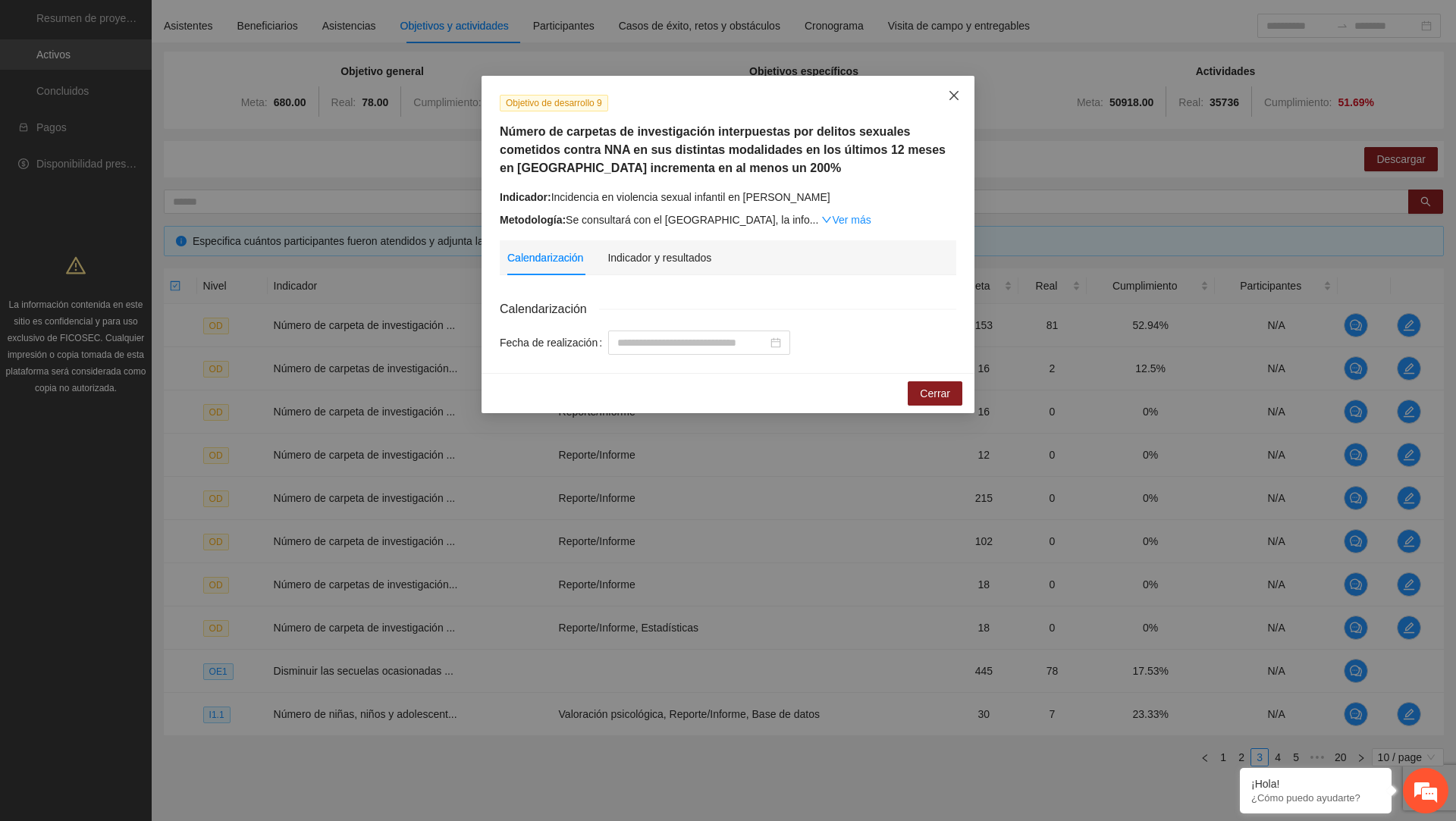
click at [966, 93] on span "Close" at bounding box center [954, 96] width 41 height 41
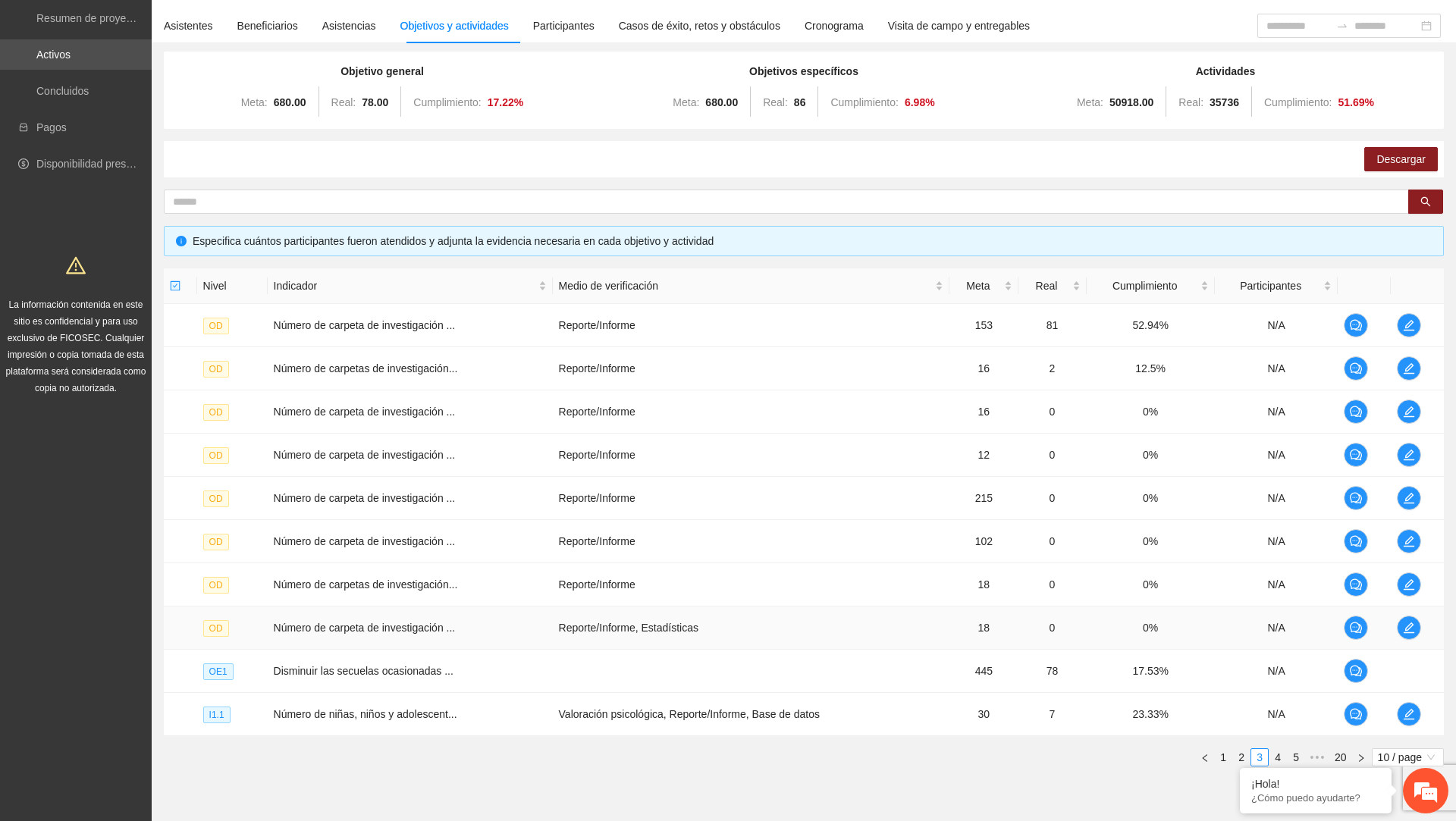
click at [1424, 619] on td at bounding box center [1417, 629] width 53 height 43
click at [1412, 627] on icon "edit" at bounding box center [1410, 628] width 12 height 12
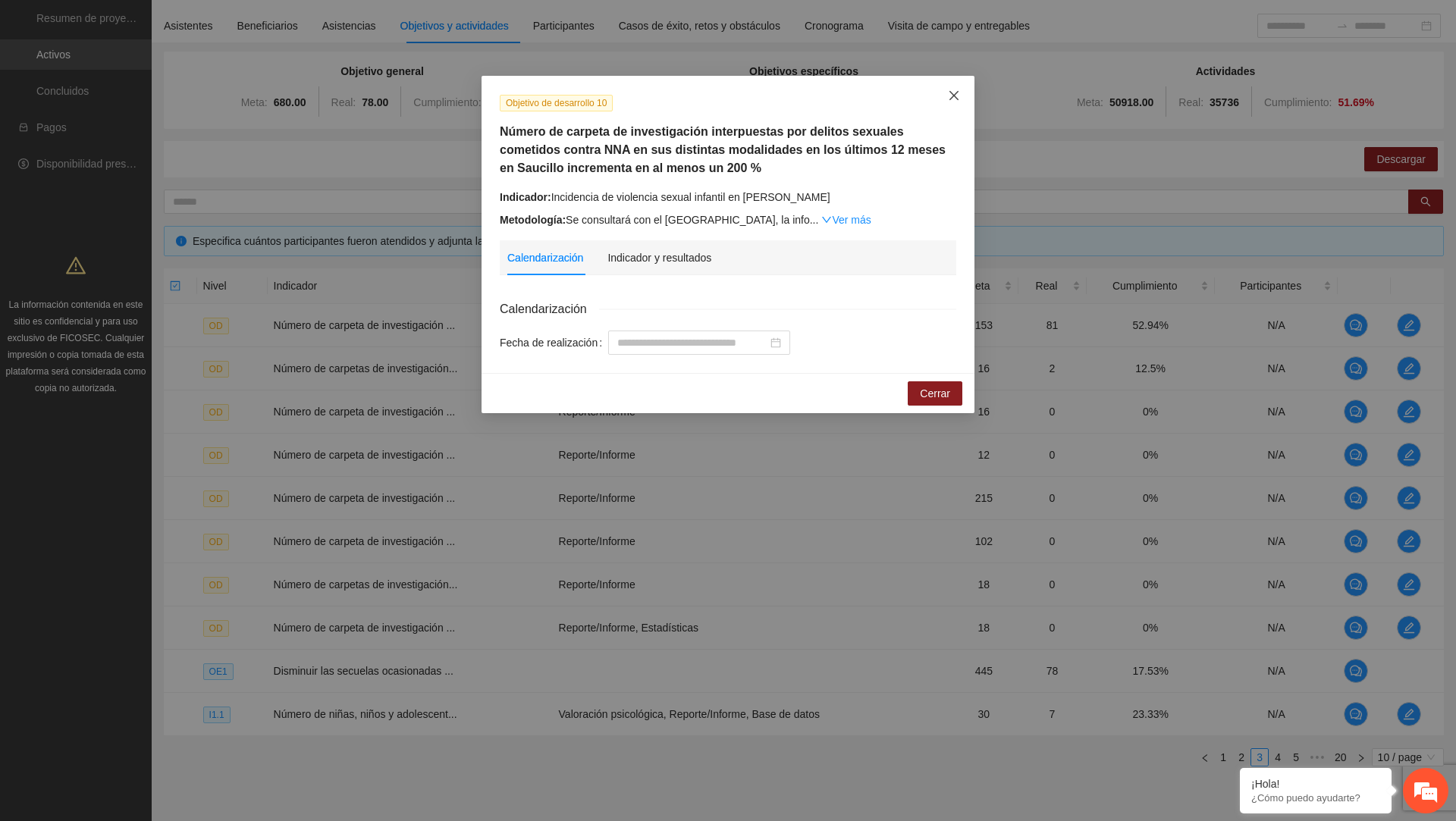
click at [958, 95] on icon "close" at bounding box center [954, 96] width 12 height 12
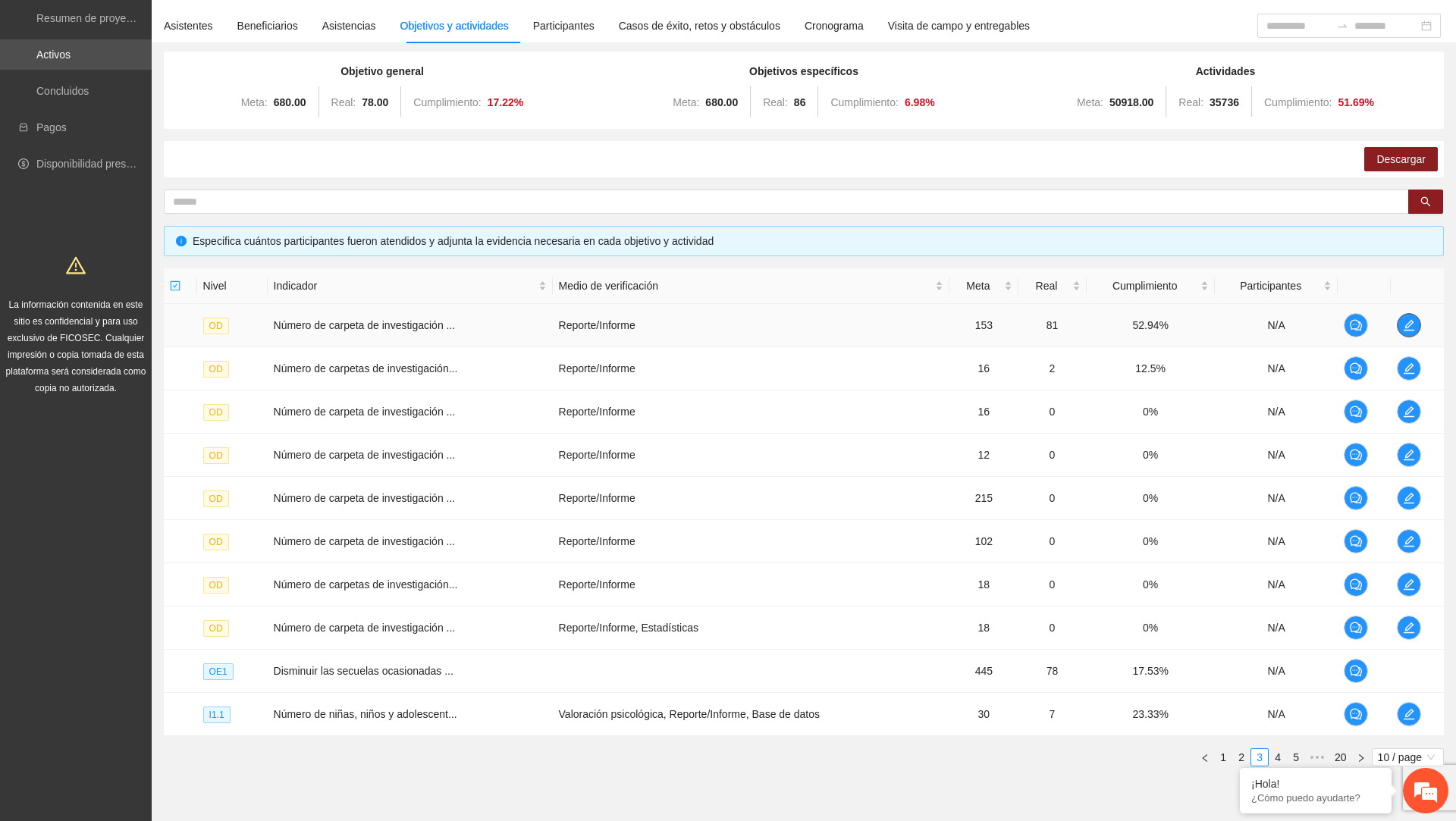
click at [1404, 326] on icon "edit" at bounding box center [1410, 325] width 12 height 12
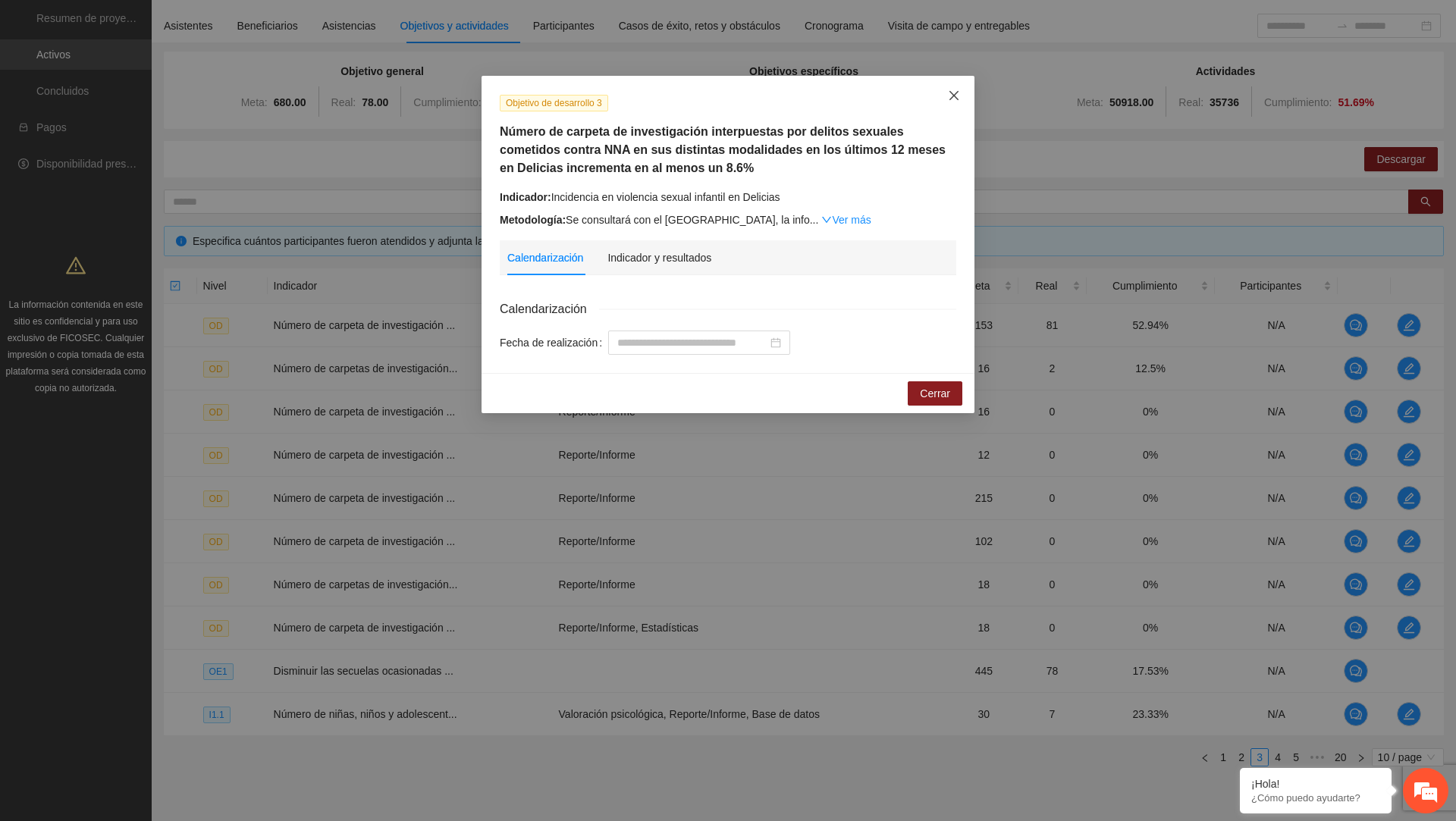
click at [954, 93] on icon "close" at bounding box center [954, 96] width 12 height 12
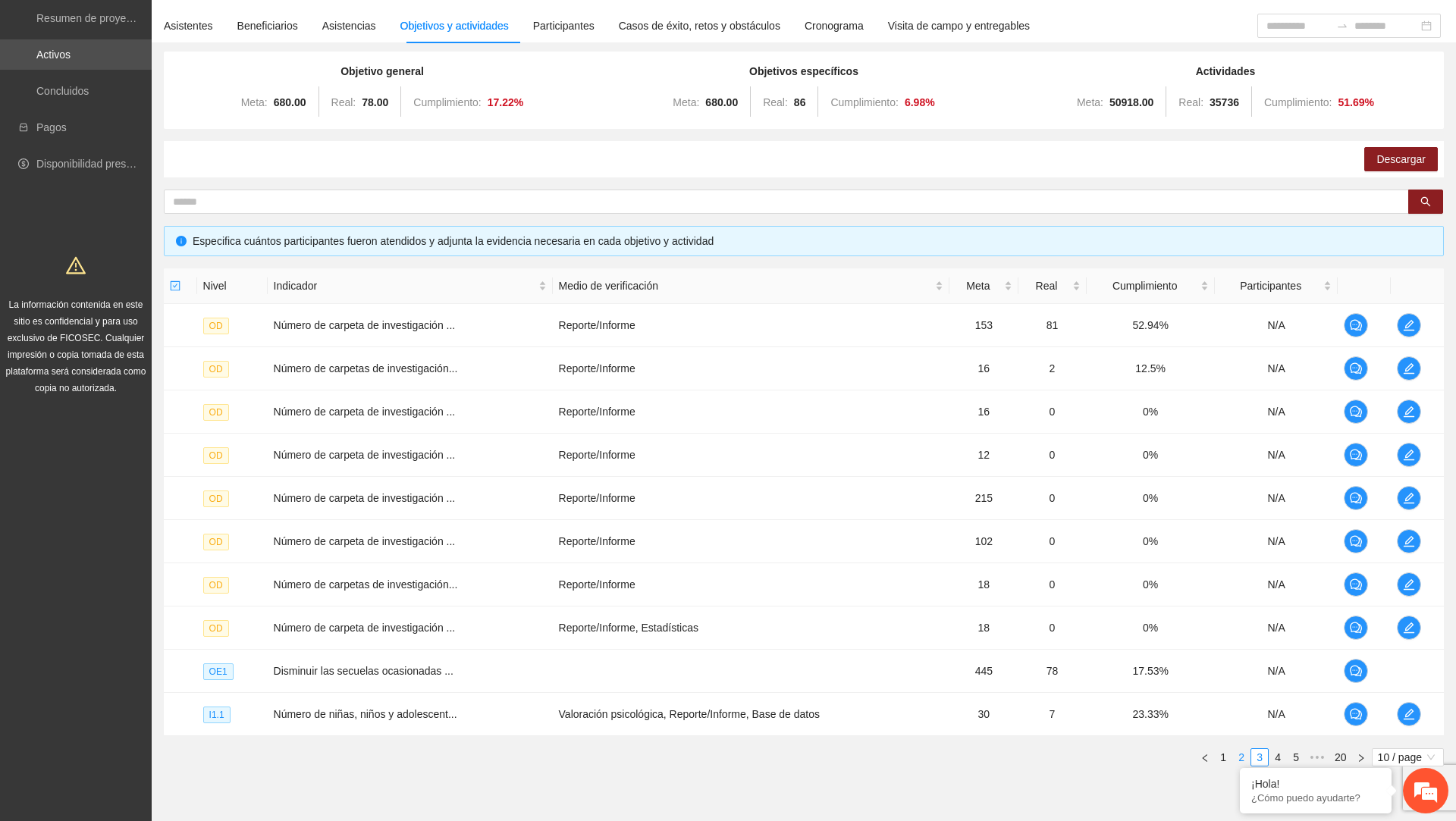
click at [1236, 758] on link "2" at bounding box center [1242, 758] width 17 height 17
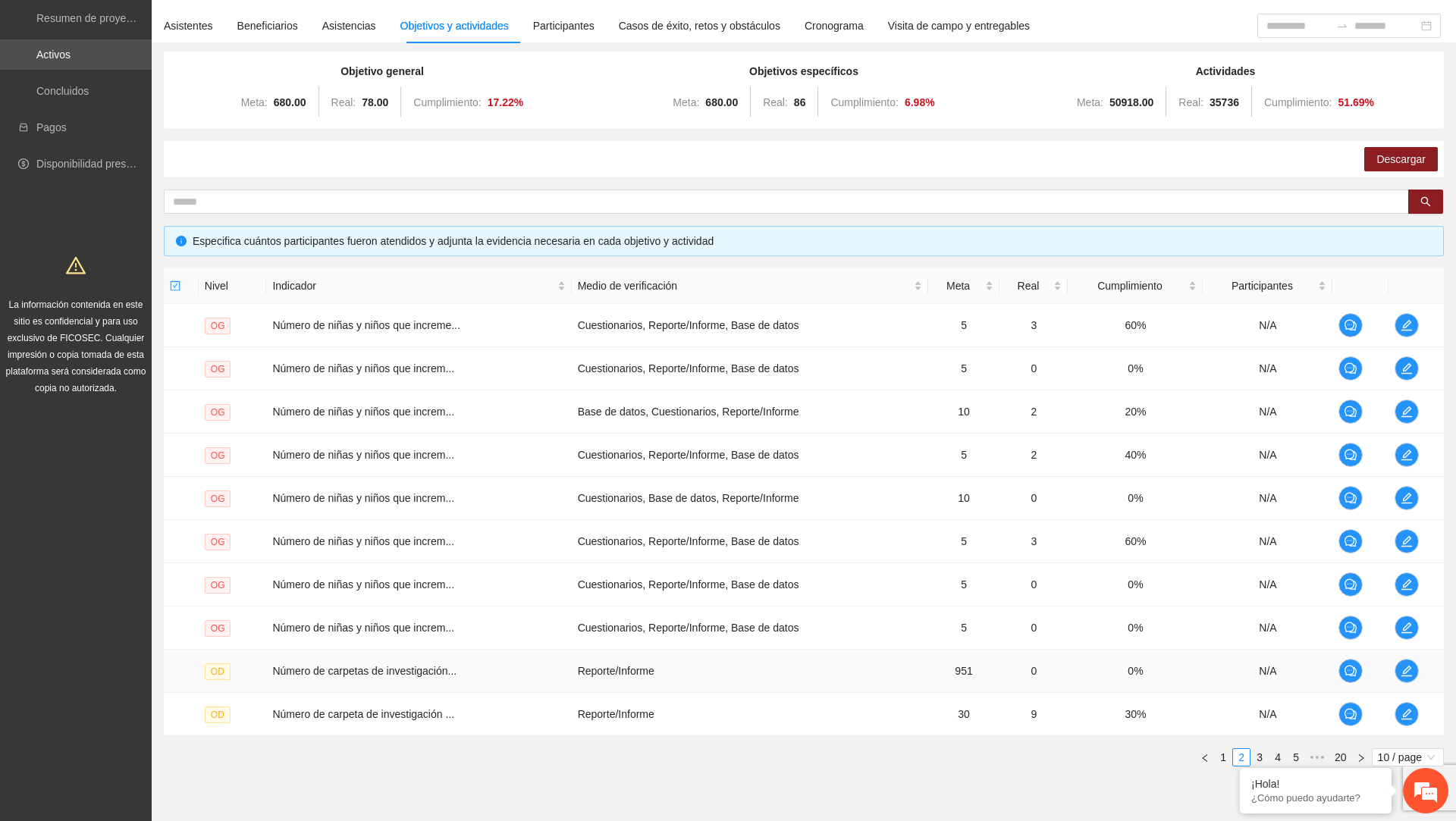
click at [1399, 677] on td at bounding box center [1417, 671] width 56 height 43
click at [1408, 668] on icon "edit" at bounding box center [1407, 671] width 11 height 11
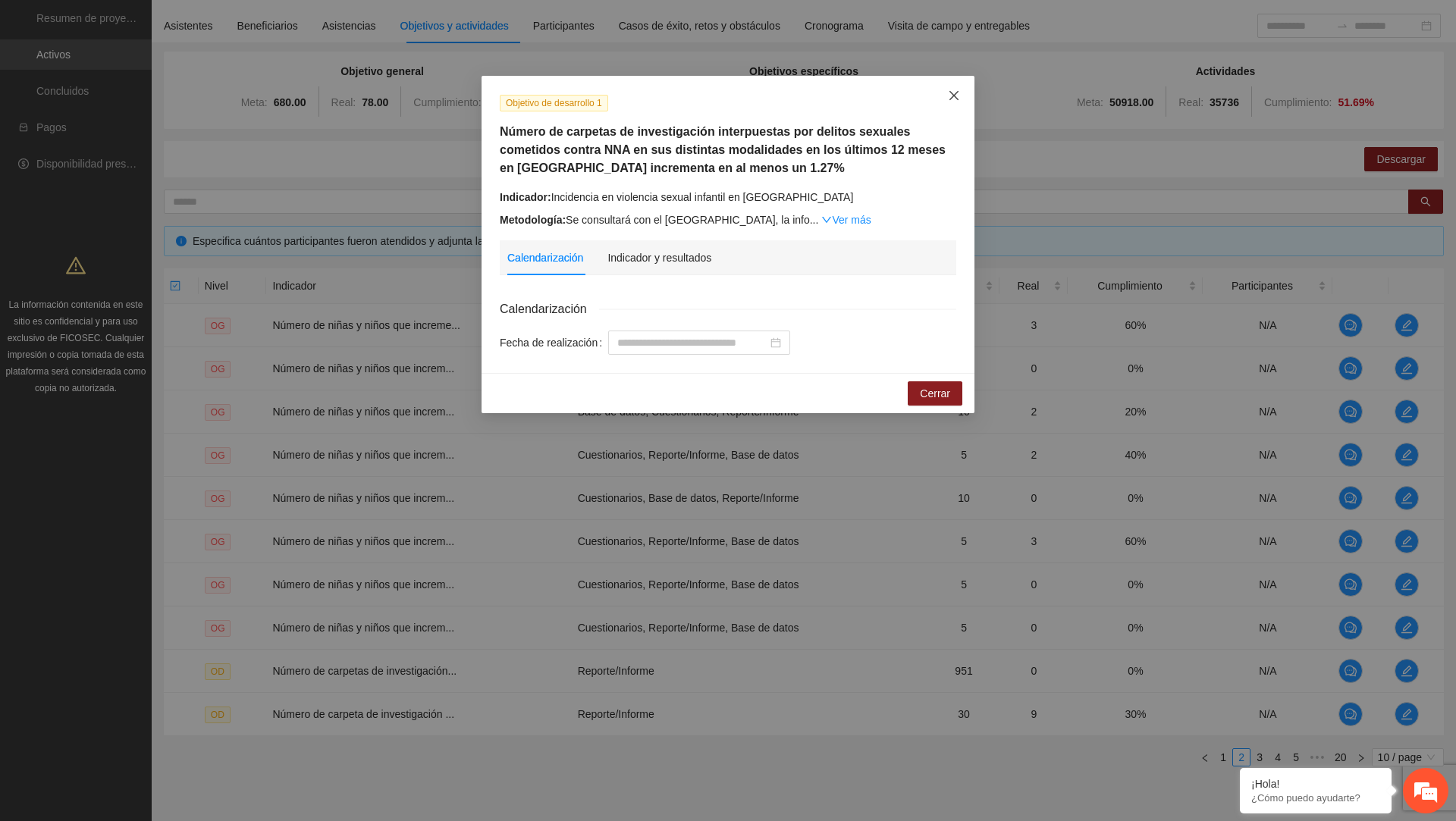
click at [949, 102] on icon "close" at bounding box center [954, 96] width 12 height 12
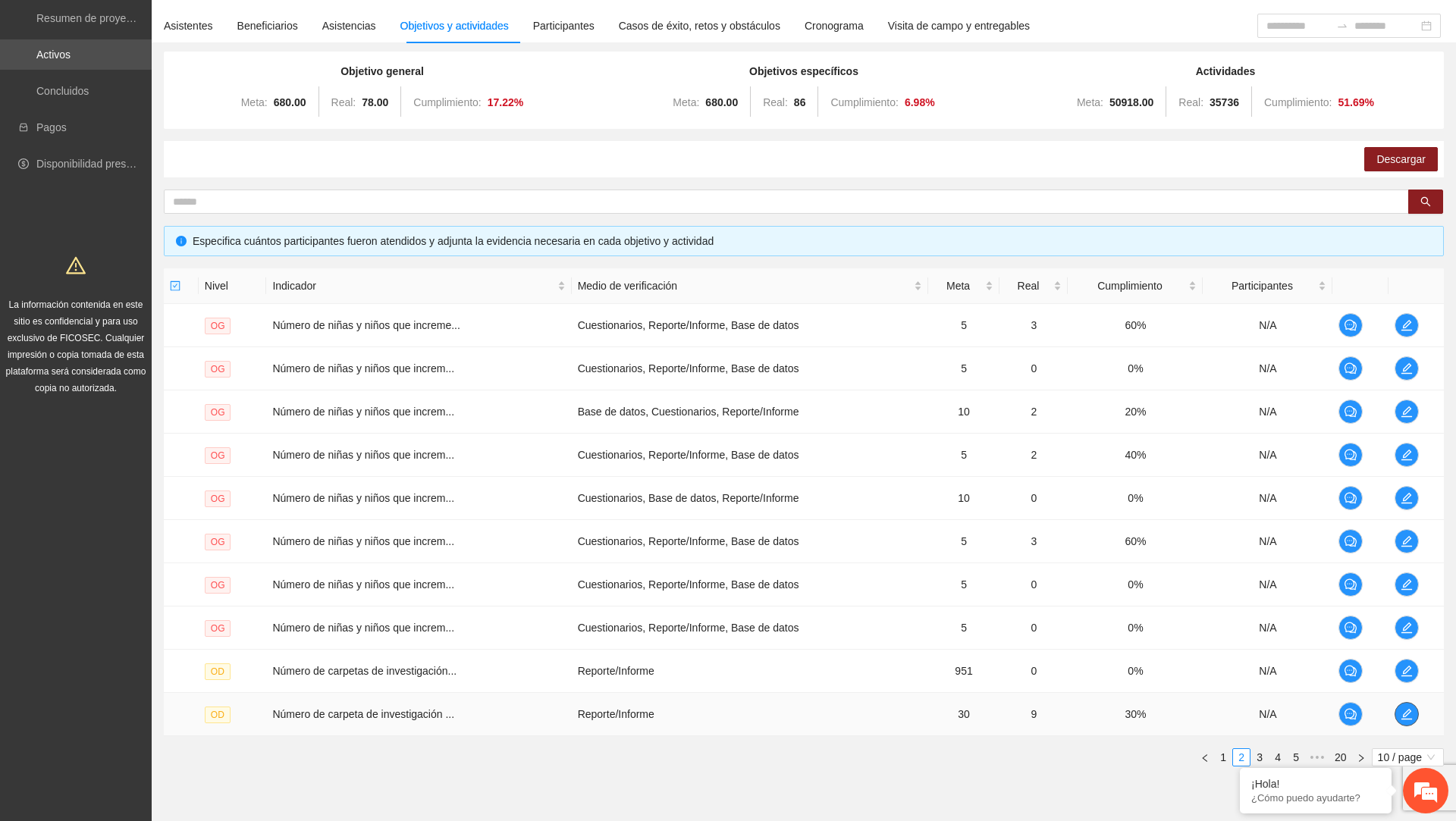
click at [1406, 718] on button "button" at bounding box center [1407, 714] width 24 height 24
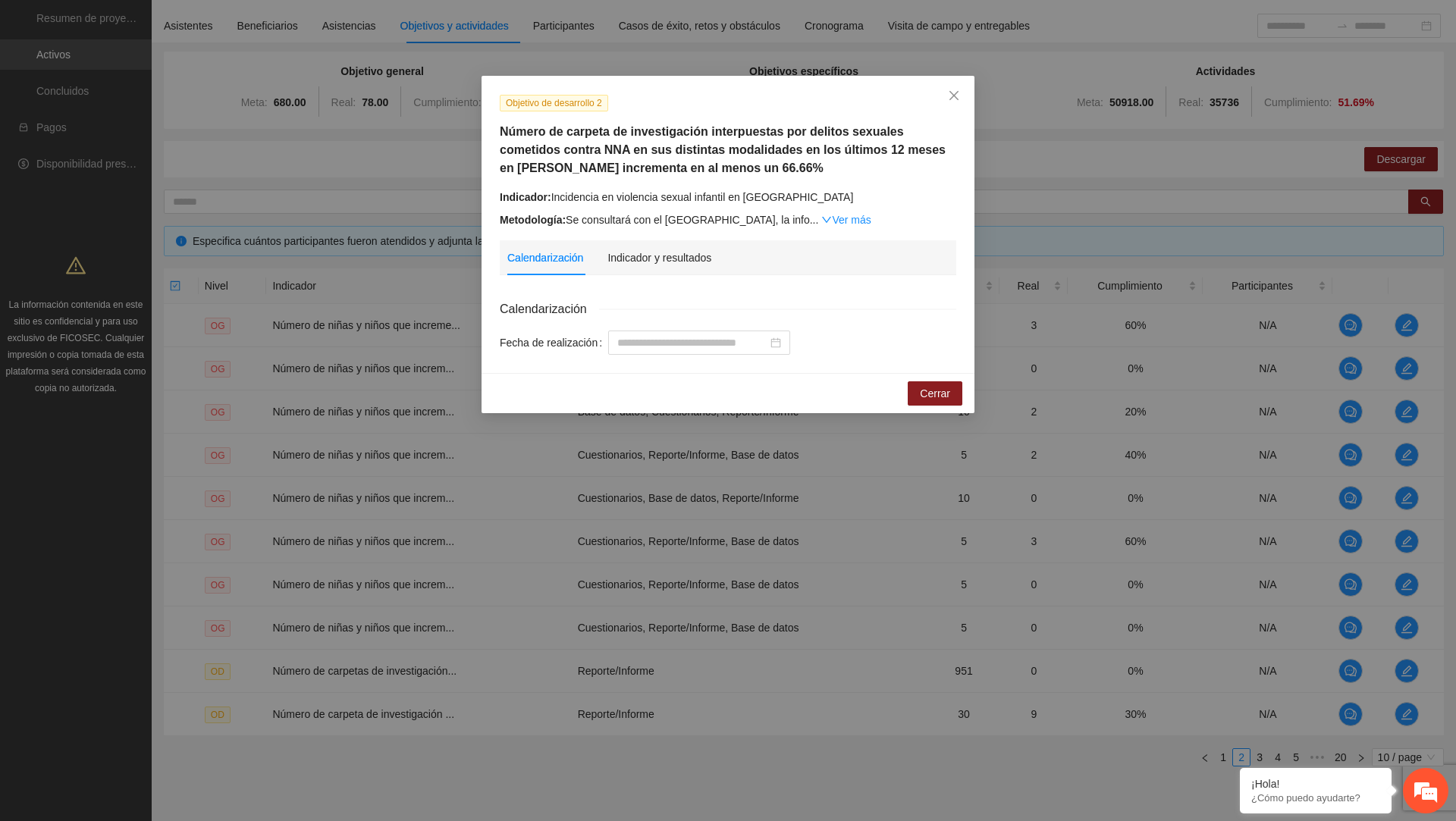
click at [959, 126] on div "Número de carpeta de investigación interpuestas por delitos sexuales cometidos …" at bounding box center [728, 150] width 468 height 55
click at [959, 110] on span "Close" at bounding box center [954, 96] width 41 height 41
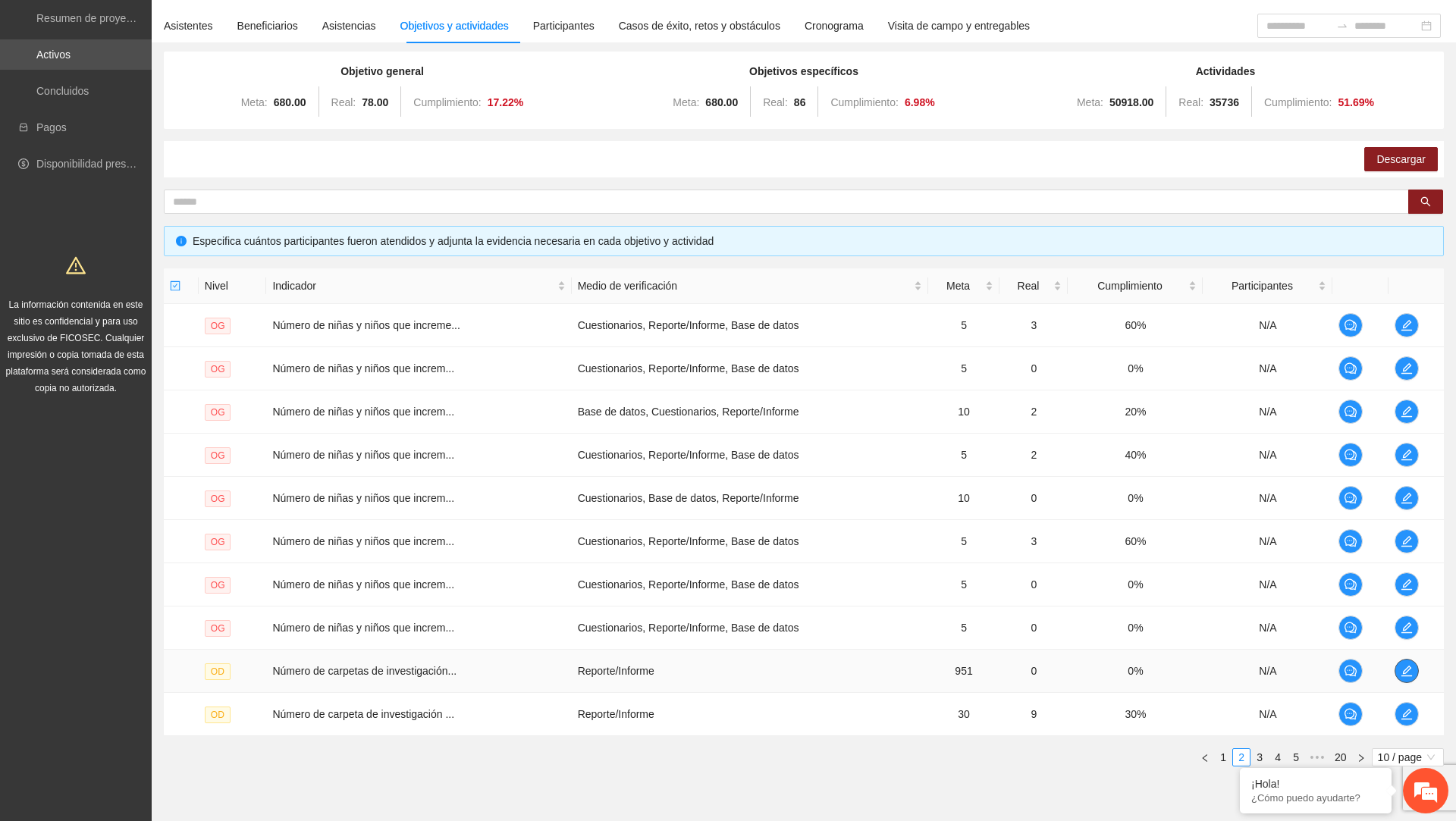
click at [1408, 669] on icon "edit" at bounding box center [1407, 671] width 12 height 12
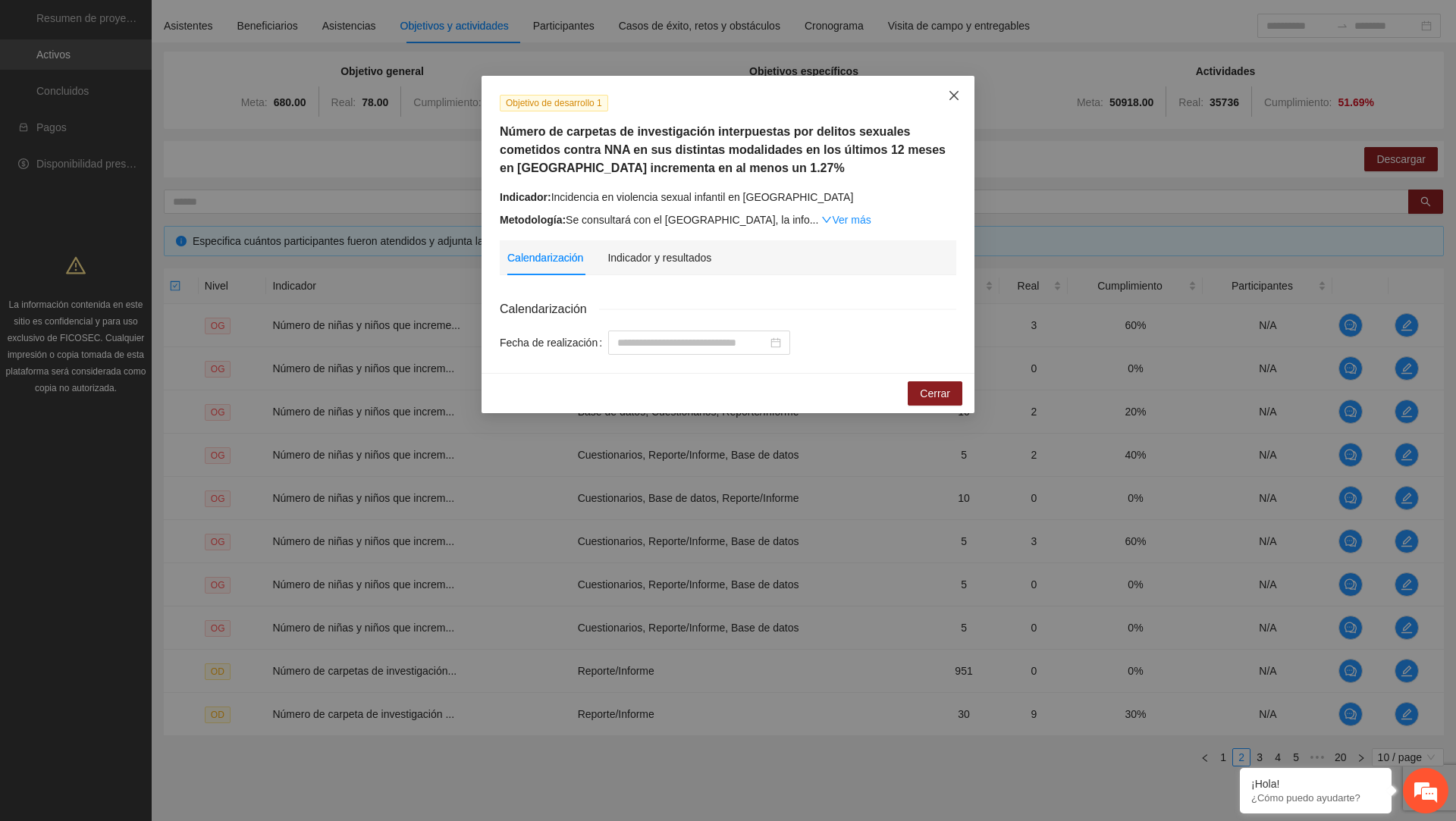
click at [959, 93] on icon "close" at bounding box center [954, 96] width 12 height 12
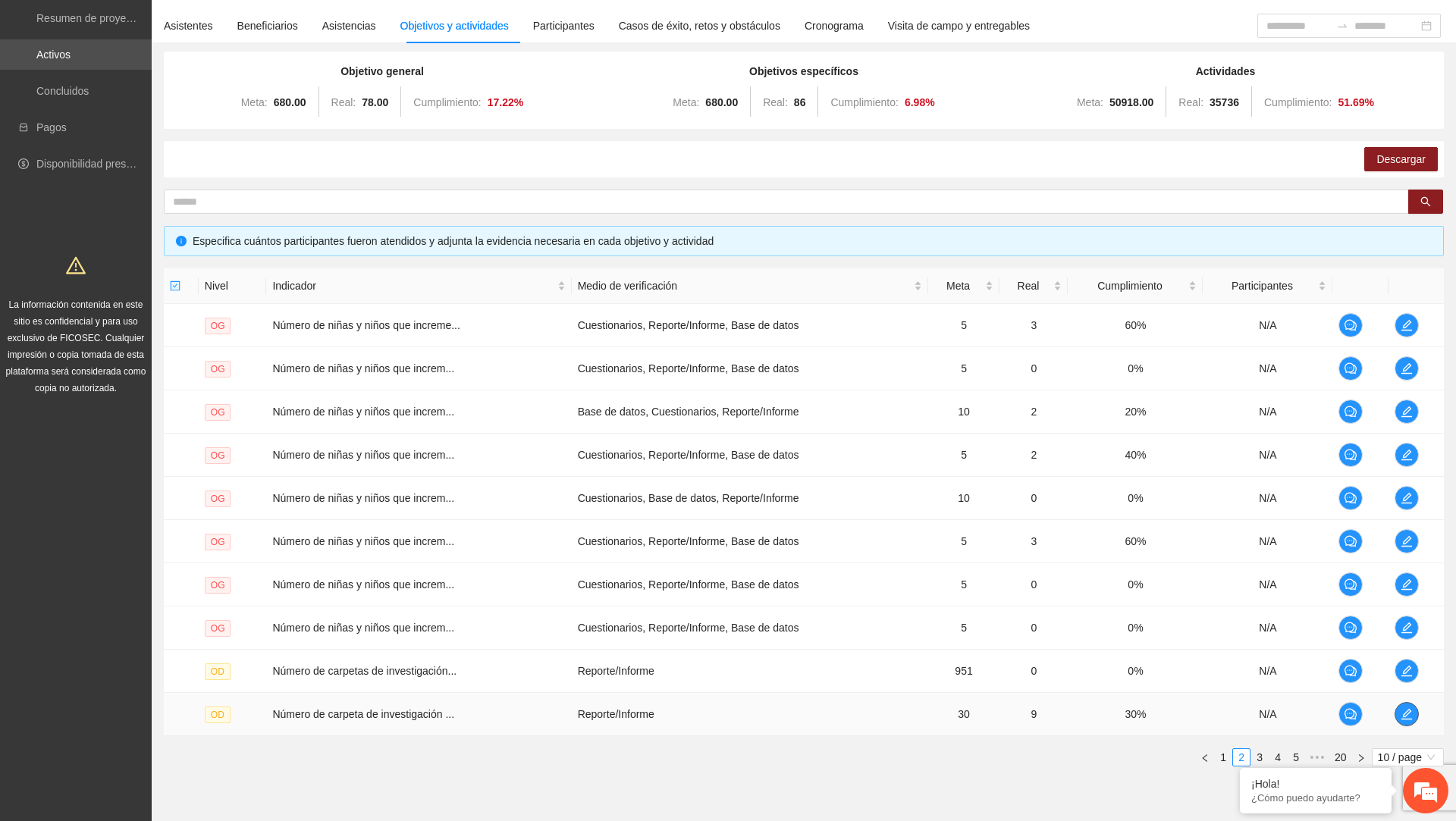
click at [1407, 714] on icon "edit" at bounding box center [1407, 714] width 12 height 12
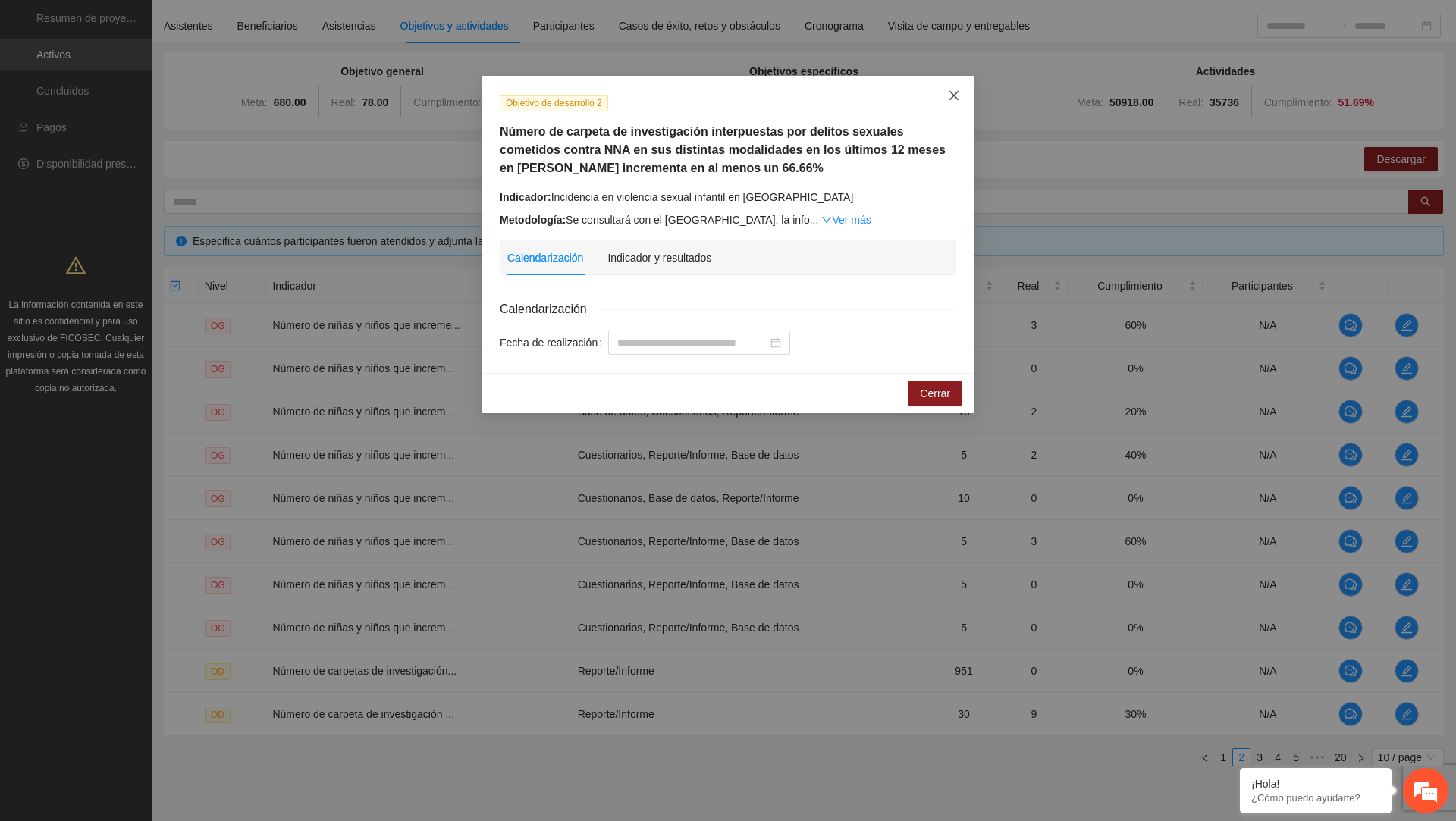
click at [949, 93] on icon "close" at bounding box center [954, 96] width 12 height 12
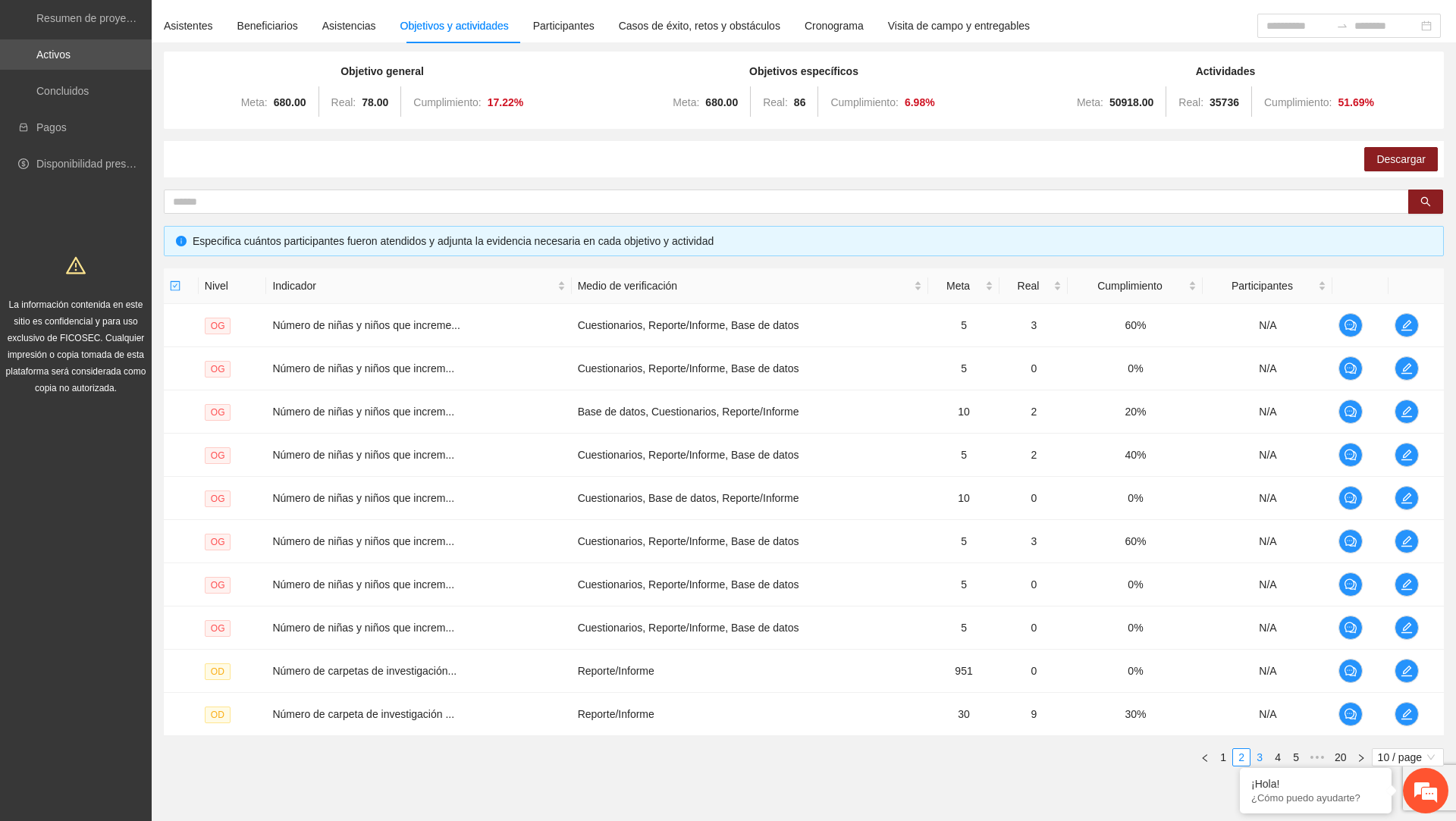
click at [1254, 753] on link "3" at bounding box center [1260, 758] width 17 height 17
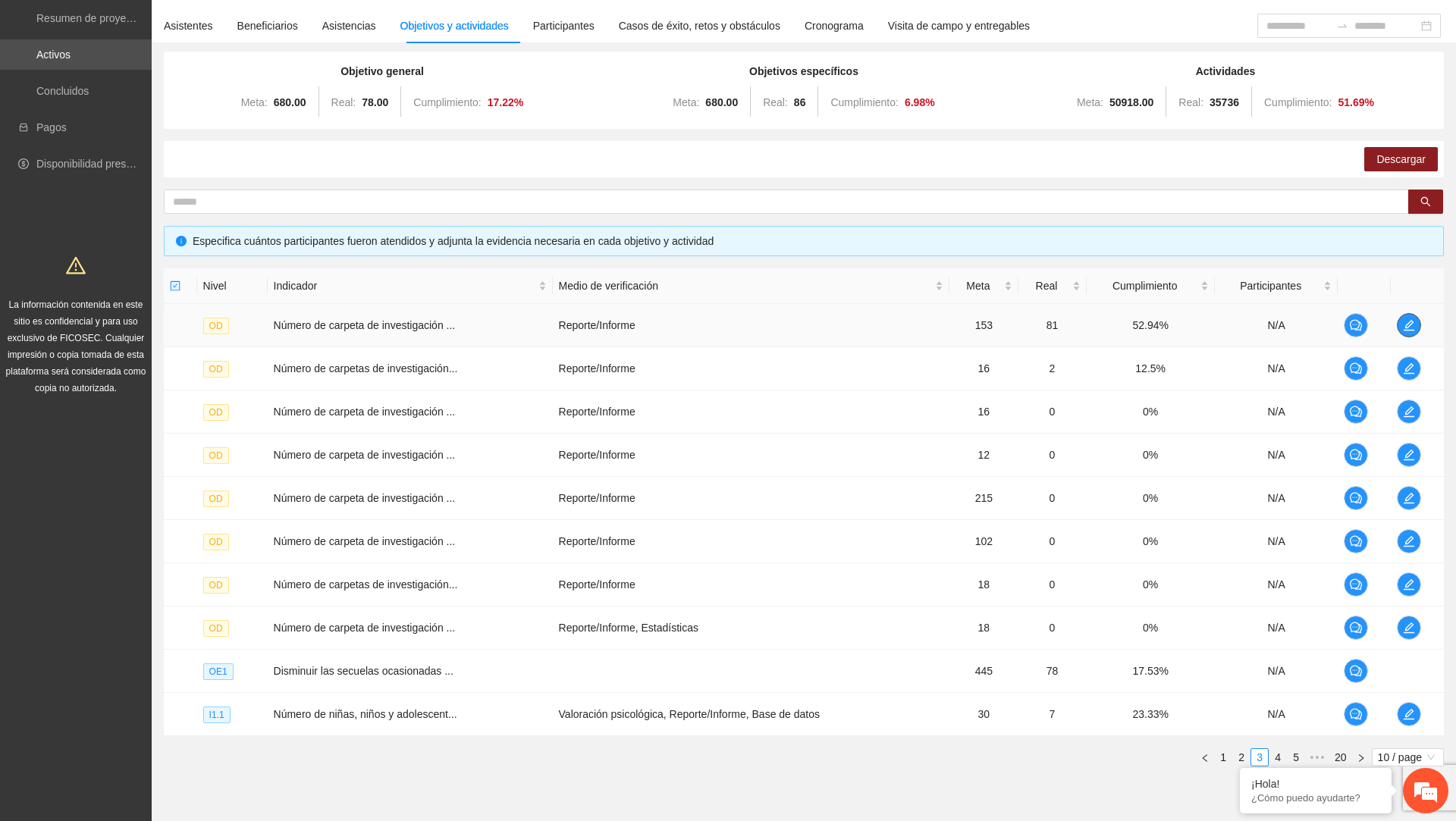
click at [1405, 329] on icon "edit" at bounding box center [1409, 325] width 11 height 11
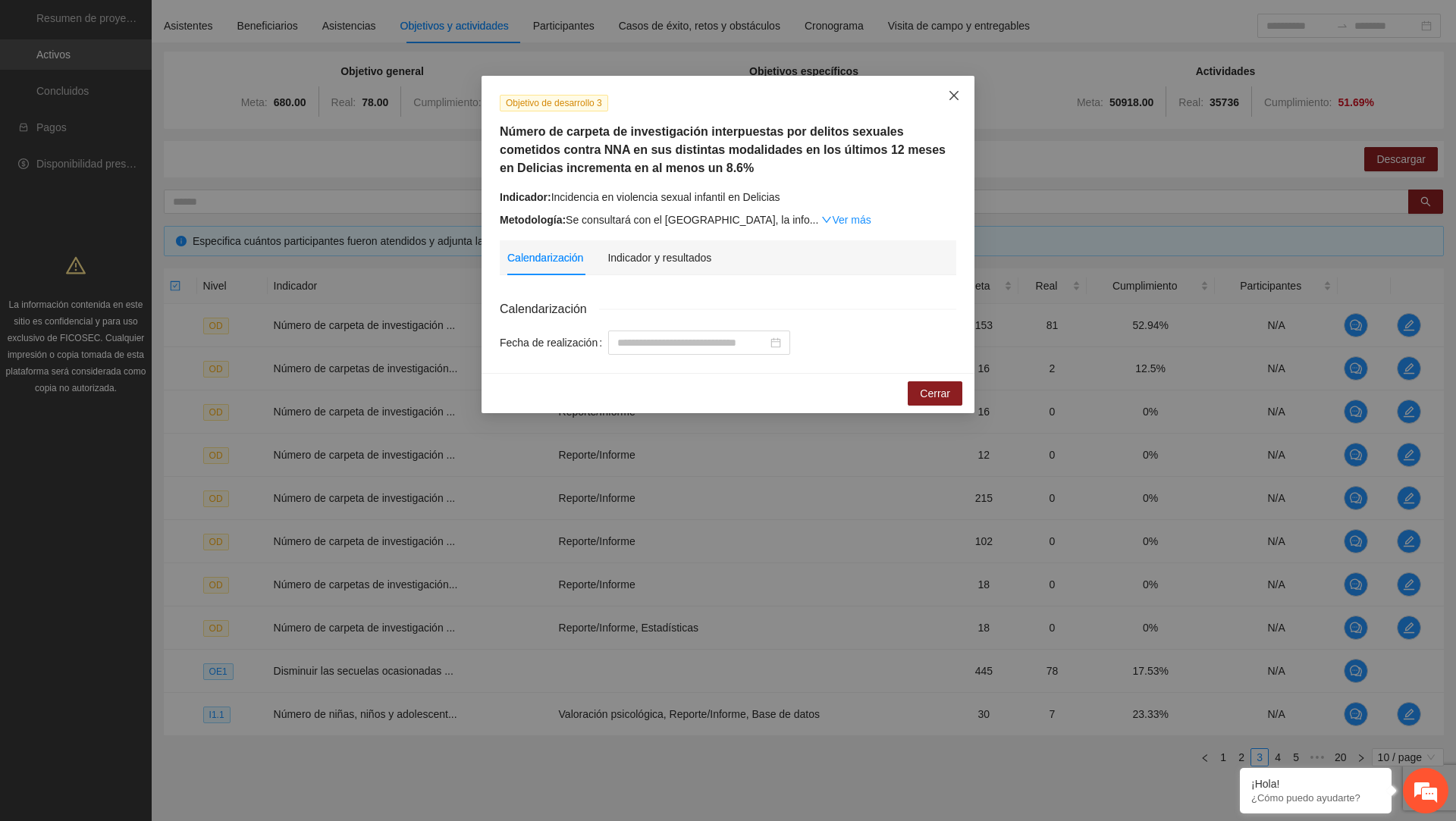
click at [964, 92] on span "Close" at bounding box center [954, 96] width 41 height 41
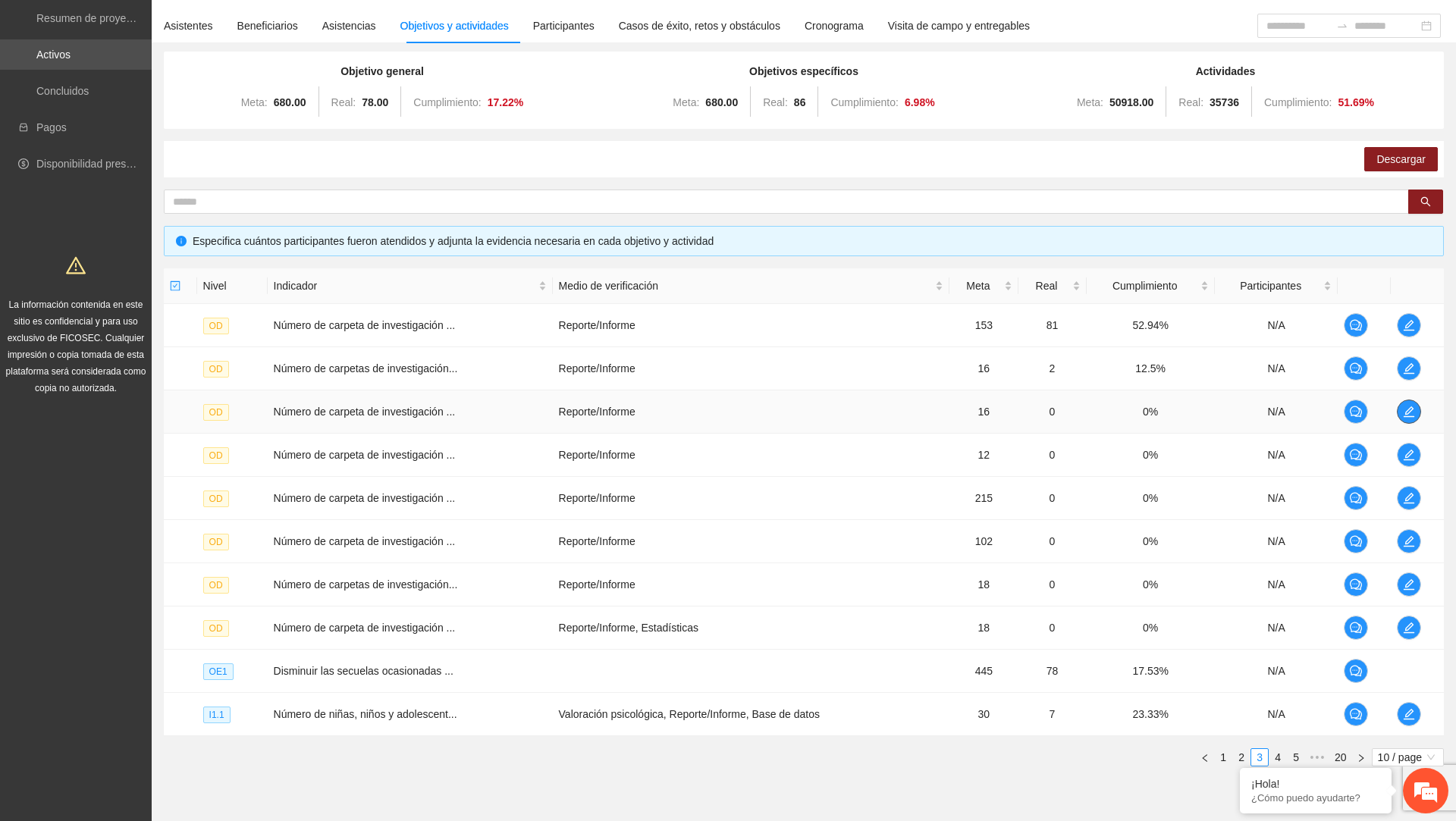
click at [1403, 410] on span "edit" at bounding box center [1409, 412] width 22 height 12
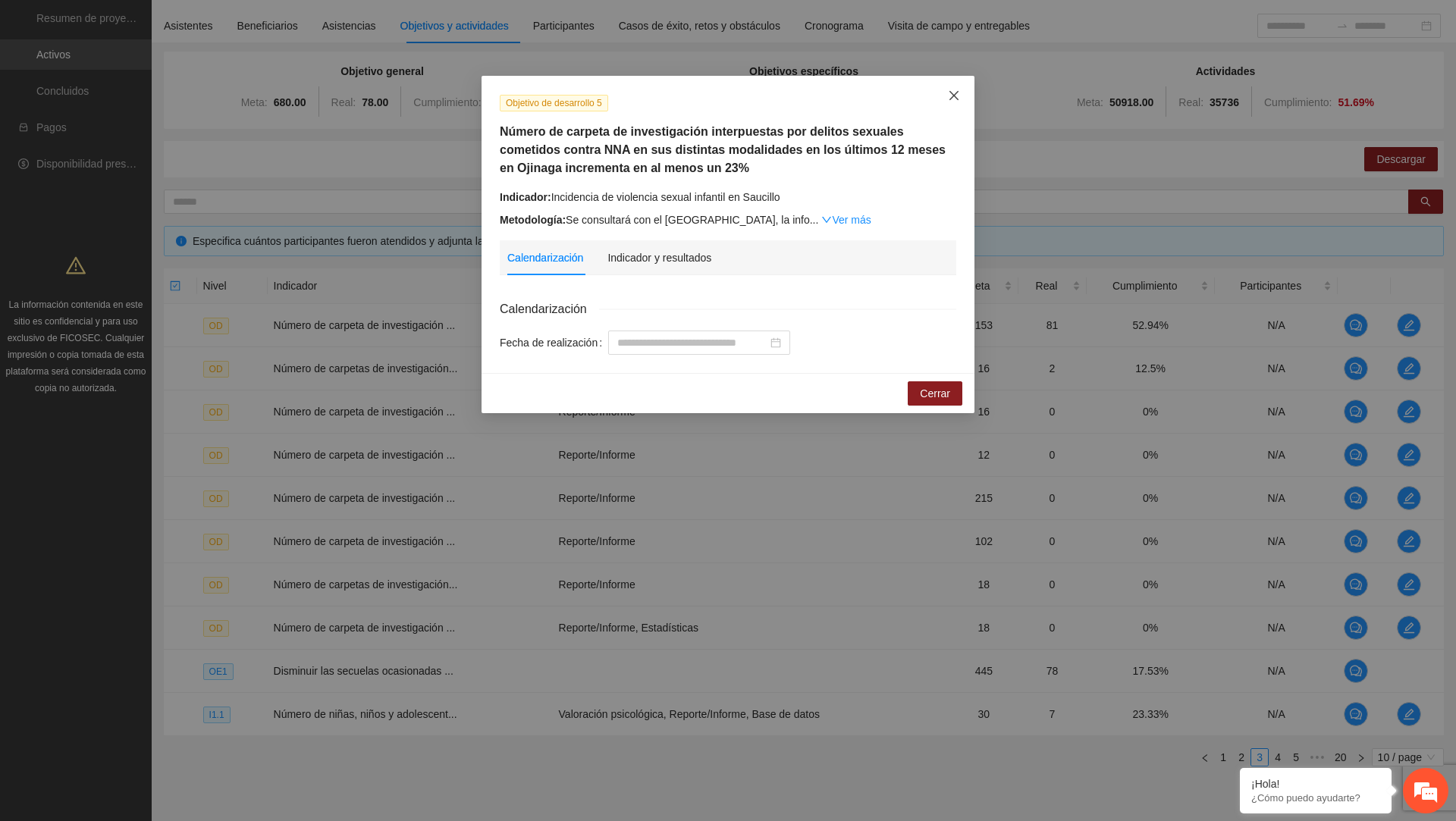
click at [954, 100] on icon "close" at bounding box center [954, 96] width 12 height 12
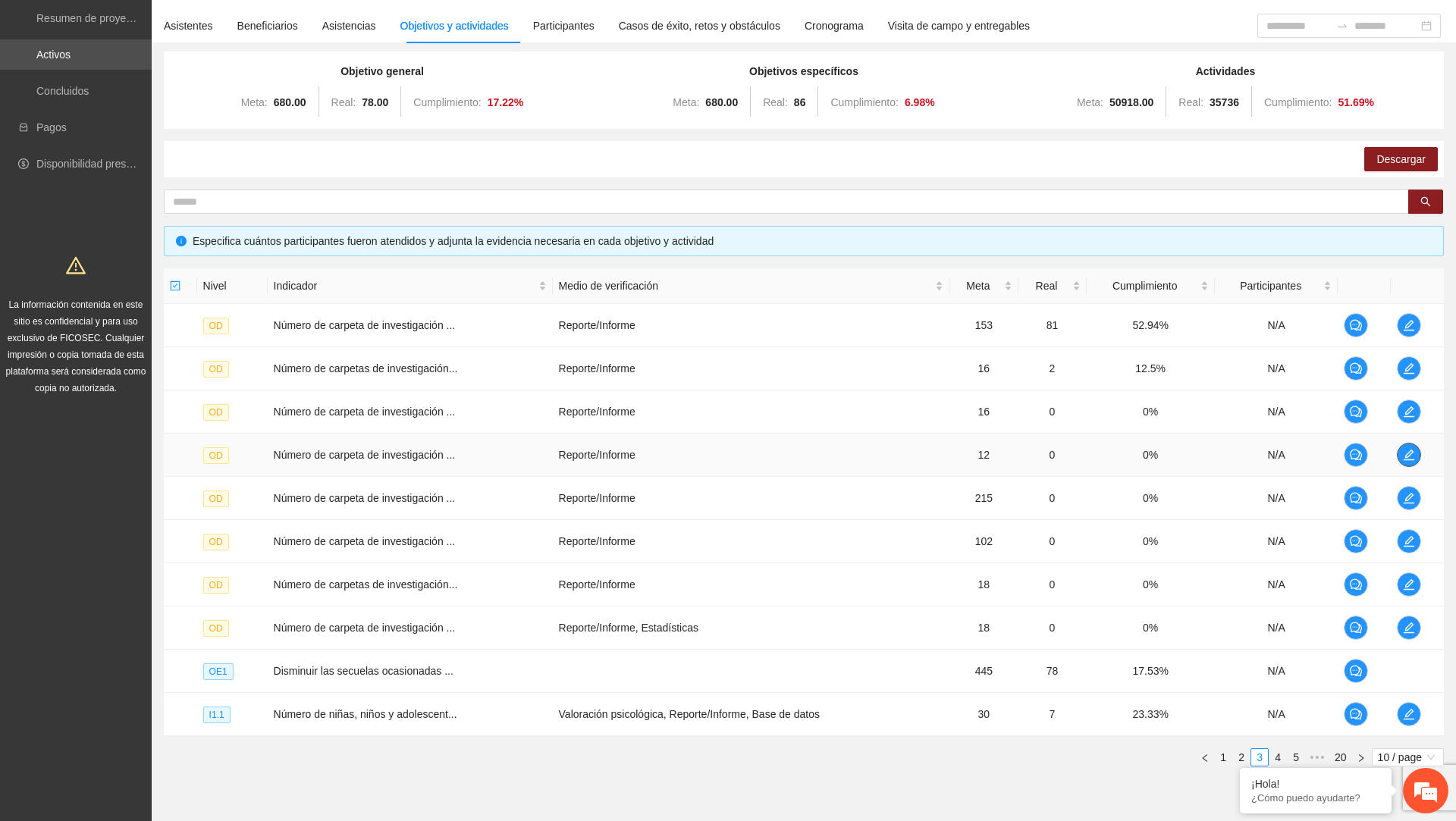
click at [1410, 445] on button "button" at bounding box center [1409, 454] width 24 height 24
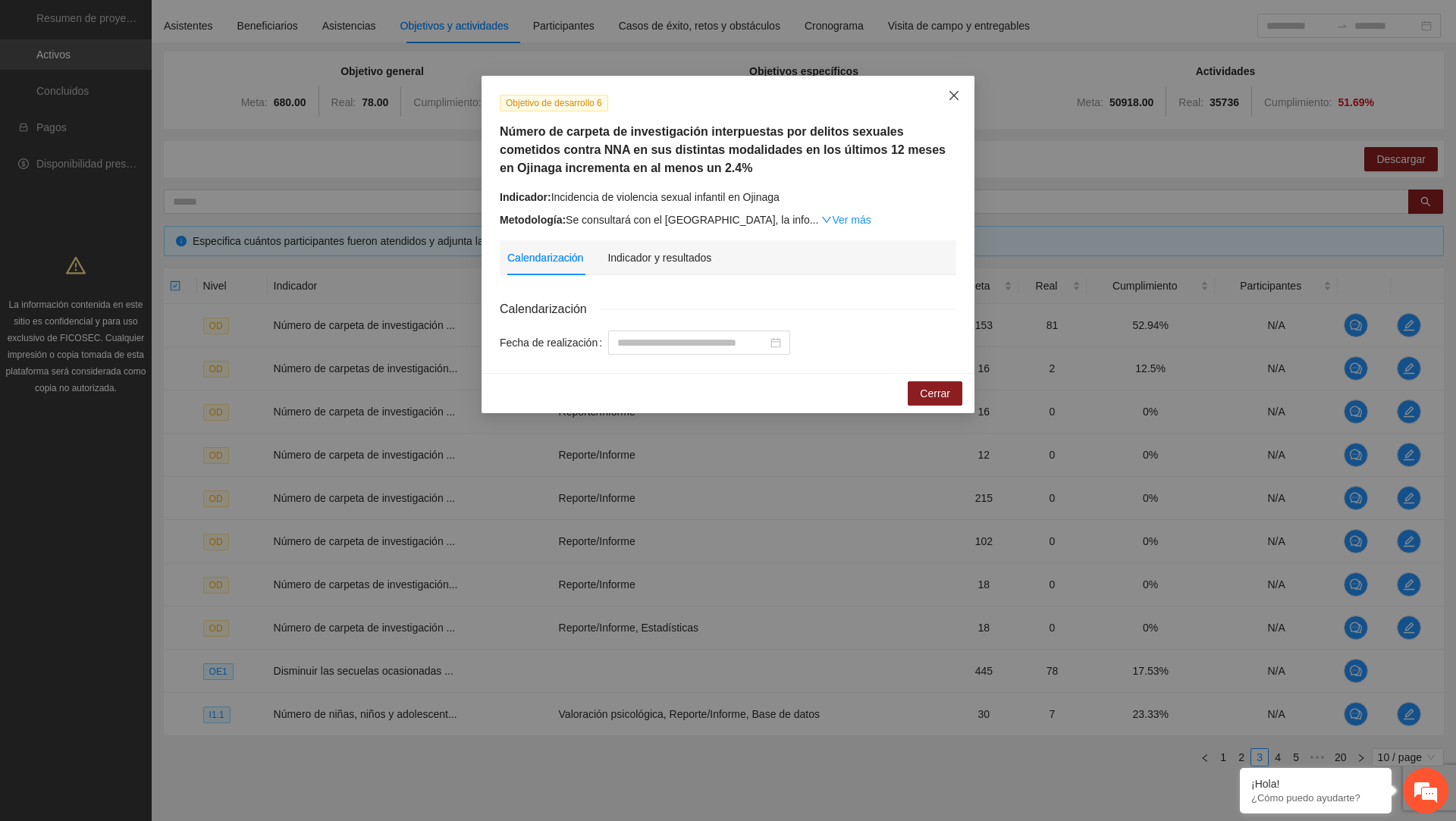
click at [952, 96] on icon "close" at bounding box center [954, 96] width 9 height 9
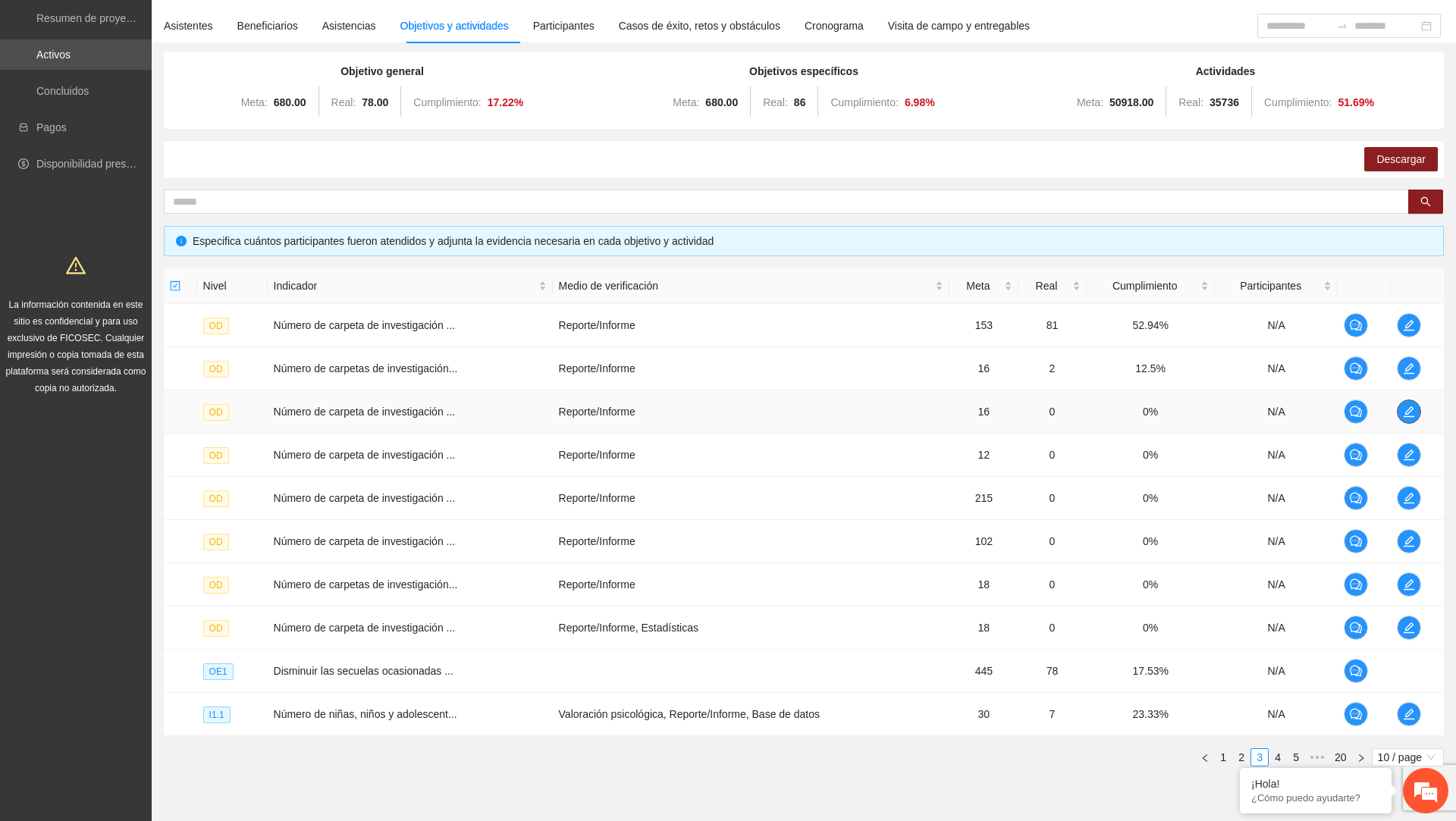
click at [1405, 416] on icon "edit" at bounding box center [1410, 412] width 12 height 12
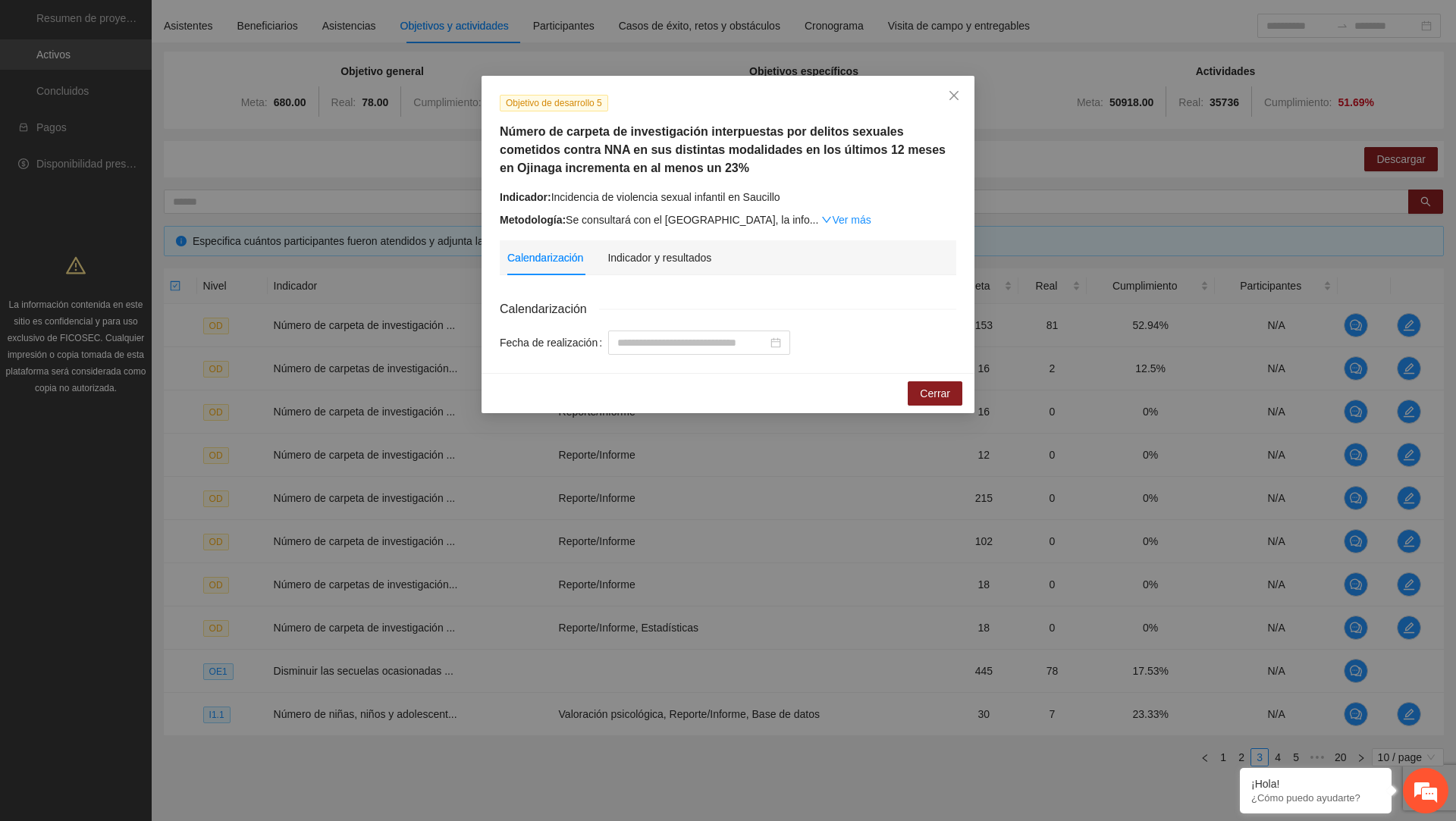
click at [835, 163] on h5 "Número de carpeta de investigación interpuestas por delitos sexuales cometidos …" at bounding box center [728, 150] width 456 height 55
click at [953, 103] on span "Close" at bounding box center [954, 96] width 41 height 41
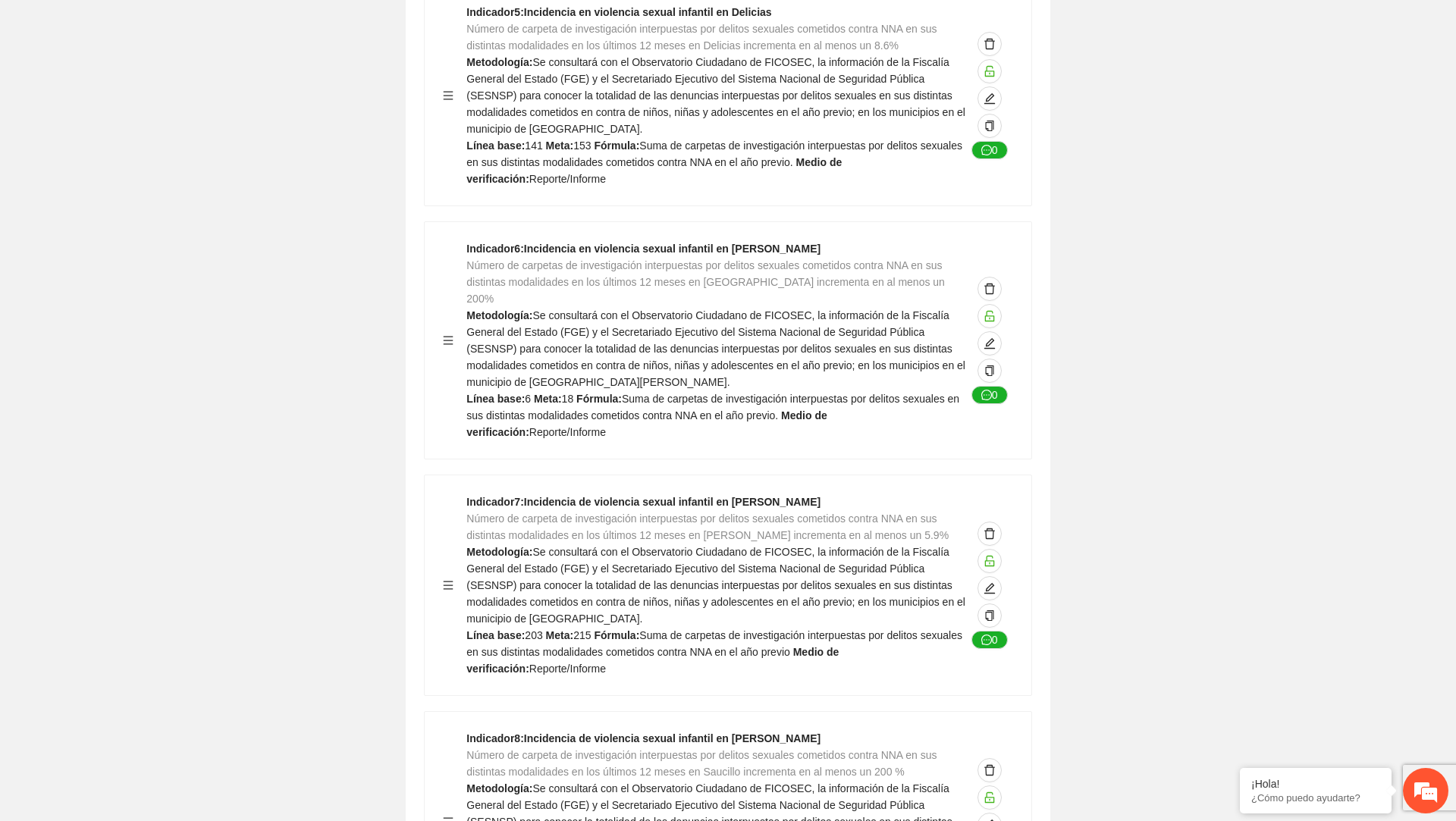
scroll to position [2075, 0]
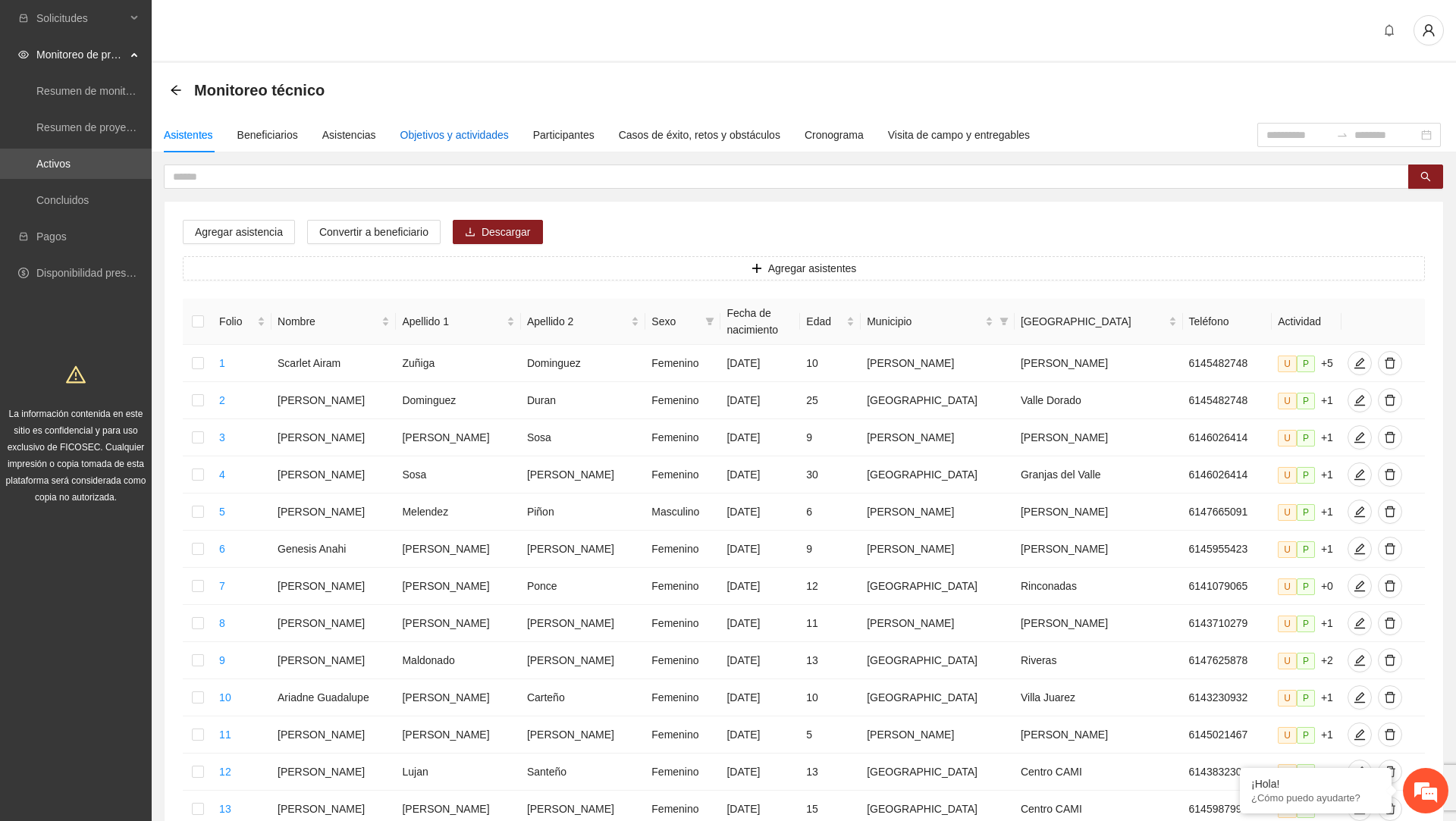
click at [433, 137] on div "Objetivos y actividades" at bounding box center [454, 135] width 108 height 17
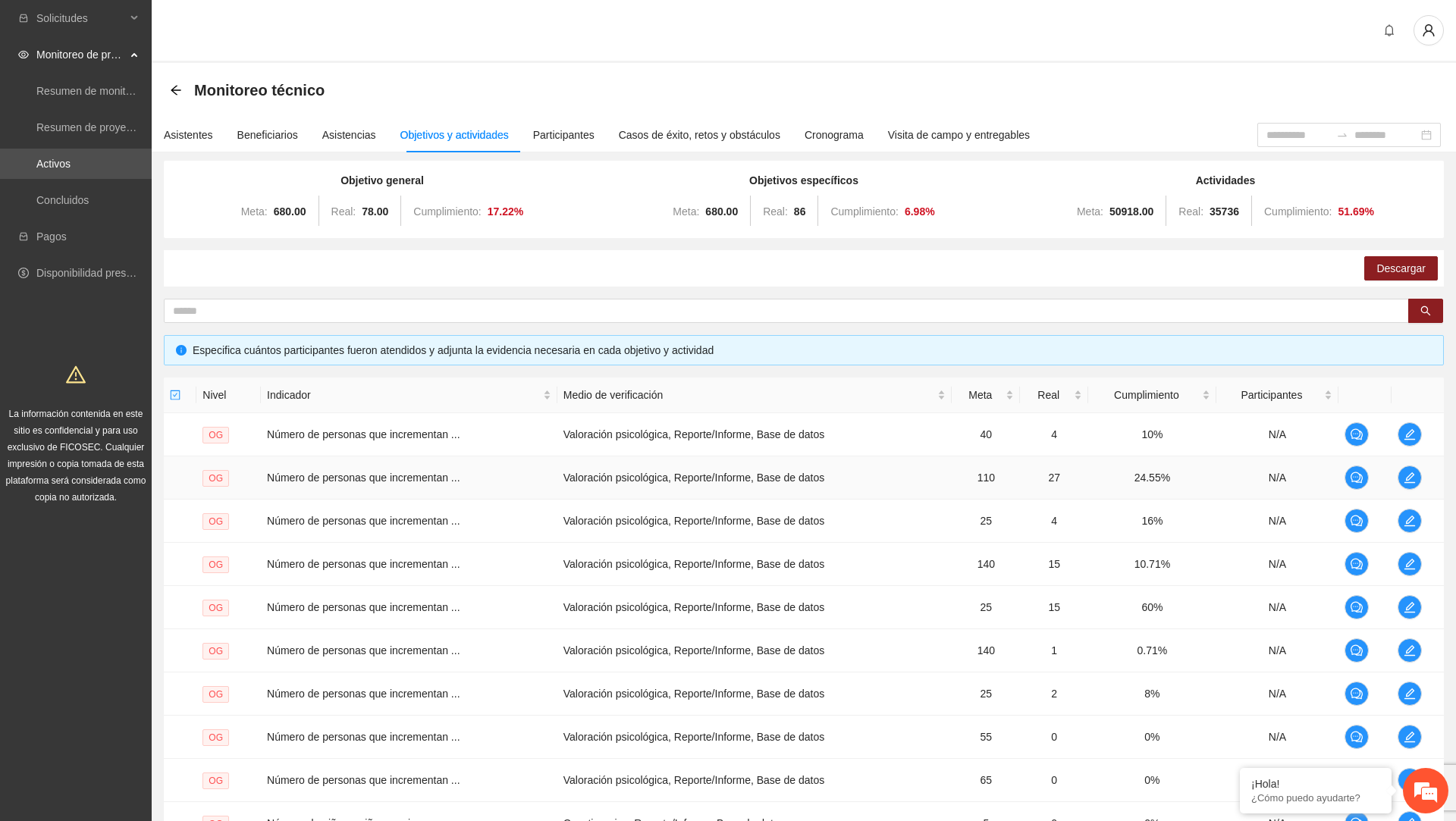
scroll to position [167, 0]
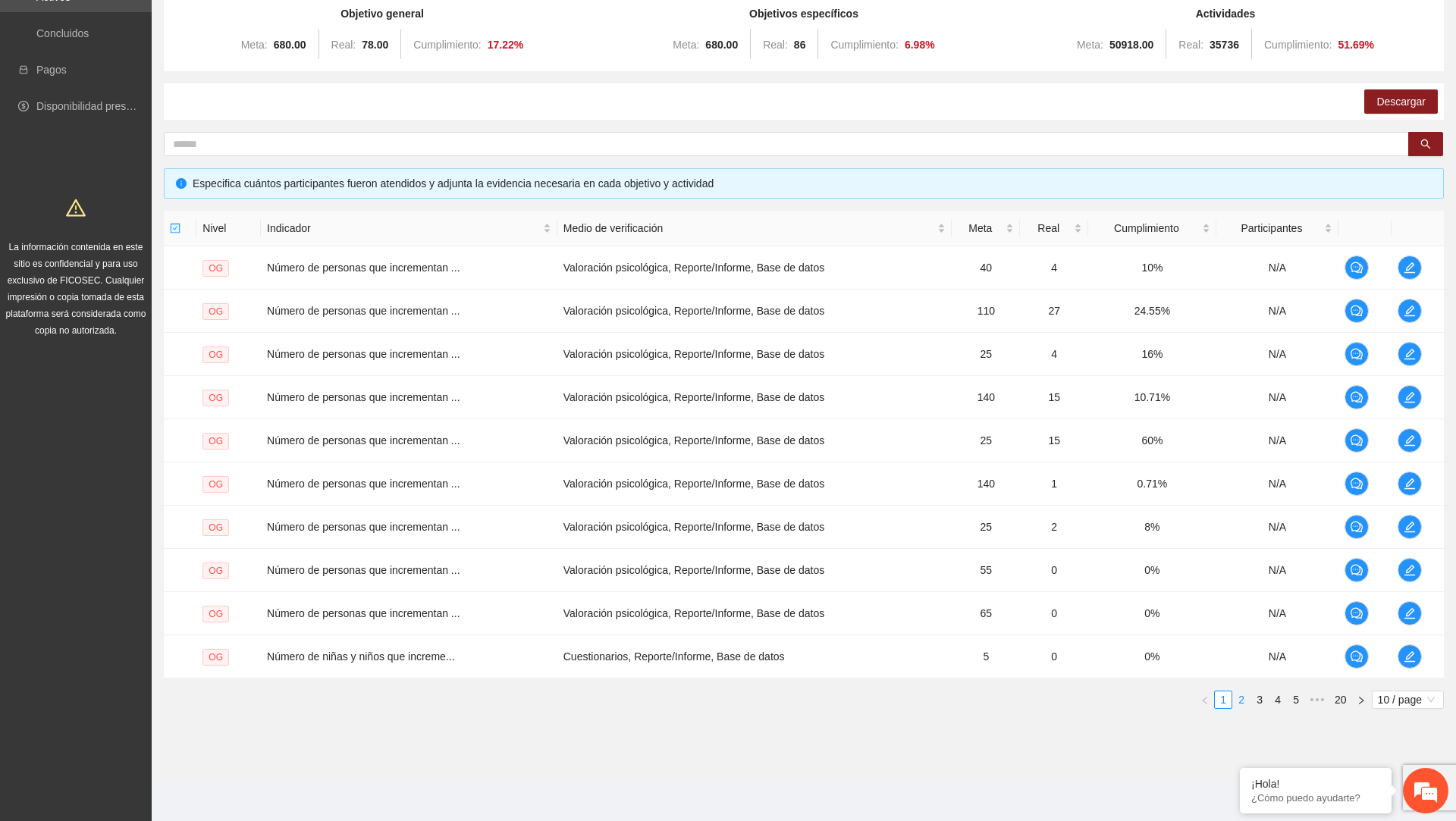
click at [1237, 701] on link "2" at bounding box center [1242, 700] width 17 height 17
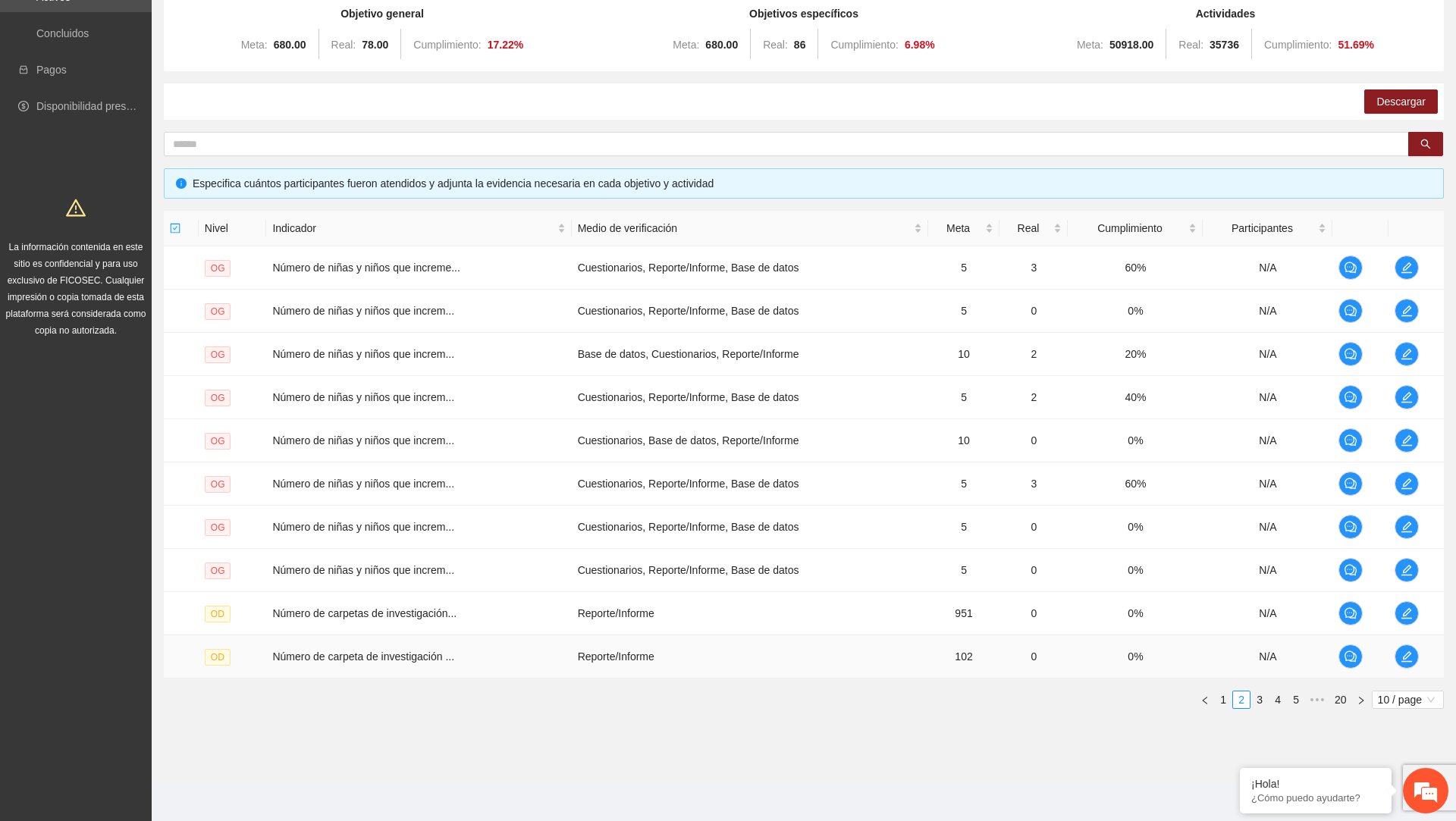
scroll to position [0, 0]
click at [1411, 610] on icon "edit" at bounding box center [1407, 613] width 12 height 12
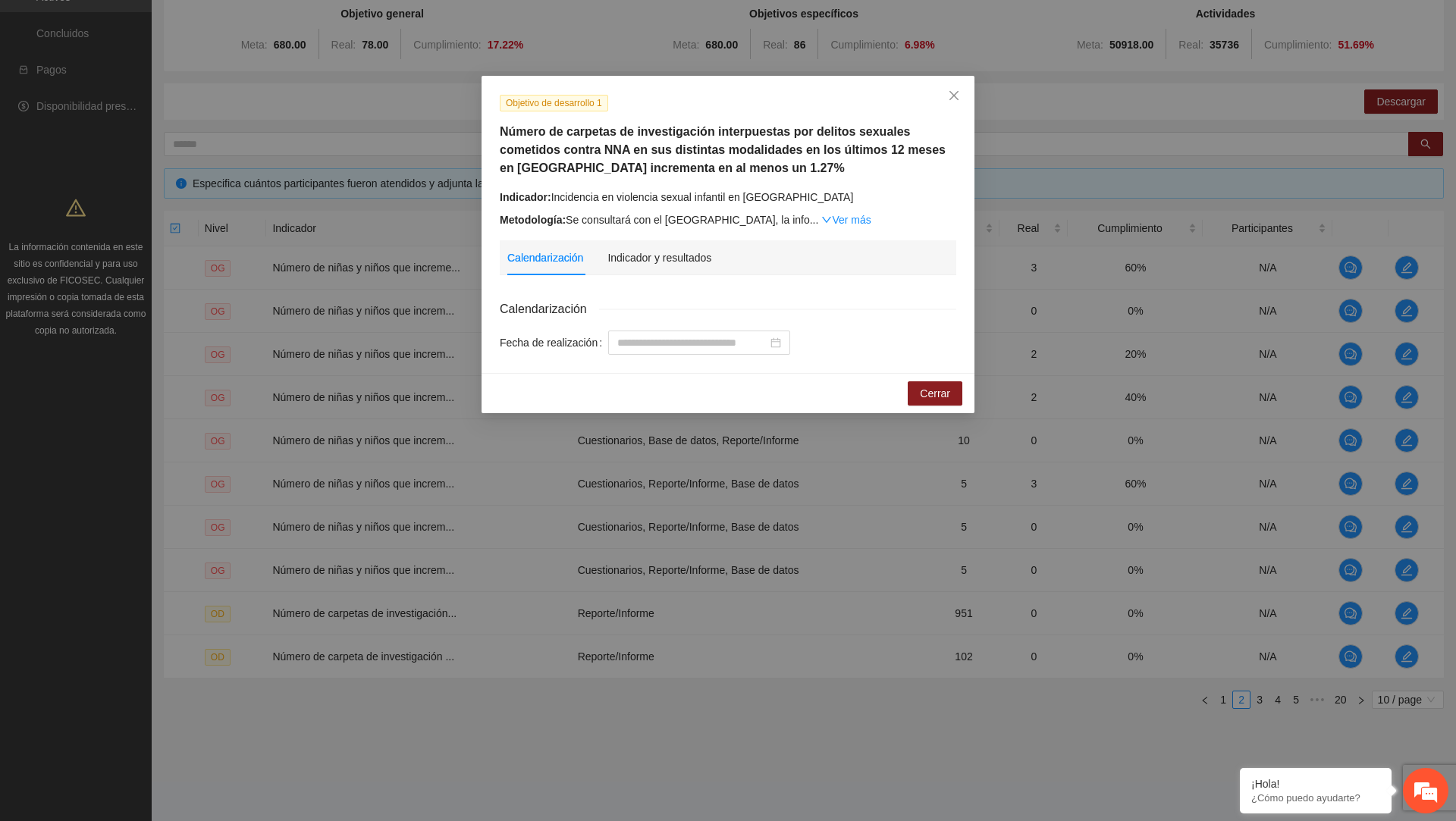
click at [781, 195] on div "Indicador: Incidencia en violencia sexual infantil en [GEOGRAPHIC_DATA]" at bounding box center [728, 197] width 456 height 17
click at [960, 98] on span "Close" at bounding box center [954, 96] width 41 height 41
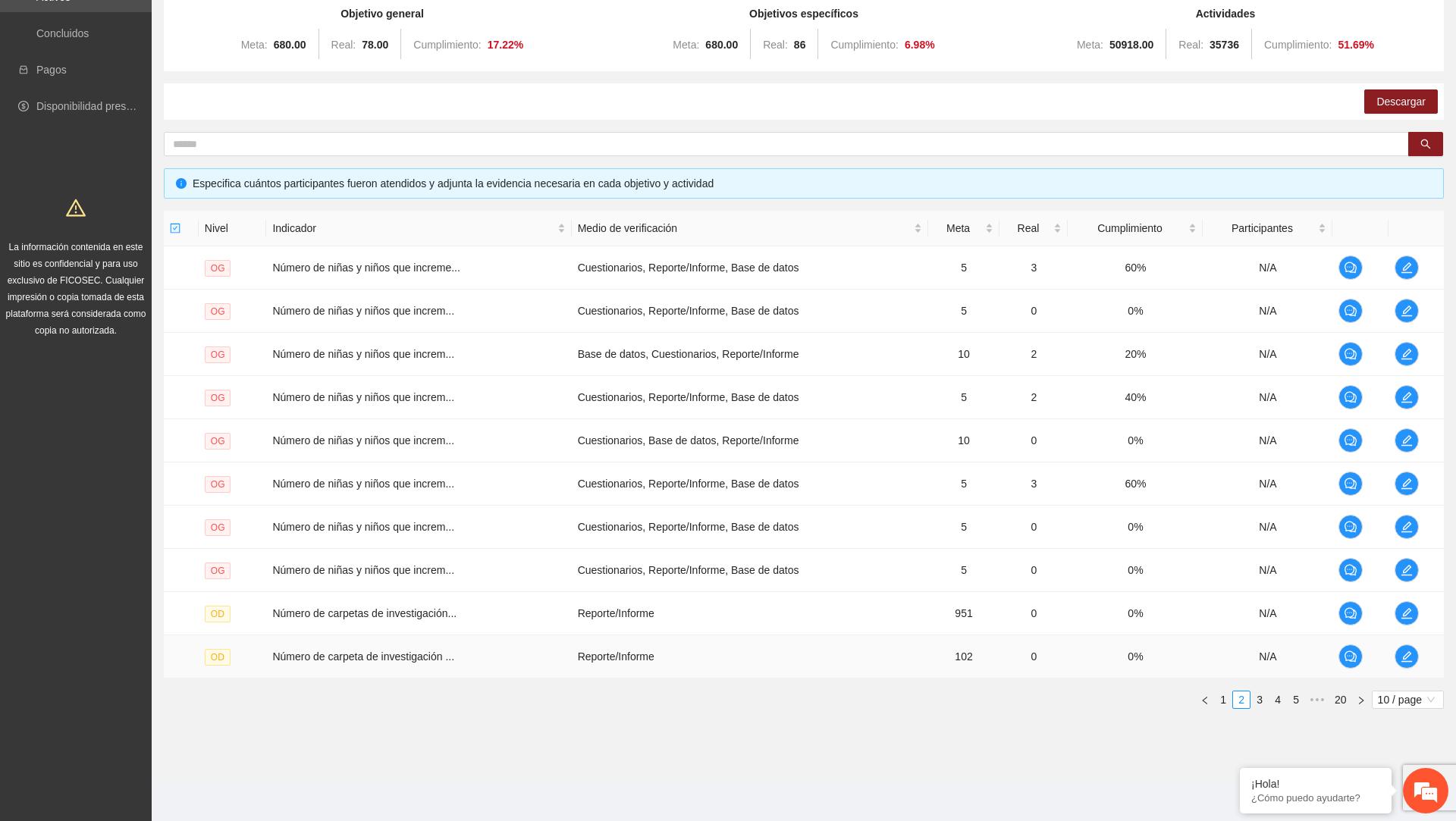
click at [1422, 643] on td at bounding box center [1417, 657] width 56 height 43
click at [1414, 652] on span "edit" at bounding box center [1407, 656] width 22 height 12
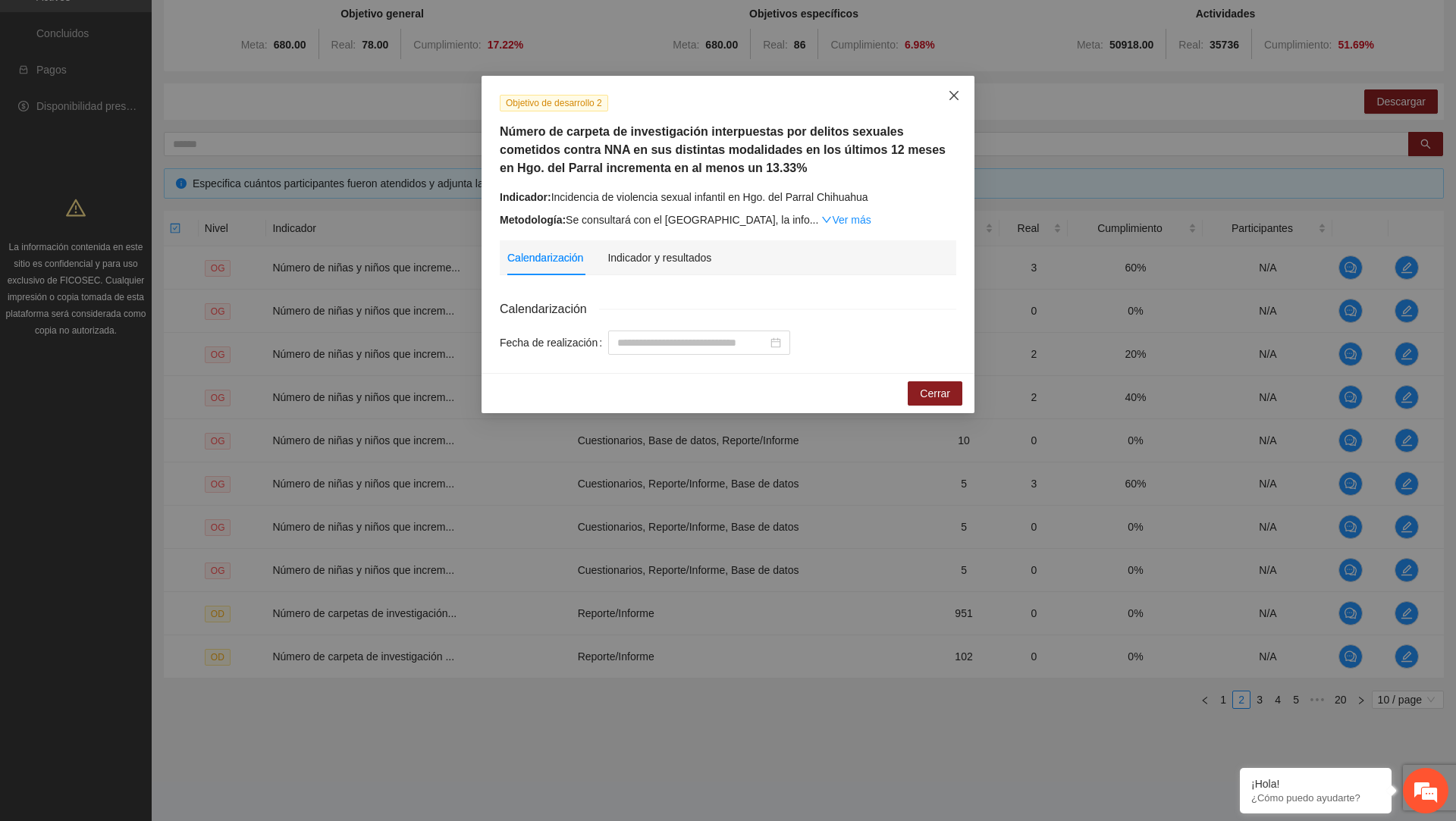
click at [950, 102] on span "Close" at bounding box center [954, 96] width 41 height 41
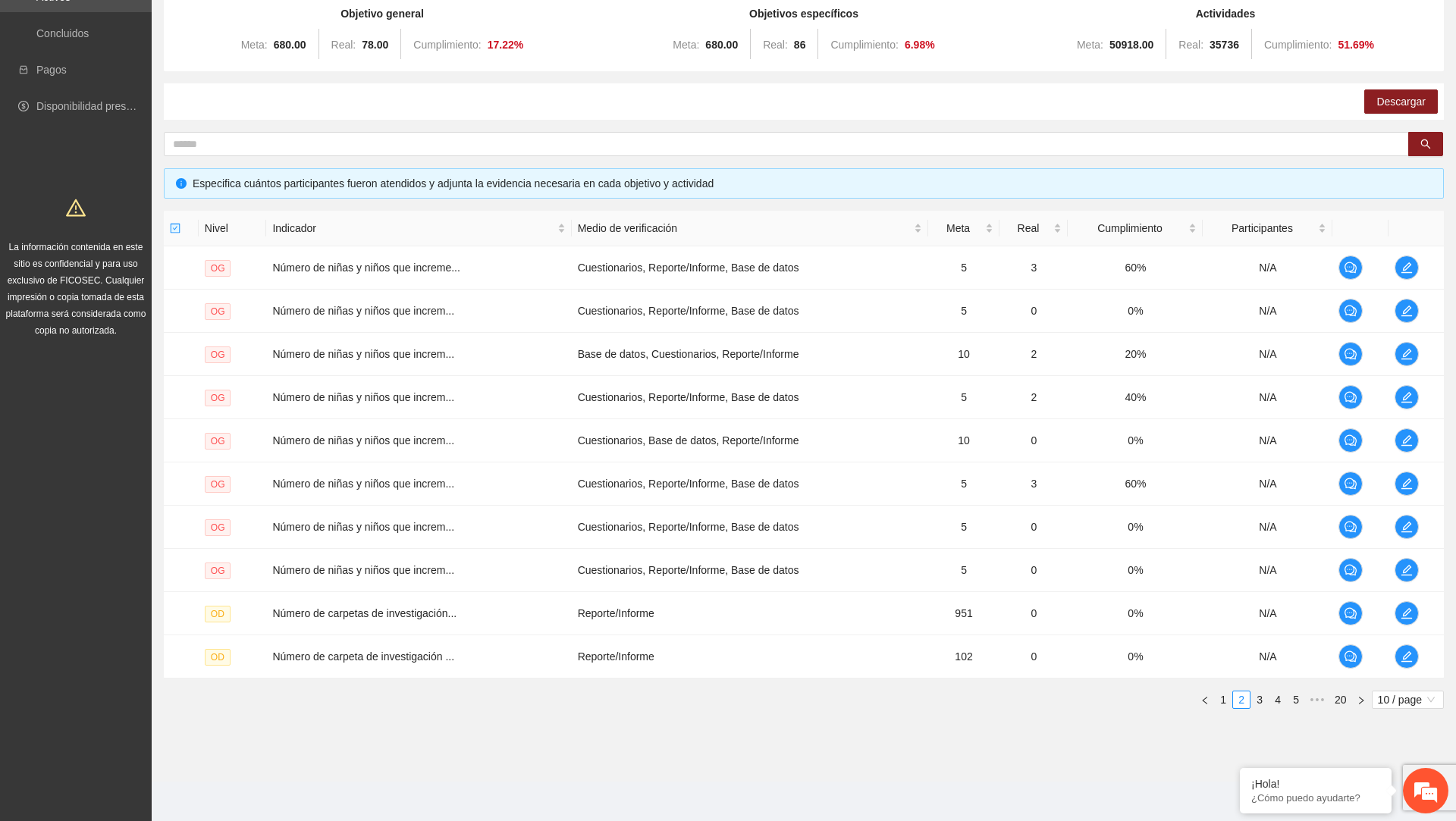
click at [1251, 707] on div "Nivel Indicador Medio de verificación Meta Real Cumplimiento Participantes OG N…" at bounding box center [803, 466] width 1280 height 511
click at [1253, 702] on link "3" at bounding box center [1260, 700] width 17 height 17
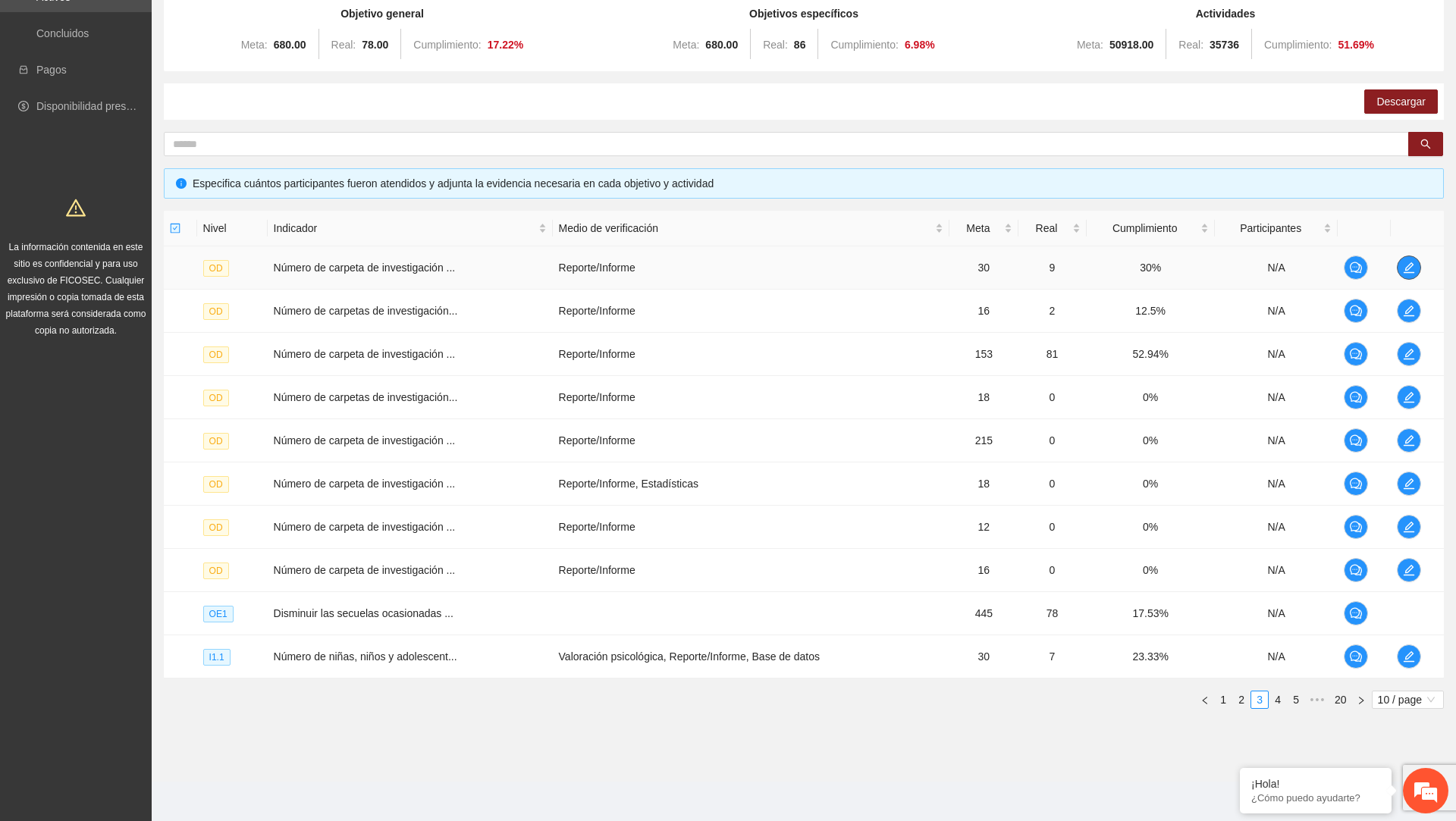
click at [1420, 272] on span "edit" at bounding box center [1409, 268] width 22 height 12
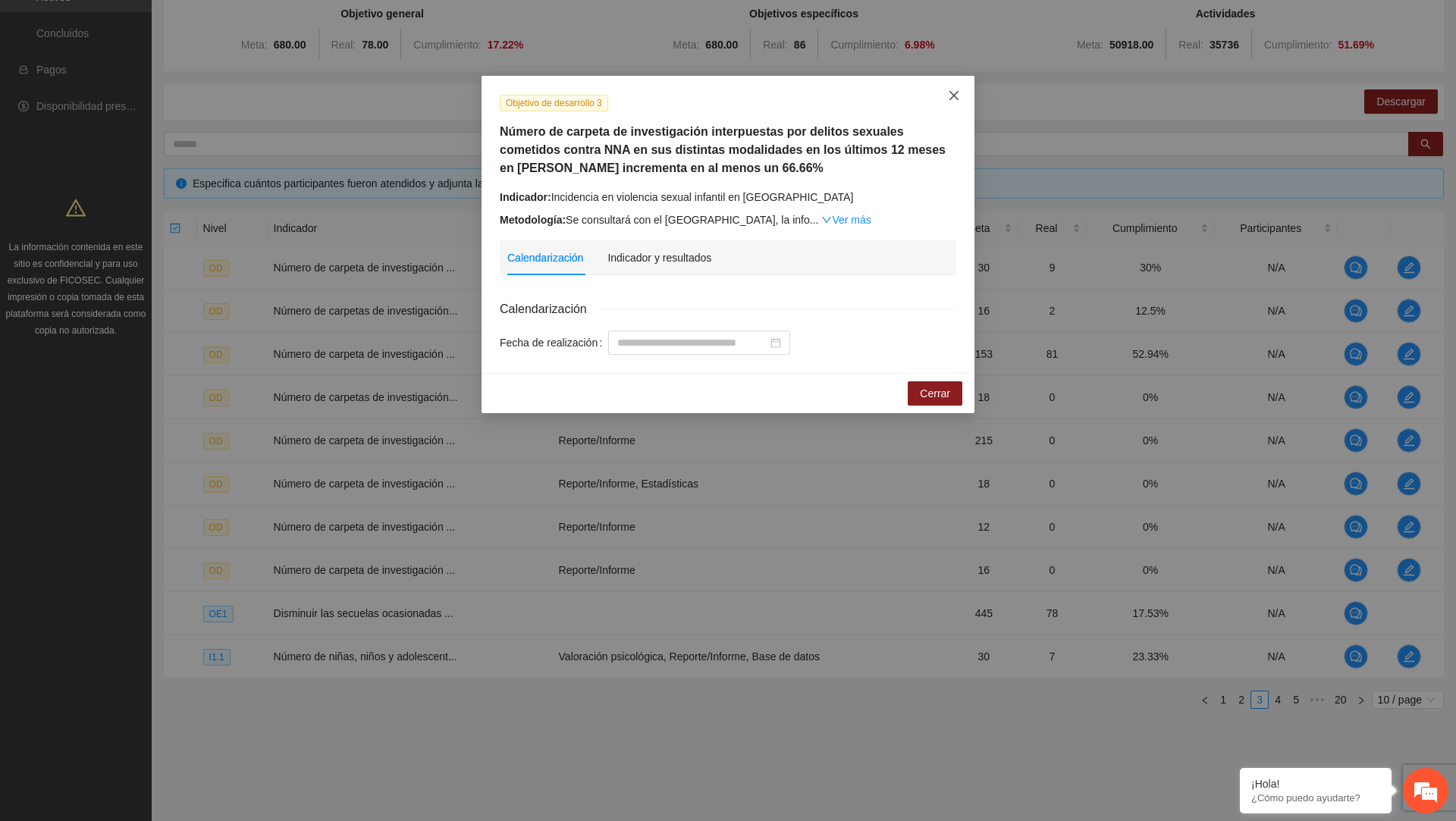
click at [949, 96] on icon "close" at bounding box center [954, 96] width 12 height 12
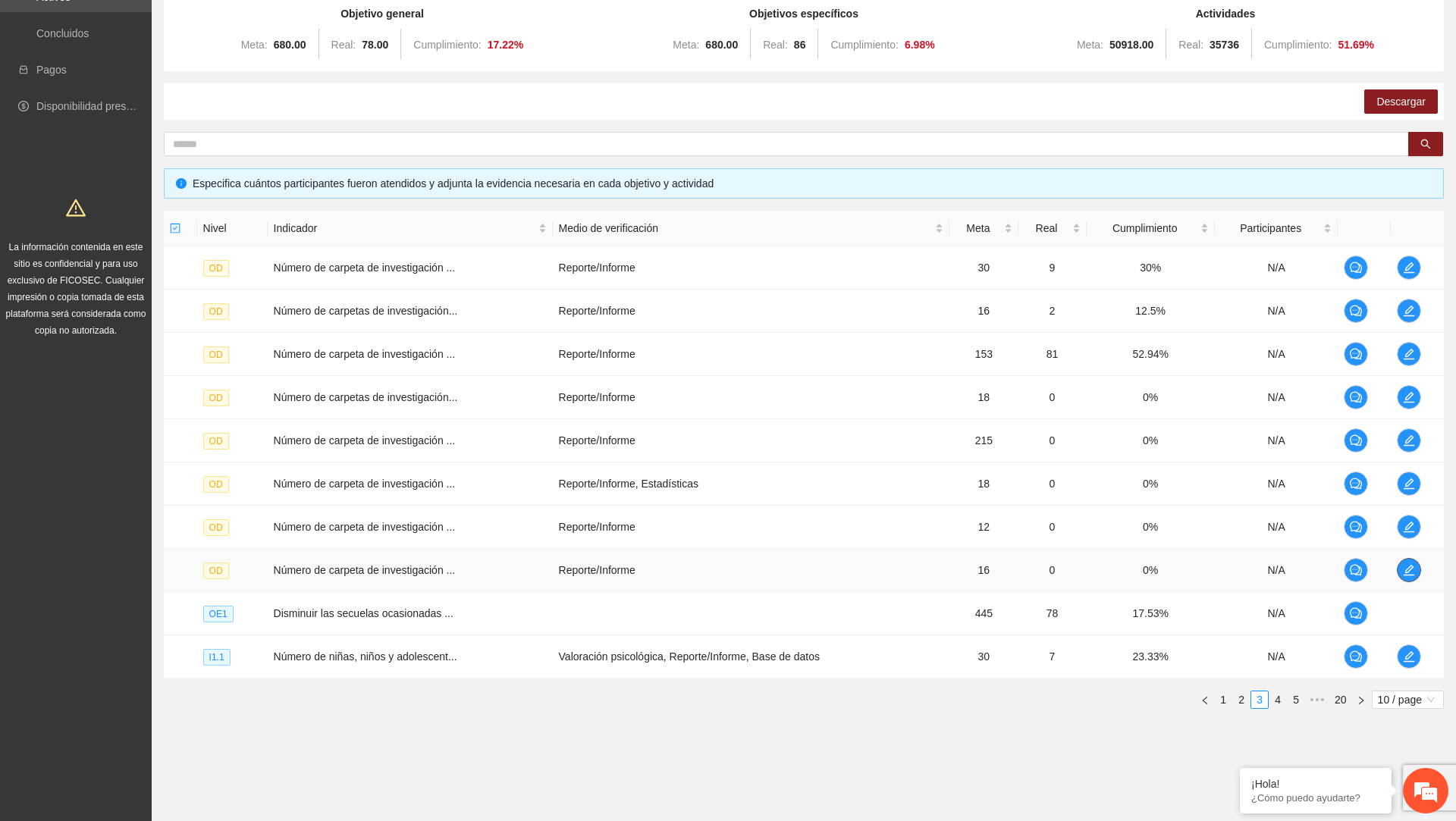
click at [1401, 565] on span "edit" at bounding box center [1409, 571] width 22 height 12
